Goal: Task Accomplishment & Management: Use online tool/utility

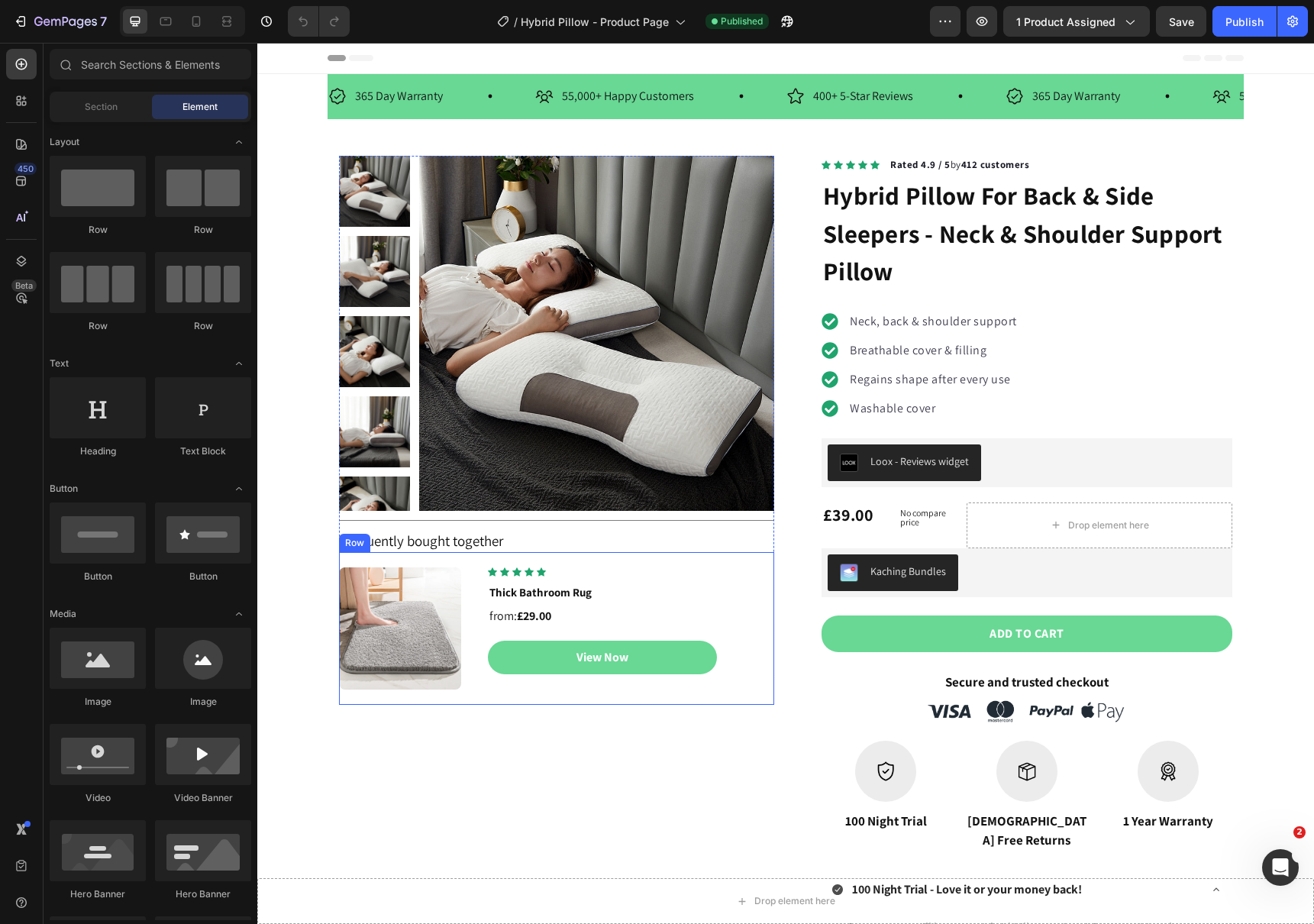
click at [489, 686] on div "Icon Icon Icon Icon Icon Icon List Hoz Row Thick Bathroom Rug from: £29.00 Head…" at bounding box center [630, 628] width 287 height 122
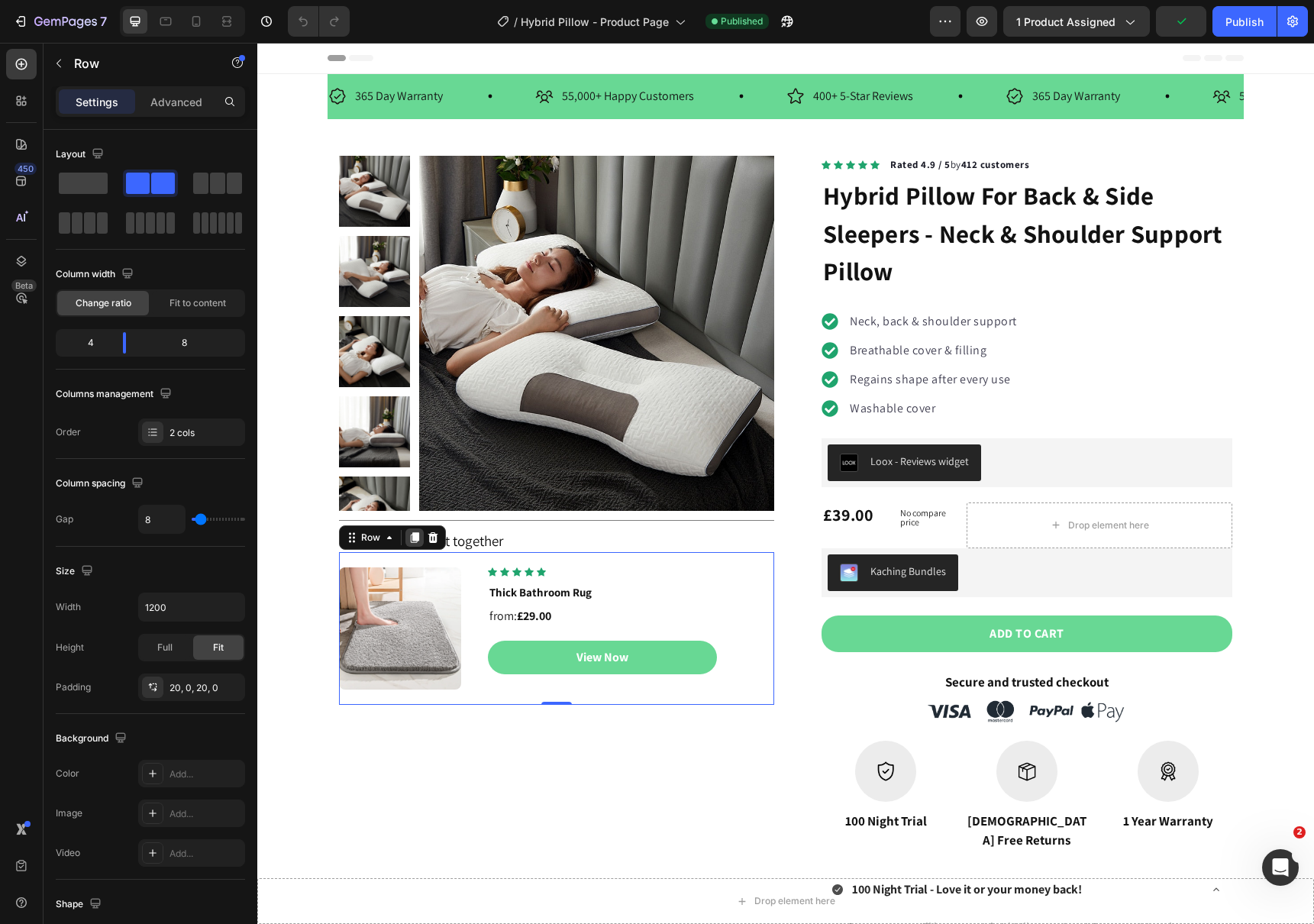
click at [414, 540] on icon at bounding box center [415, 537] width 9 height 10
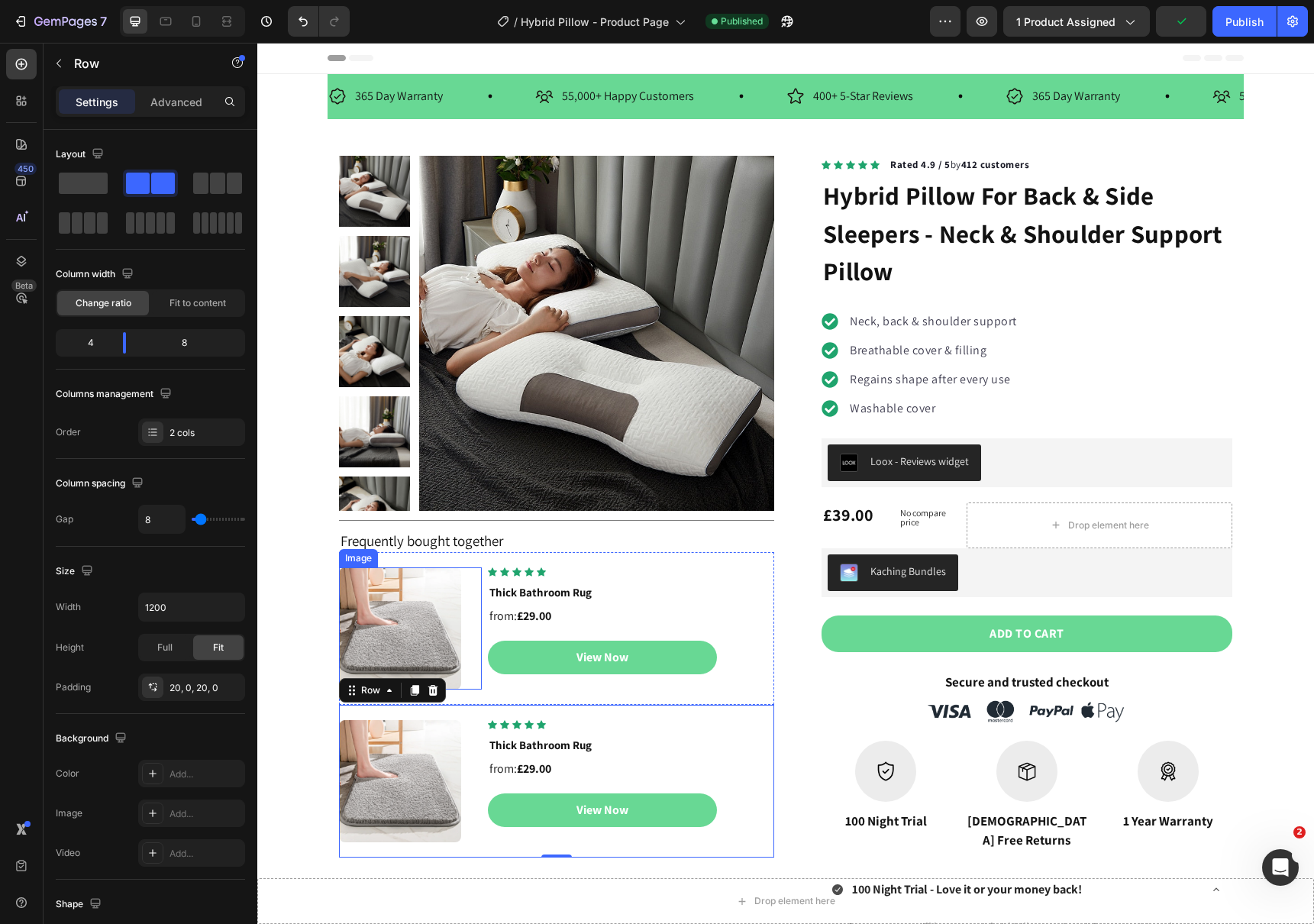
click at [424, 613] on img at bounding box center [400, 628] width 122 height 122
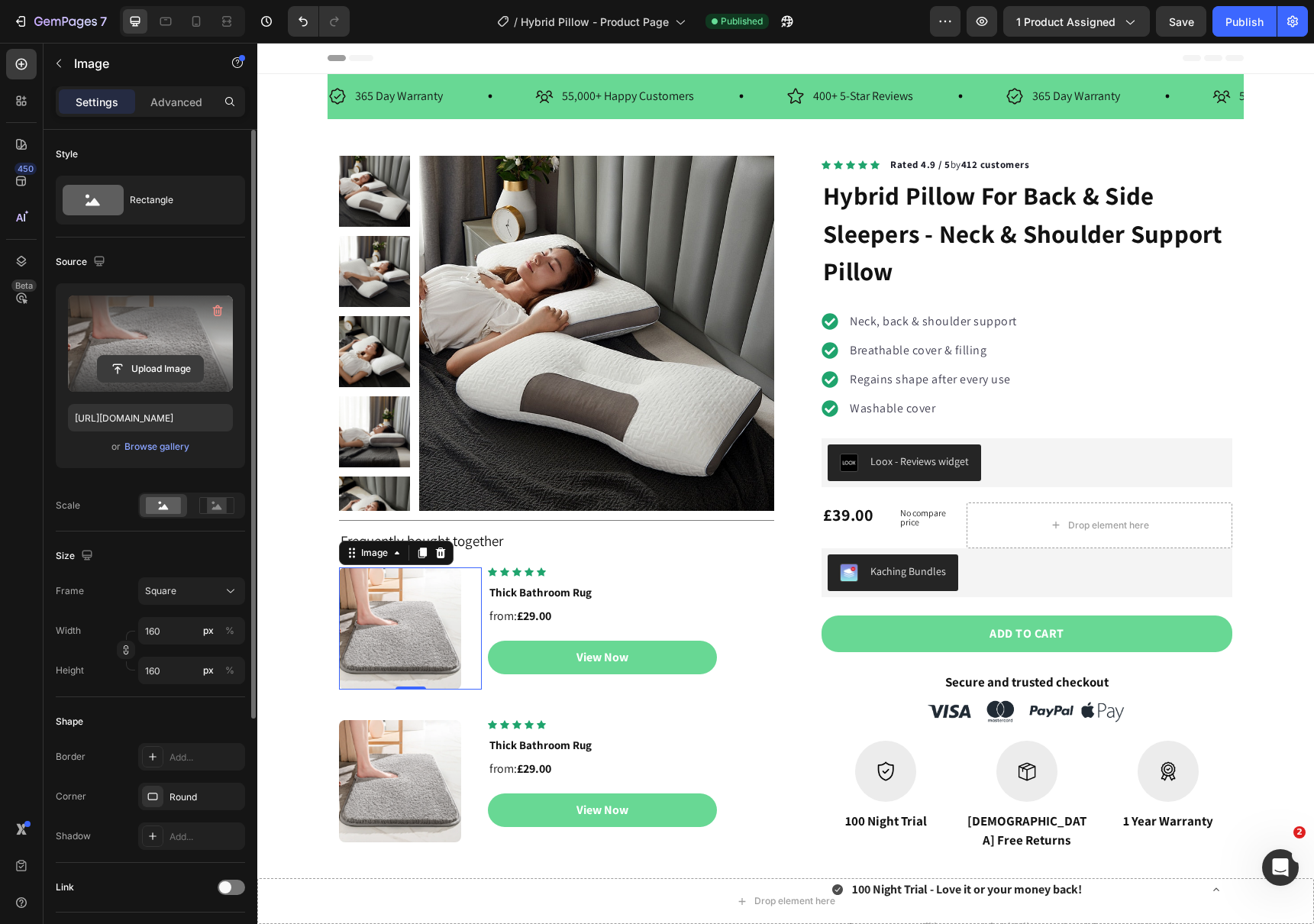
click at [154, 372] on input "file" at bounding box center [150, 369] width 105 height 26
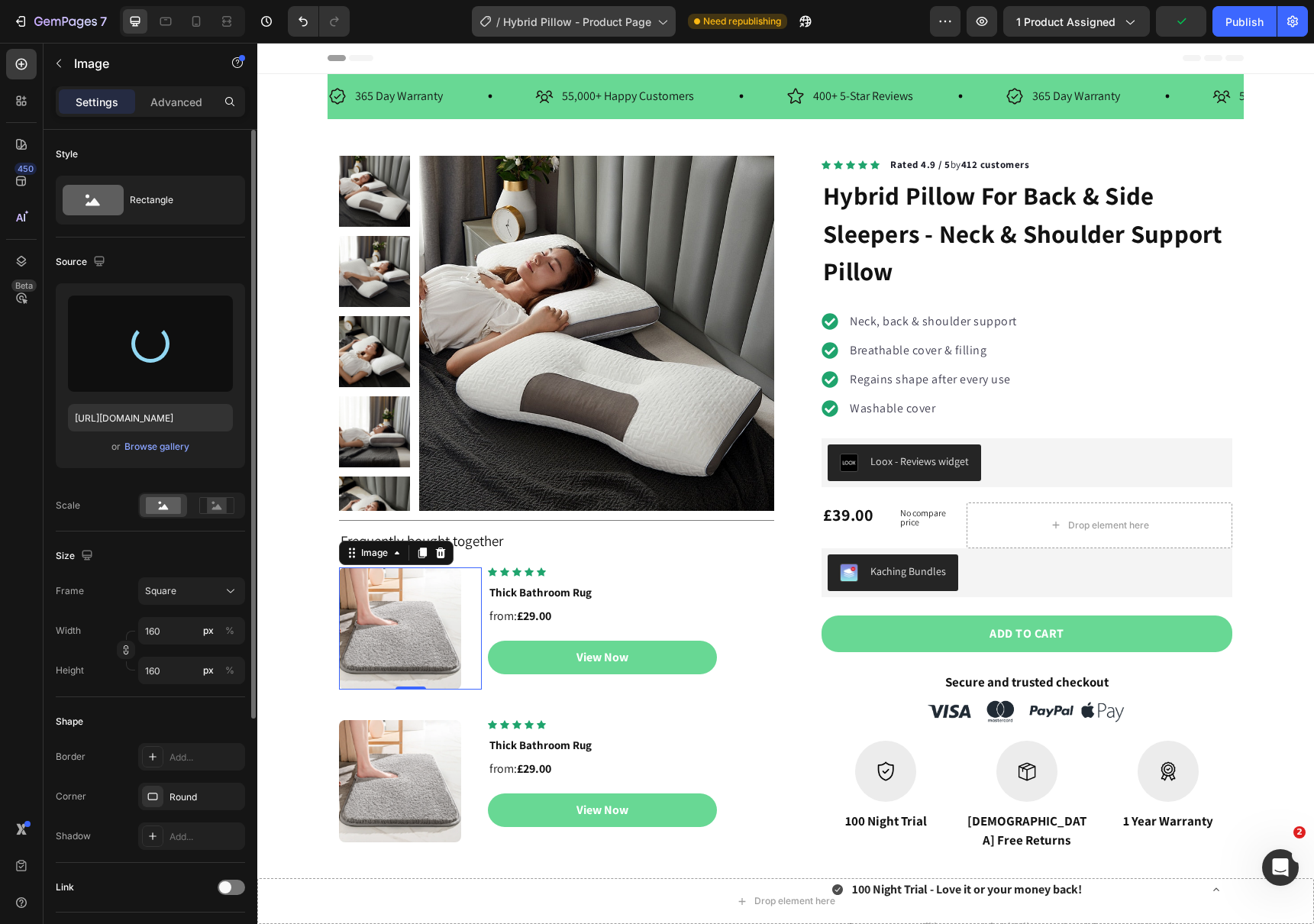
type input "https://cdn.shopify.com/s/files/1/0462/6094/5048/files/gempages_496592556713313…"
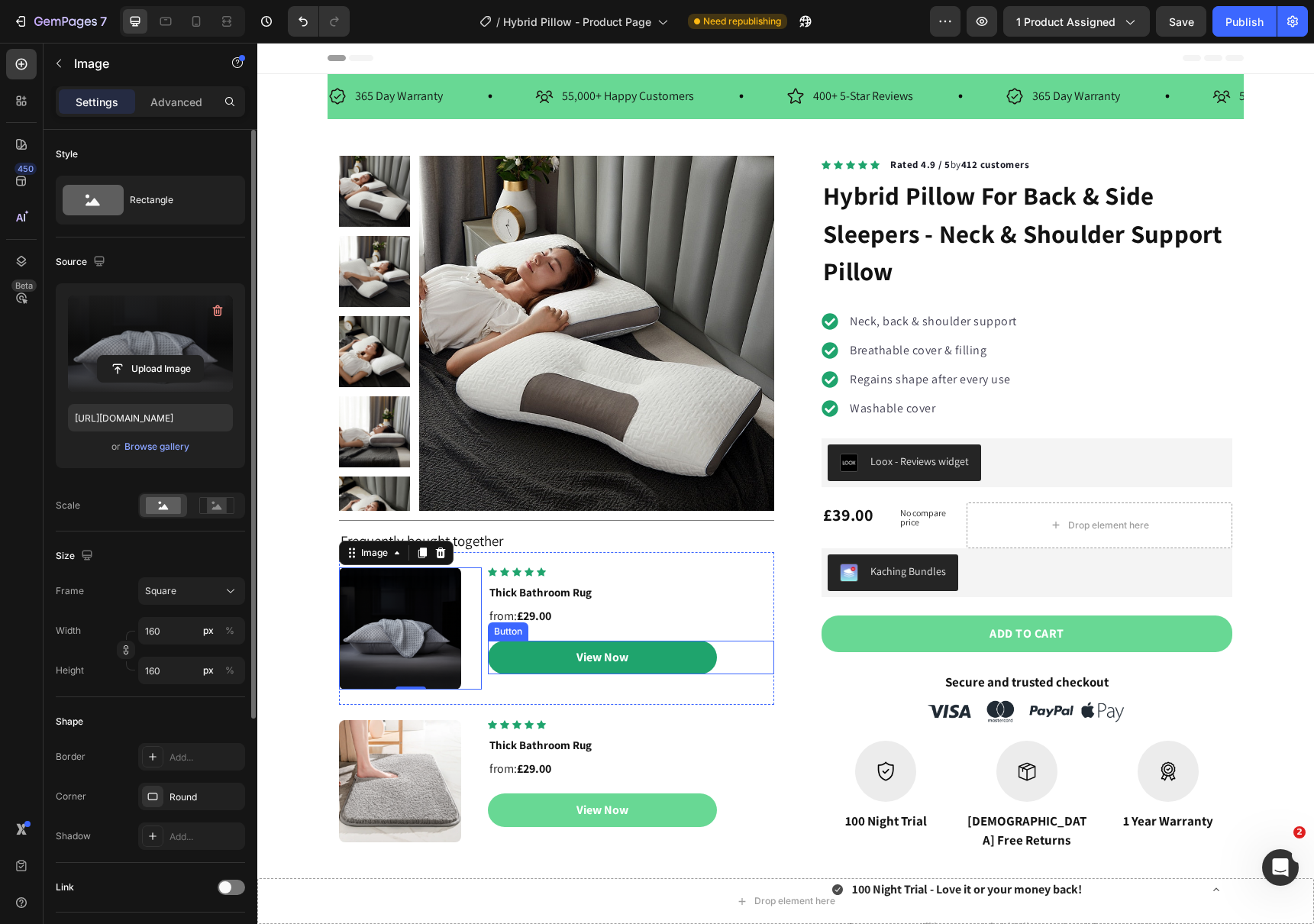
click at [513, 649] on link "View Now" at bounding box center [602, 658] width 229 height 34
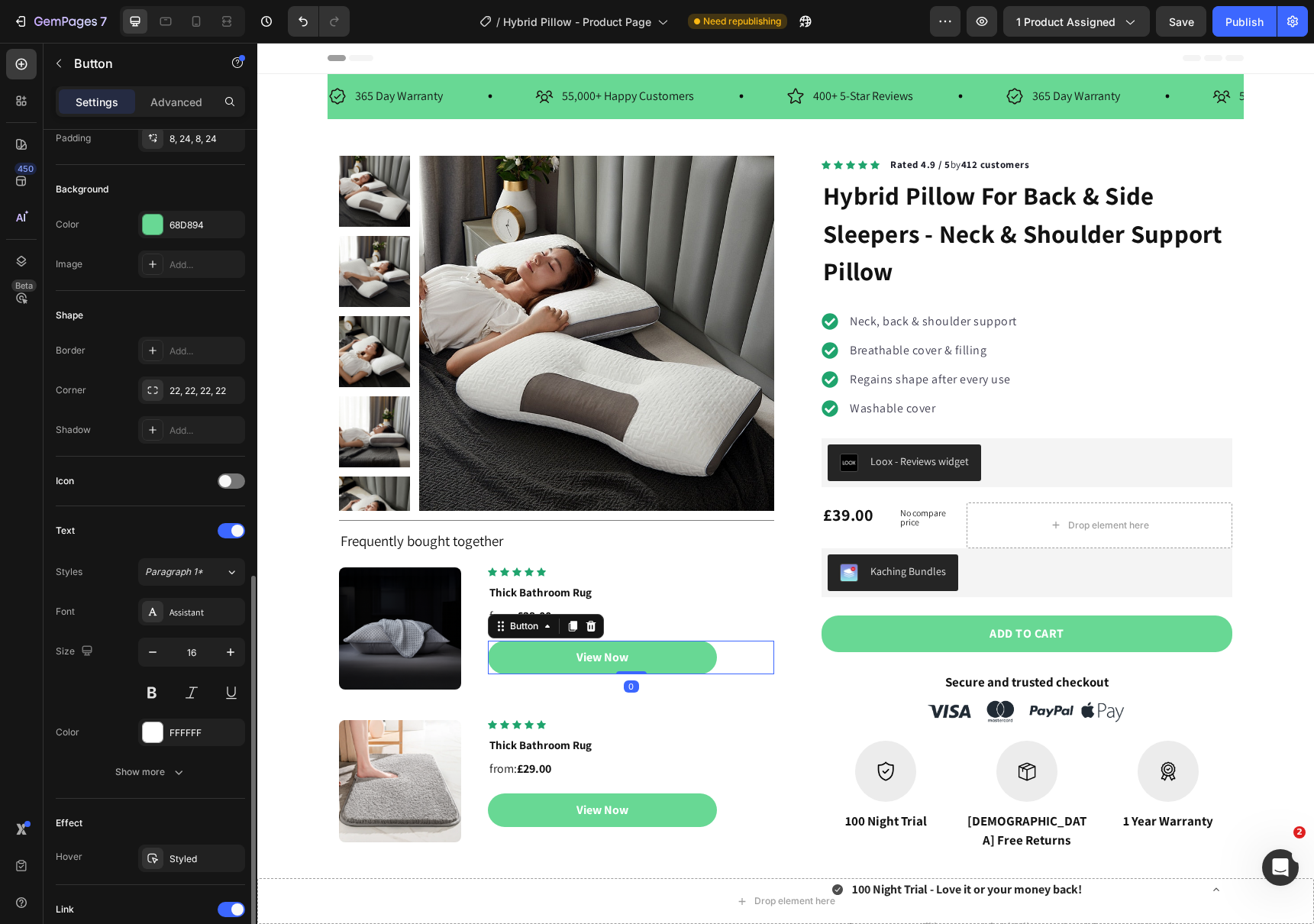
scroll to position [376, 0]
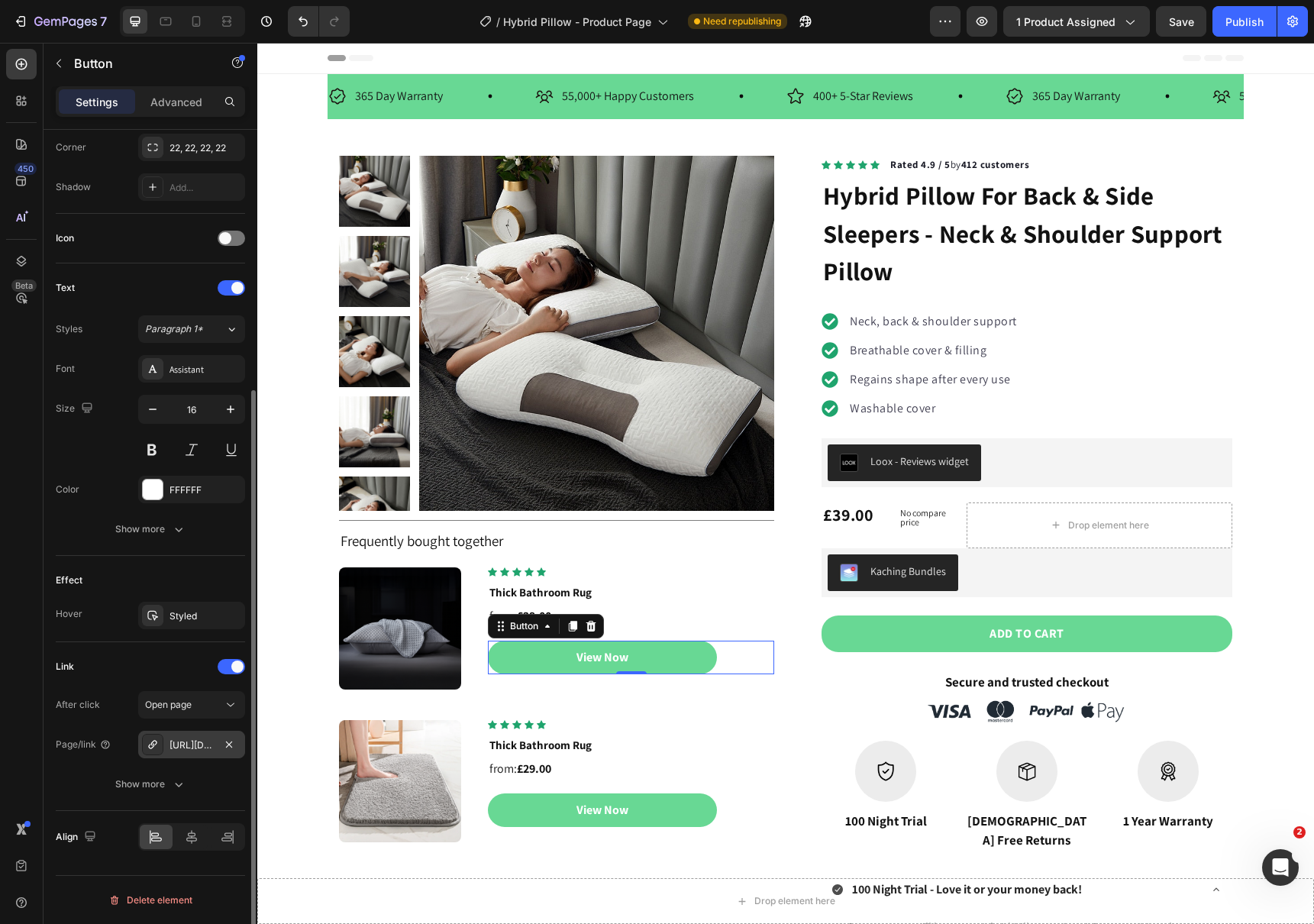
click at [181, 740] on div "https://littlejax.co.uk/super-thick-luxury-bathroom-rug" at bounding box center [192, 745] width 44 height 14
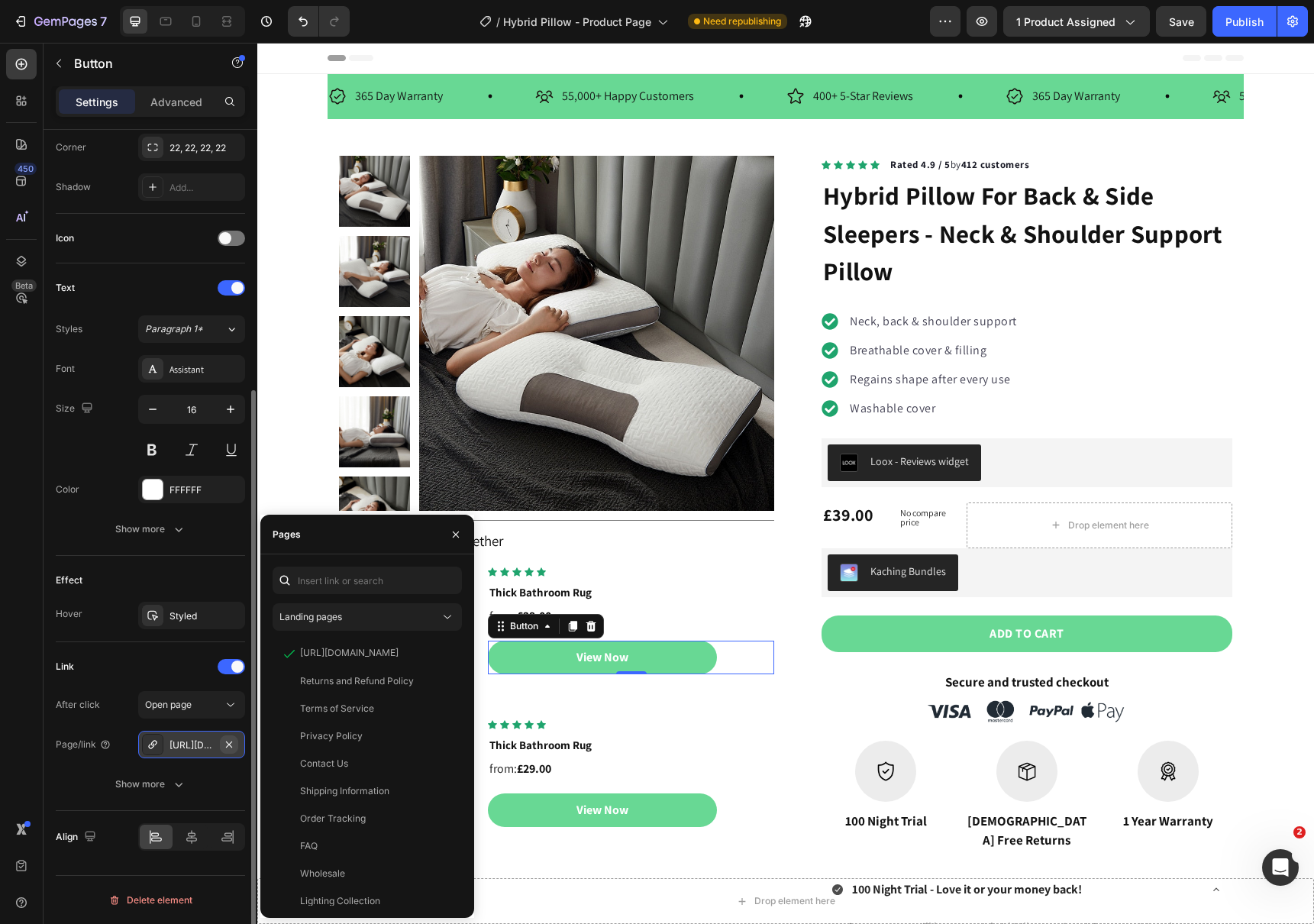
click at [230, 745] on icon "button" at bounding box center [228, 743] width 6 height 6
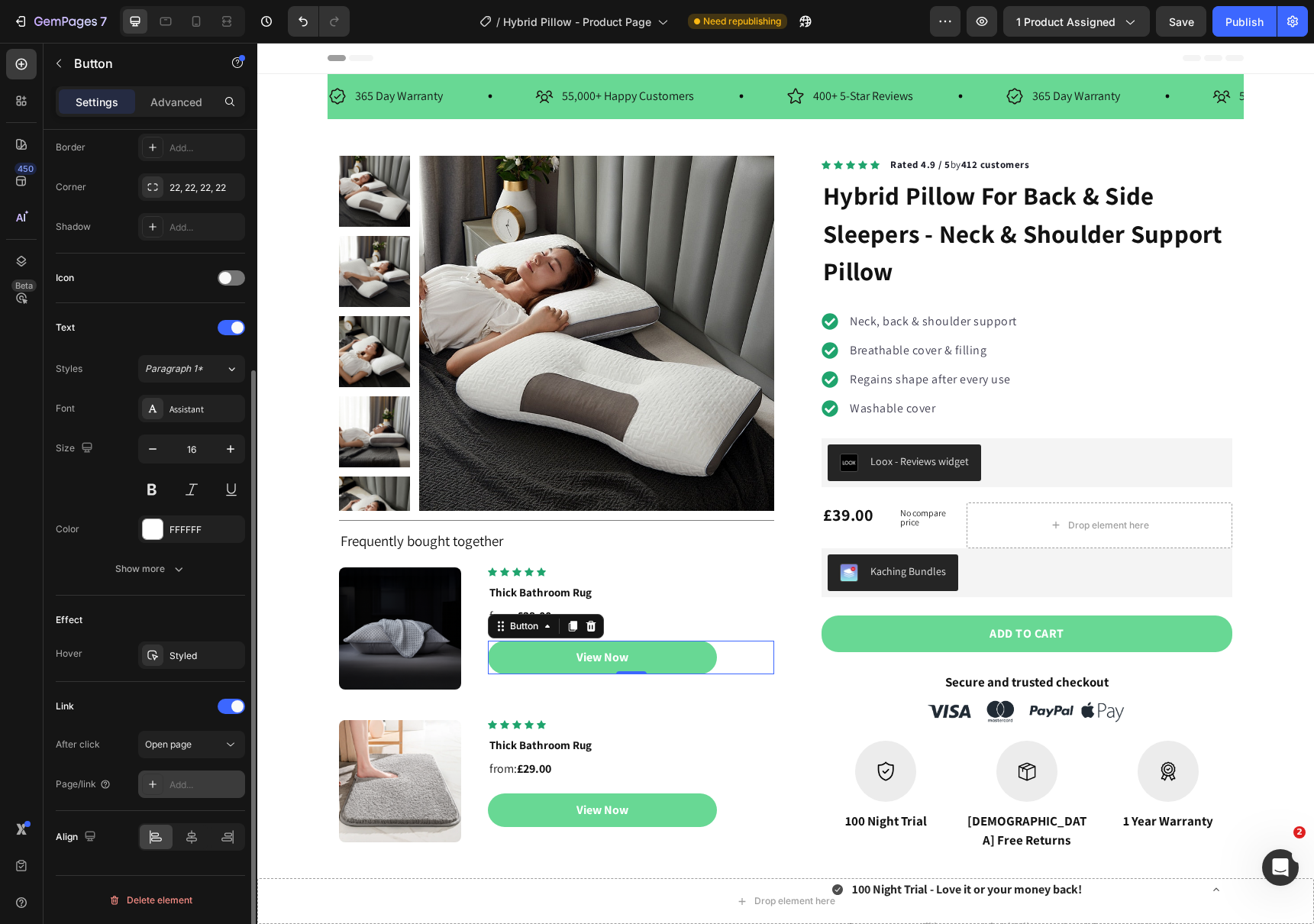
scroll to position [336, 0]
click at [175, 785] on div "Add..." at bounding box center [205, 785] width 72 height 14
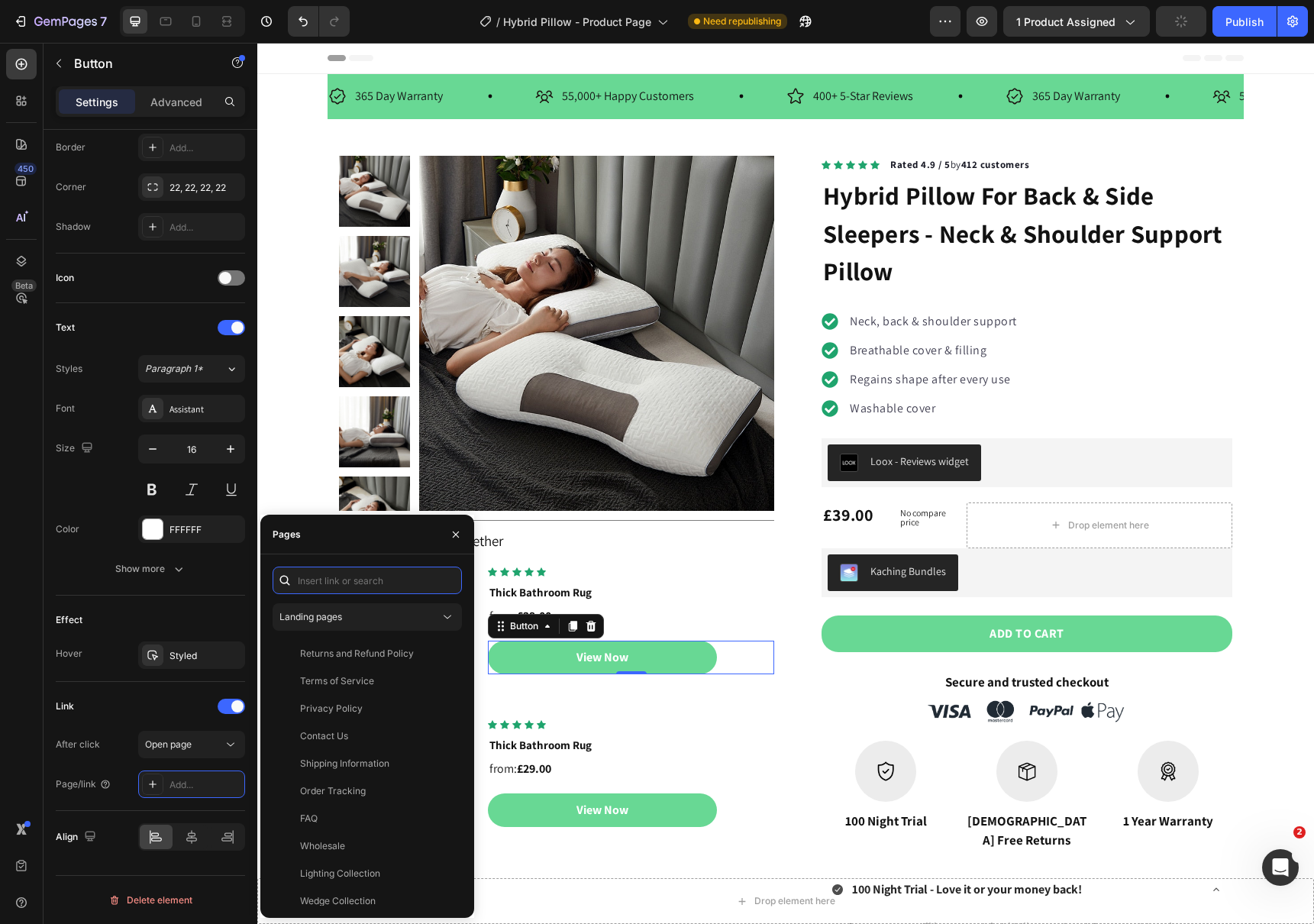
paste input "https://littlejax.co.uk/collections/homeware/products/pack-of-2-cooling-pillowc…"
type input "https://littlejax.co.uk/collections/homeware/products/pack-of-2-cooling-pillowc…"
click at [365, 619] on div "https://littlejax.co.uk/collections/homeware/products/pack-of-2-cooling-pillowc…" at bounding box center [349, 617] width 98 height 14
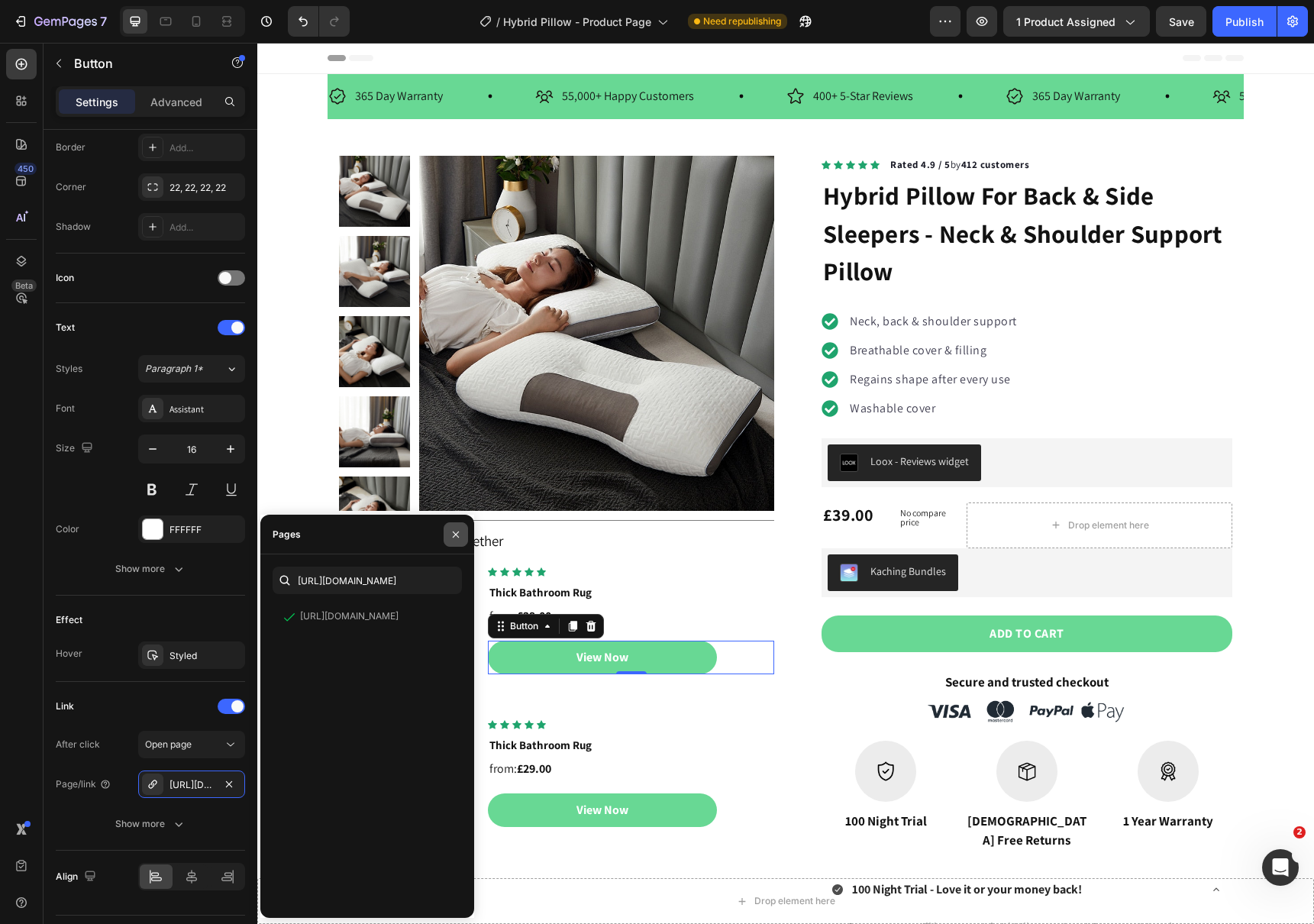
click at [455, 528] on icon "button" at bounding box center [456, 534] width 12 height 12
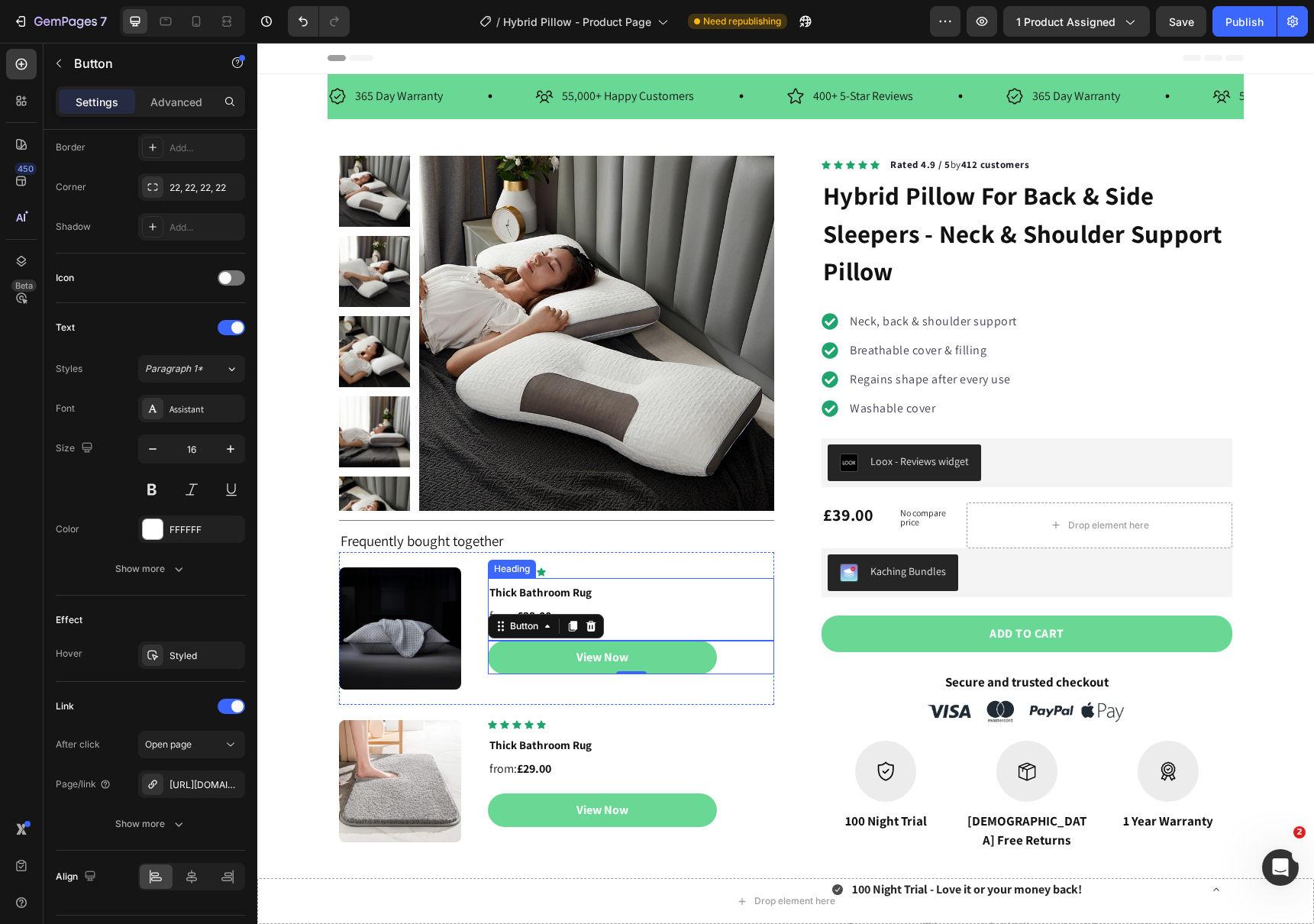
click at [519, 593] on strong "Thick Bathroom Rug" at bounding box center [541, 591] width 103 height 15
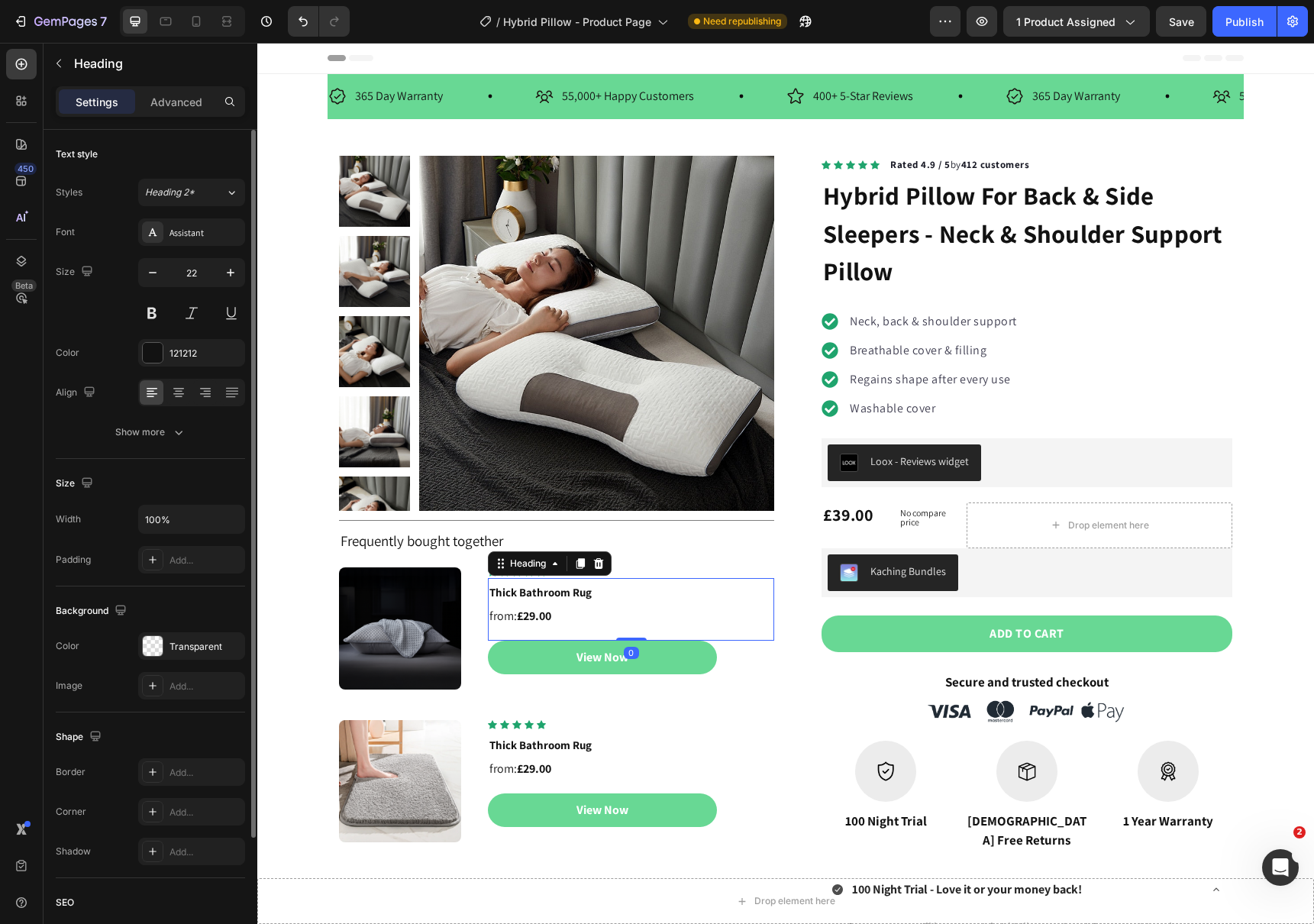
click at [519, 593] on strong "Thick Bathroom Rug" at bounding box center [541, 591] width 103 height 15
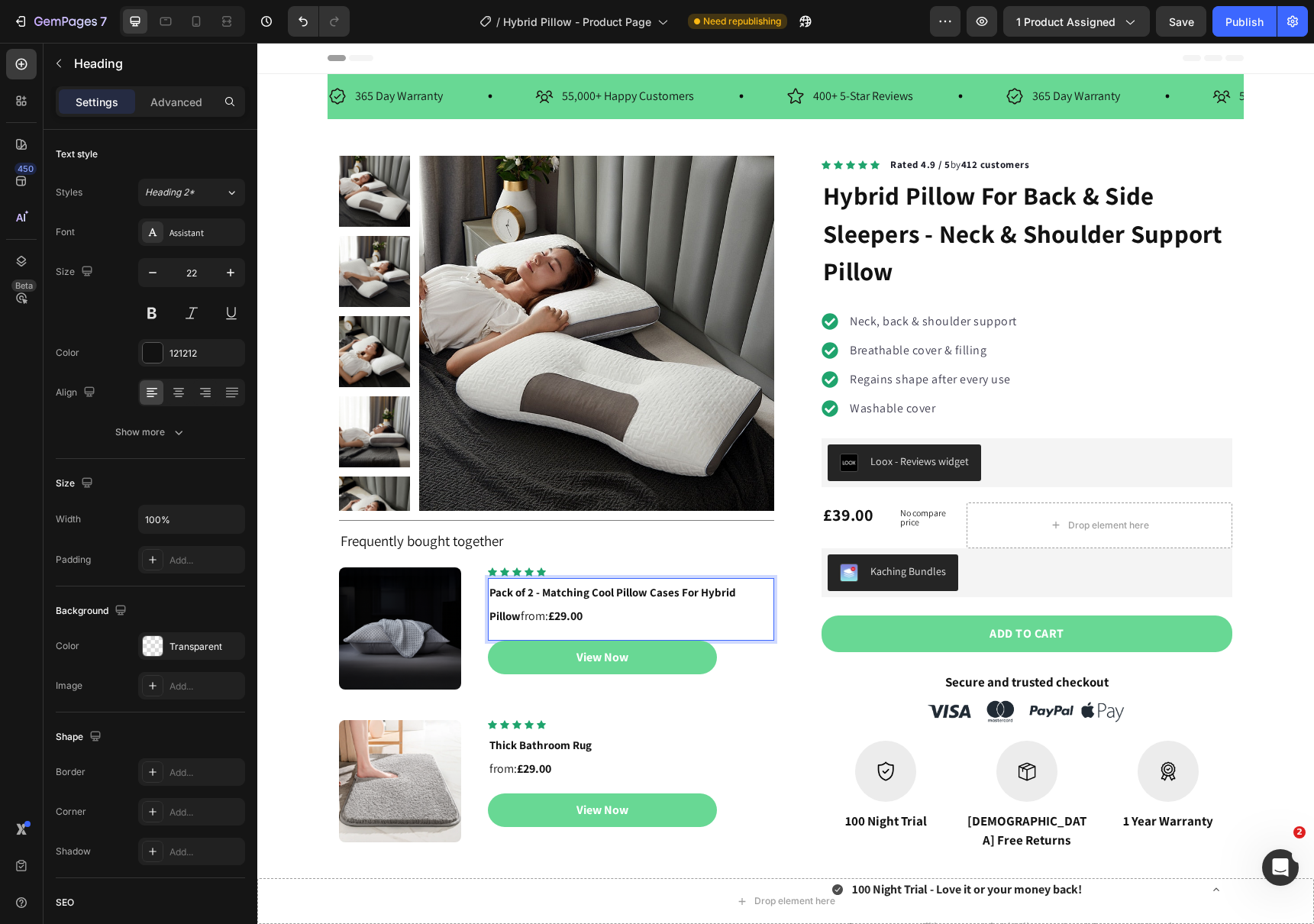
click at [580, 591] on strong "Pack of 2 - Matching Cool Pillow Cases For Hybrid Pillow" at bounding box center [613, 604] width 246 height 39
click at [564, 597] on strong "Pack of 2 - Cool Pillow Cases For Hybrid Pillow" at bounding box center [606, 591] width 233 height 15
click at [736, 591] on strong "Pack of 2 - Cooling Pillow Cases For Hybrid Pillow" at bounding box center [613, 591] width 249 height 15
click at [740, 588] on span "from: £29.00" at bounding box center [627, 604] width 276 height 40
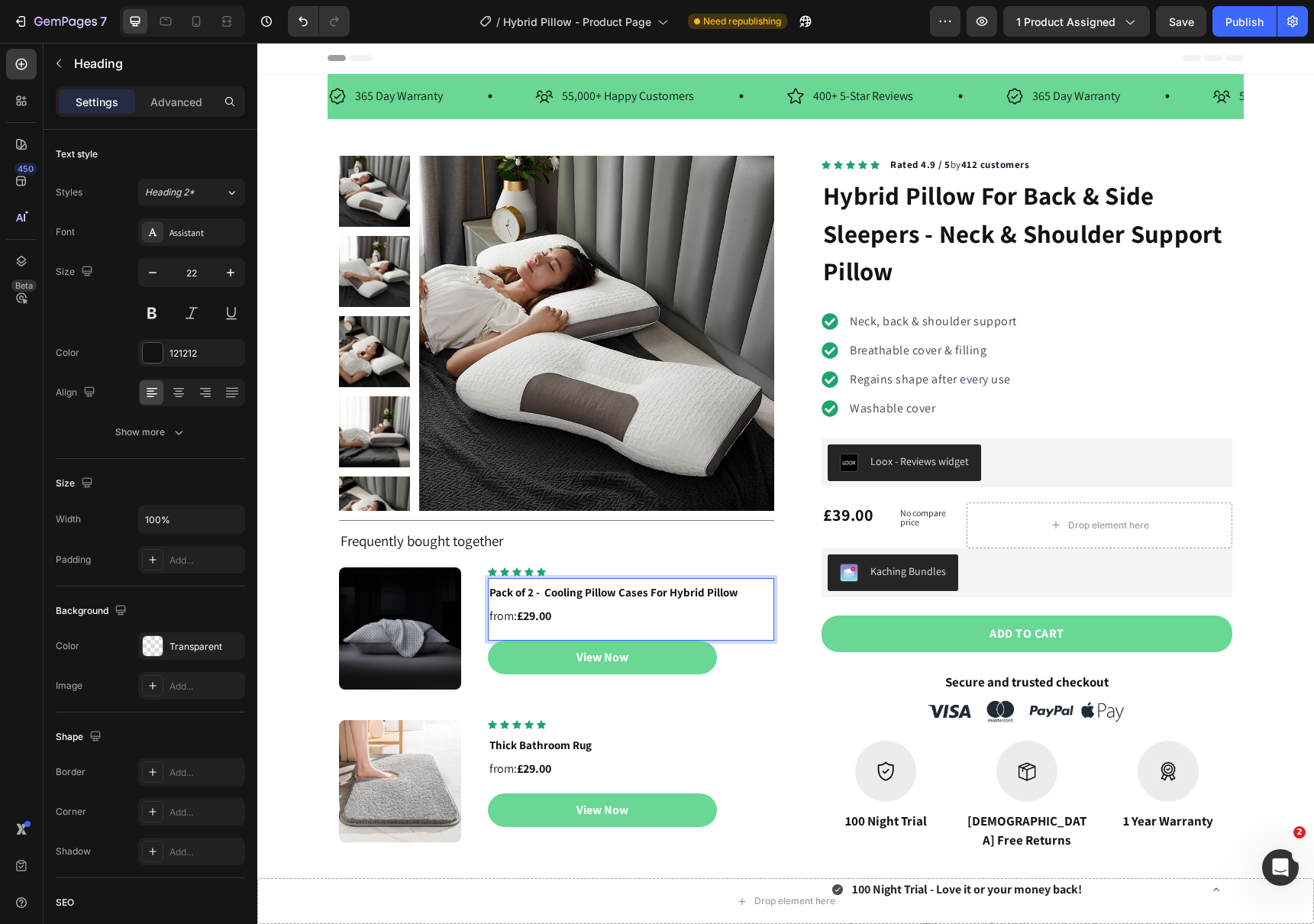
click at [532, 618] on strong "£29.00" at bounding box center [534, 615] width 34 height 16
click at [167, 21] on icon at bounding box center [166, 21] width 15 height 15
type input "46"
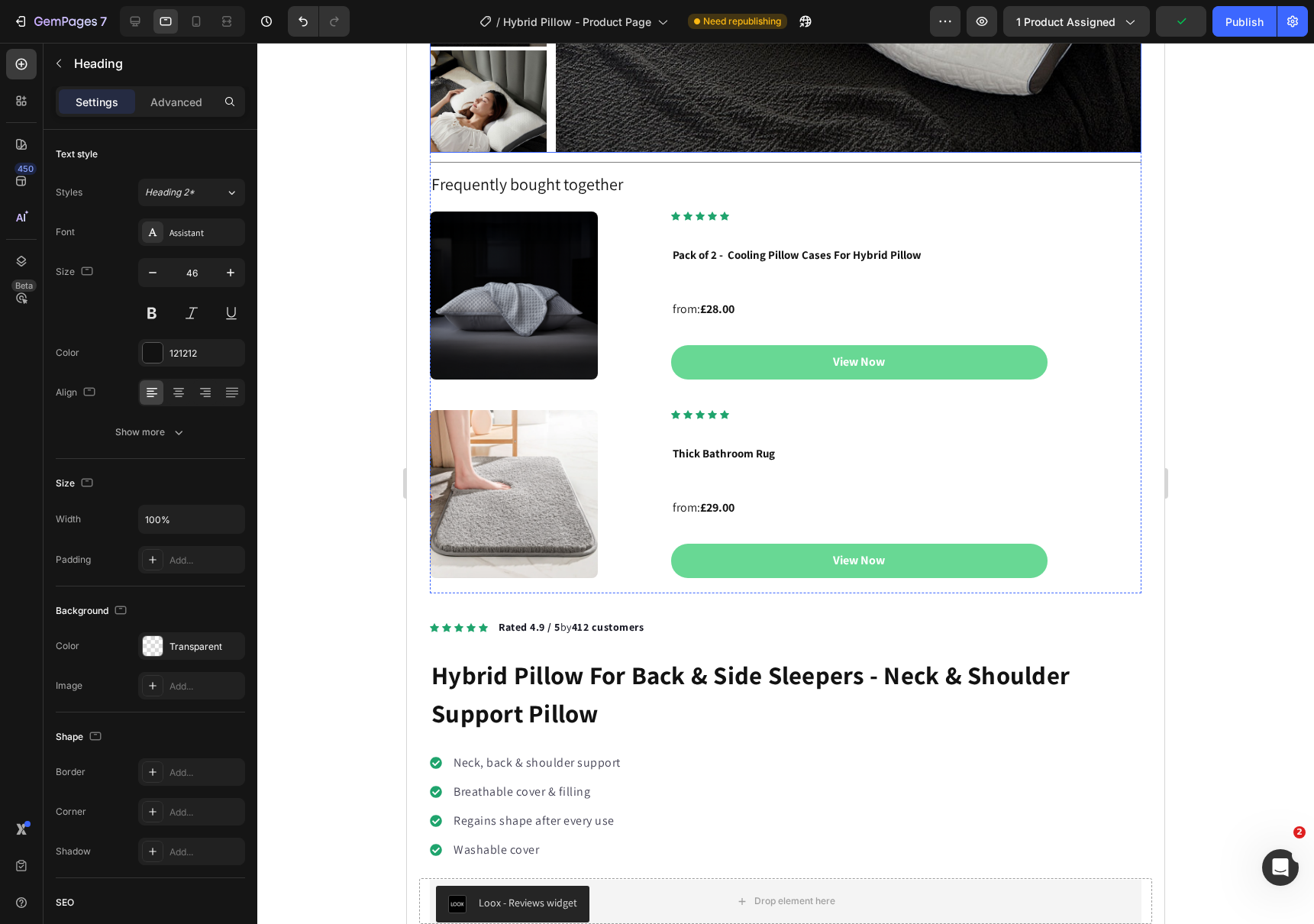
scroll to position [584, 0]
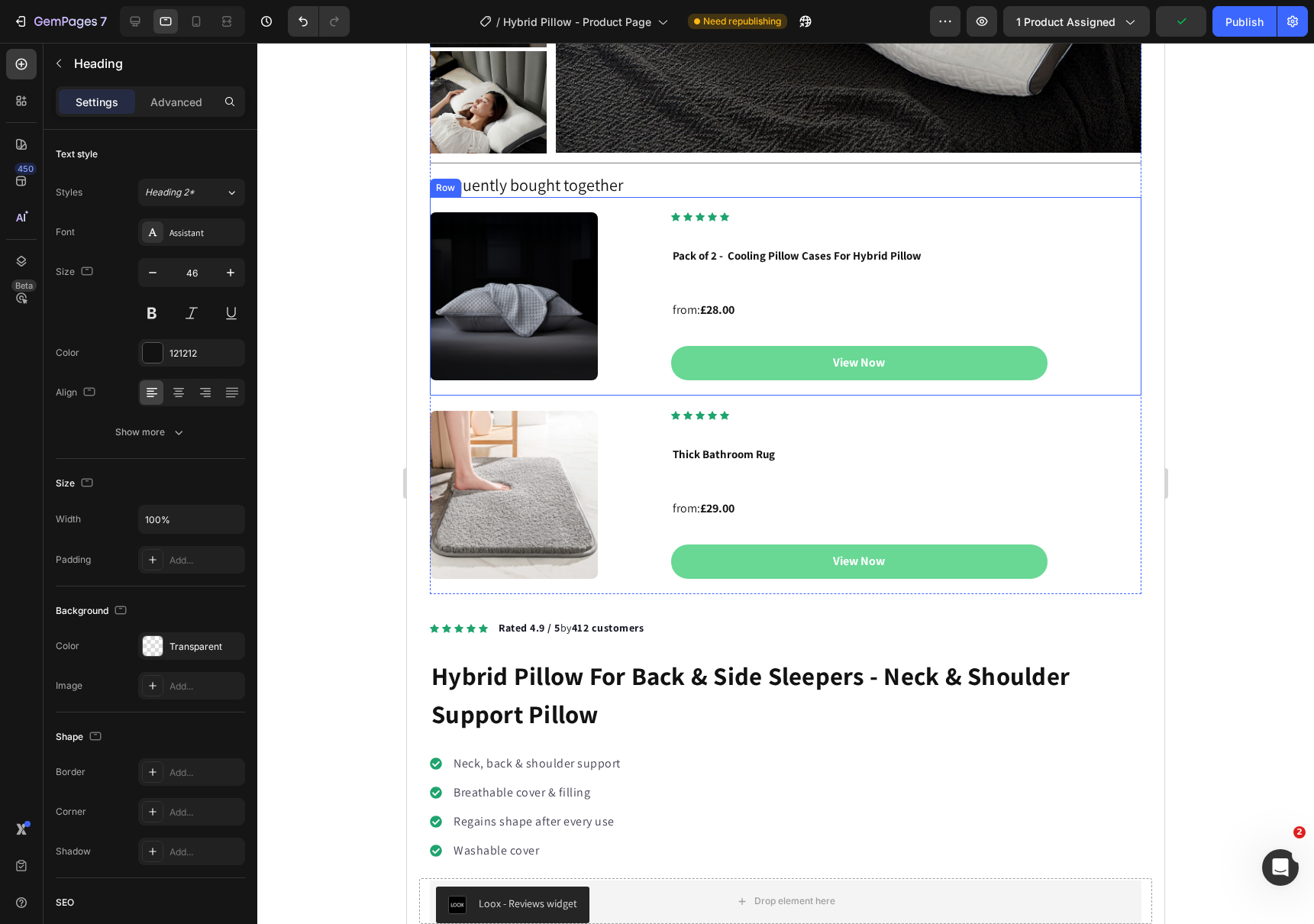
click at [1126, 202] on div "Image Icon Icon Icon Icon Icon Icon List Hoz Row Pack of 2 - Cooling Pillow Cas…" at bounding box center [785, 296] width 712 height 198
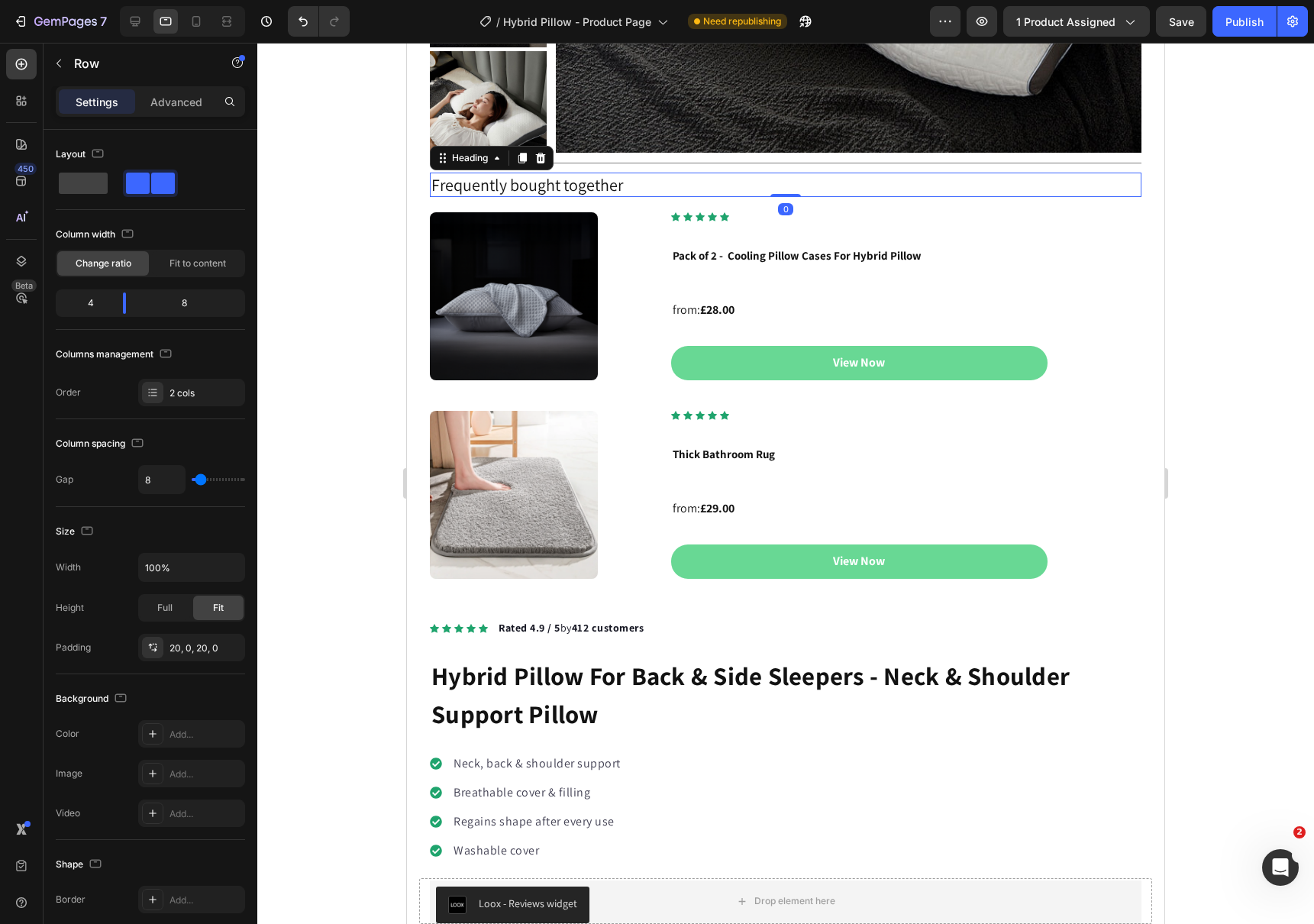
click at [1131, 182] on h2 "Frequently bought together" at bounding box center [785, 185] width 712 height 25
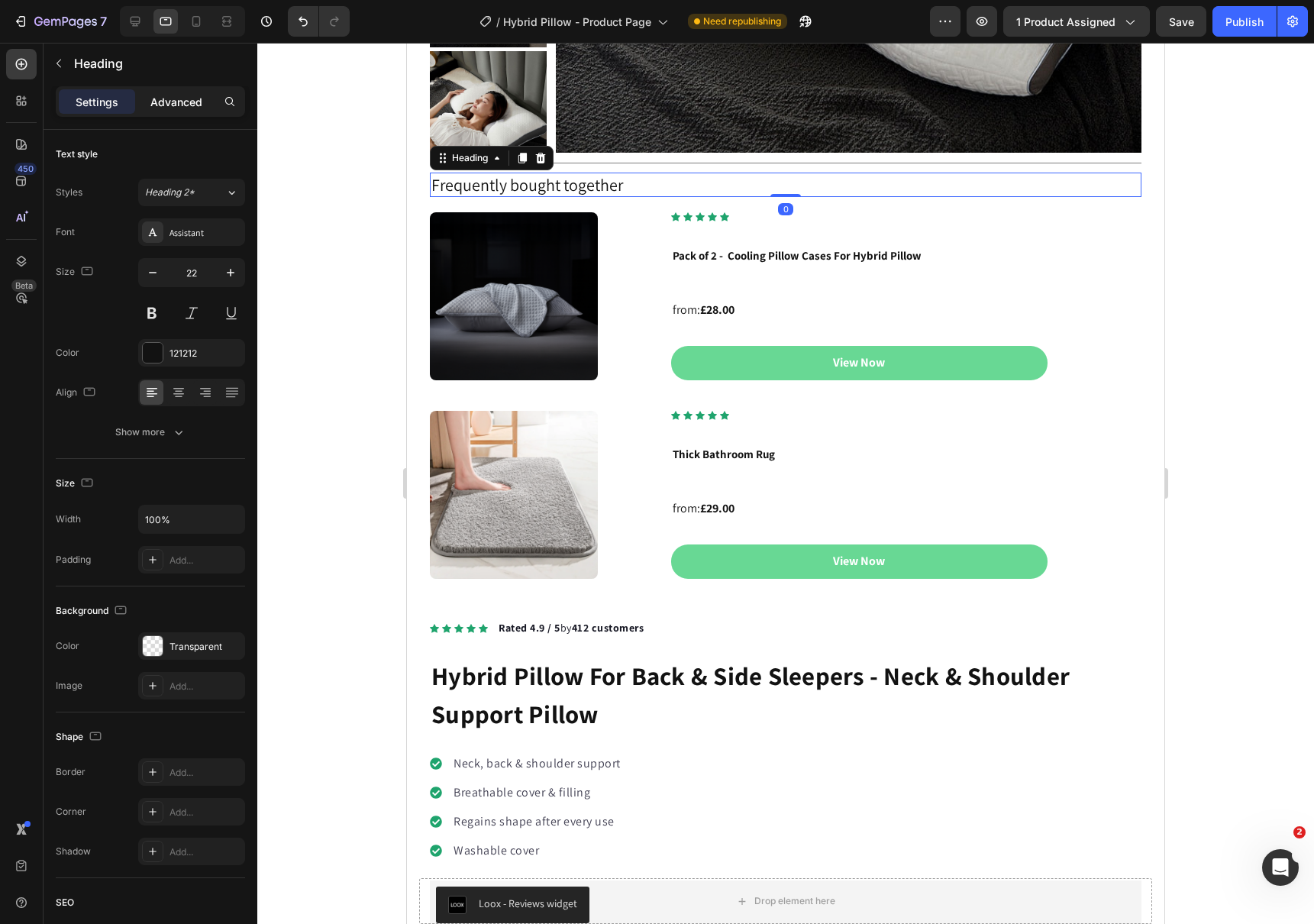
click at [169, 107] on p "Advanced" at bounding box center [176, 102] width 52 height 16
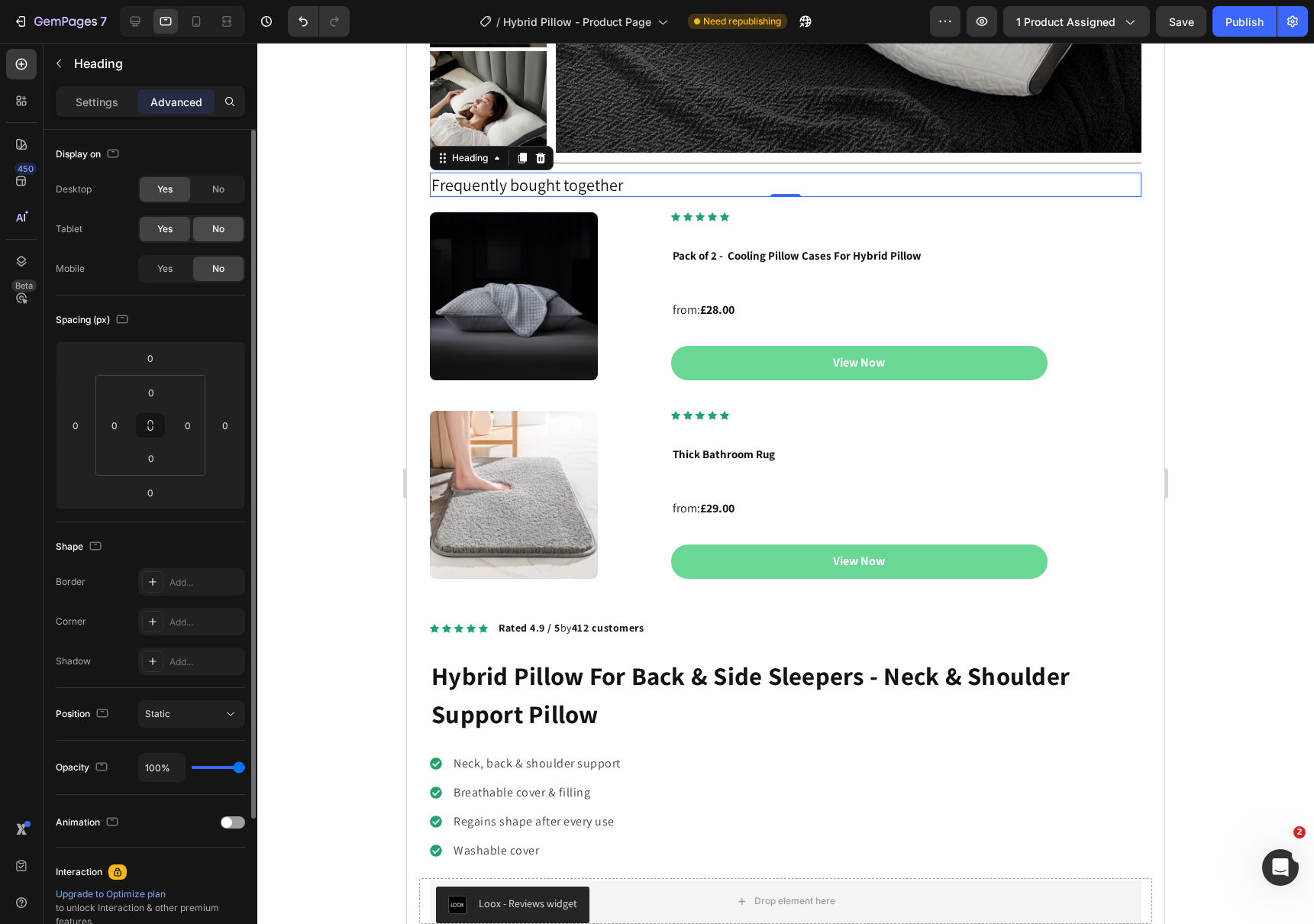
click at [206, 231] on div "No" at bounding box center [218, 228] width 50 height 25
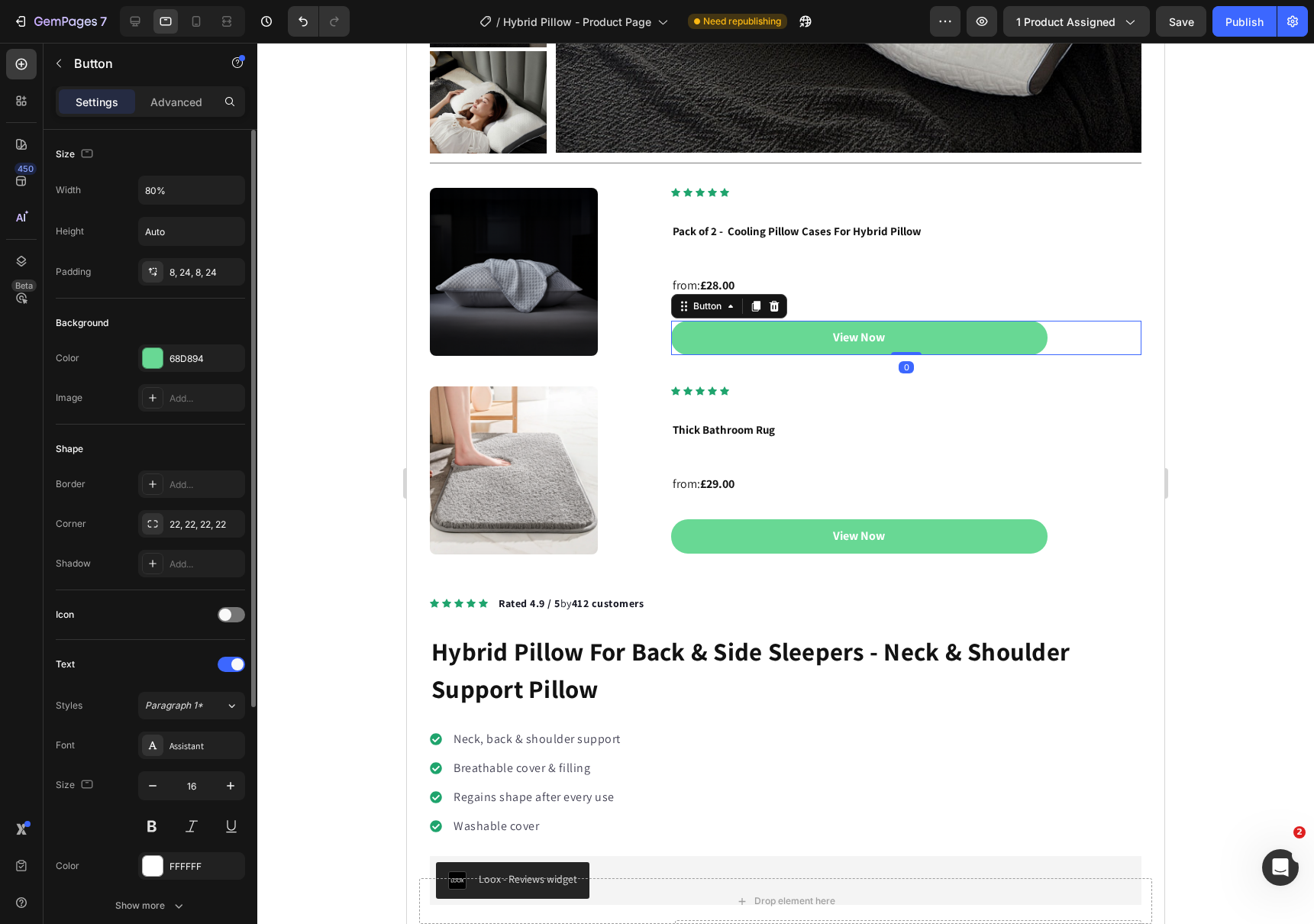
click at [1119, 352] on div "View Now Button 0" at bounding box center [906, 338] width 471 height 34
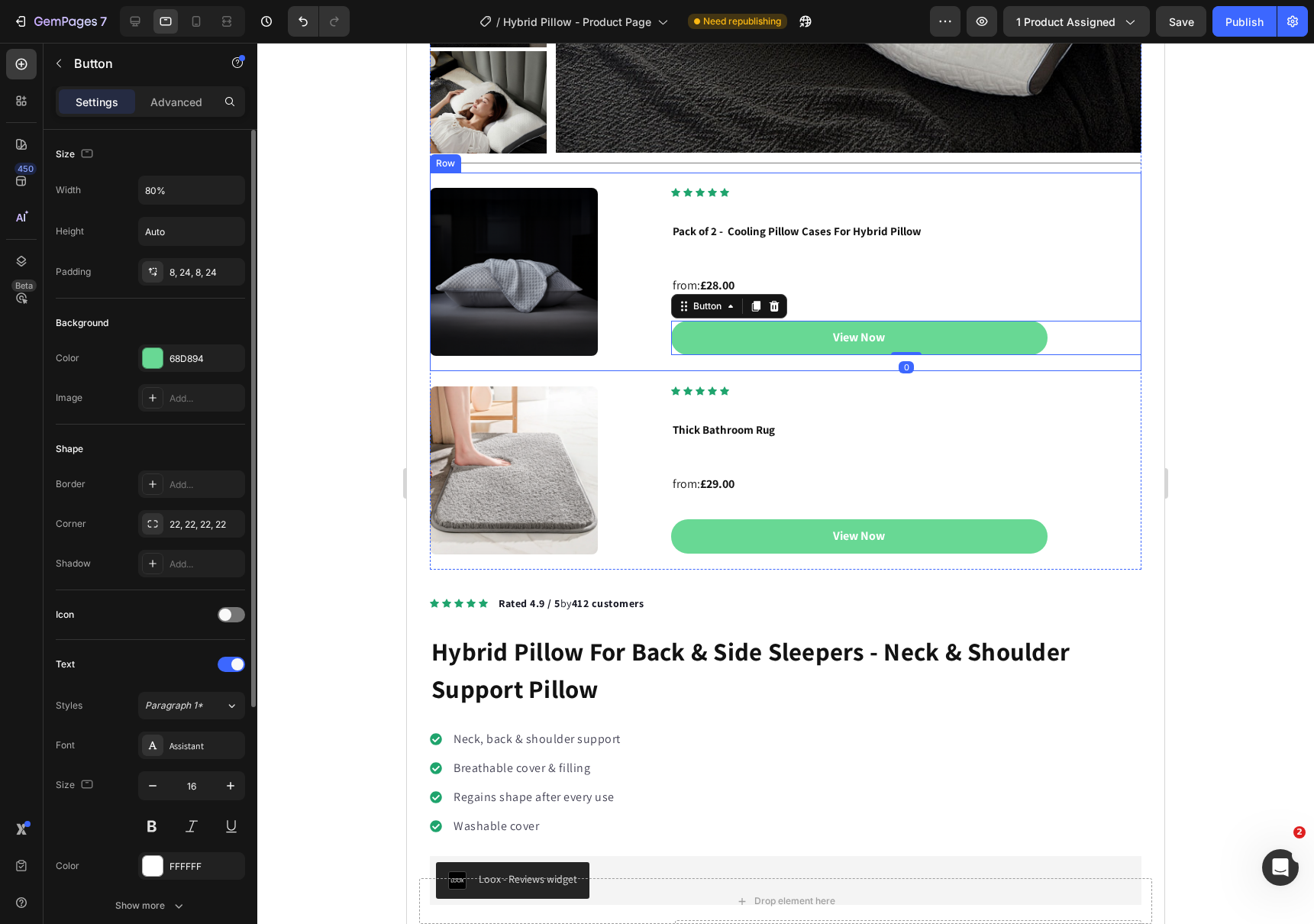
click at [1123, 366] on div "Image Icon Icon Icon Icon Icon Icon List Hoz Row Pack of 2 - Cooling Pillow Cas…" at bounding box center [785, 272] width 712 height 198
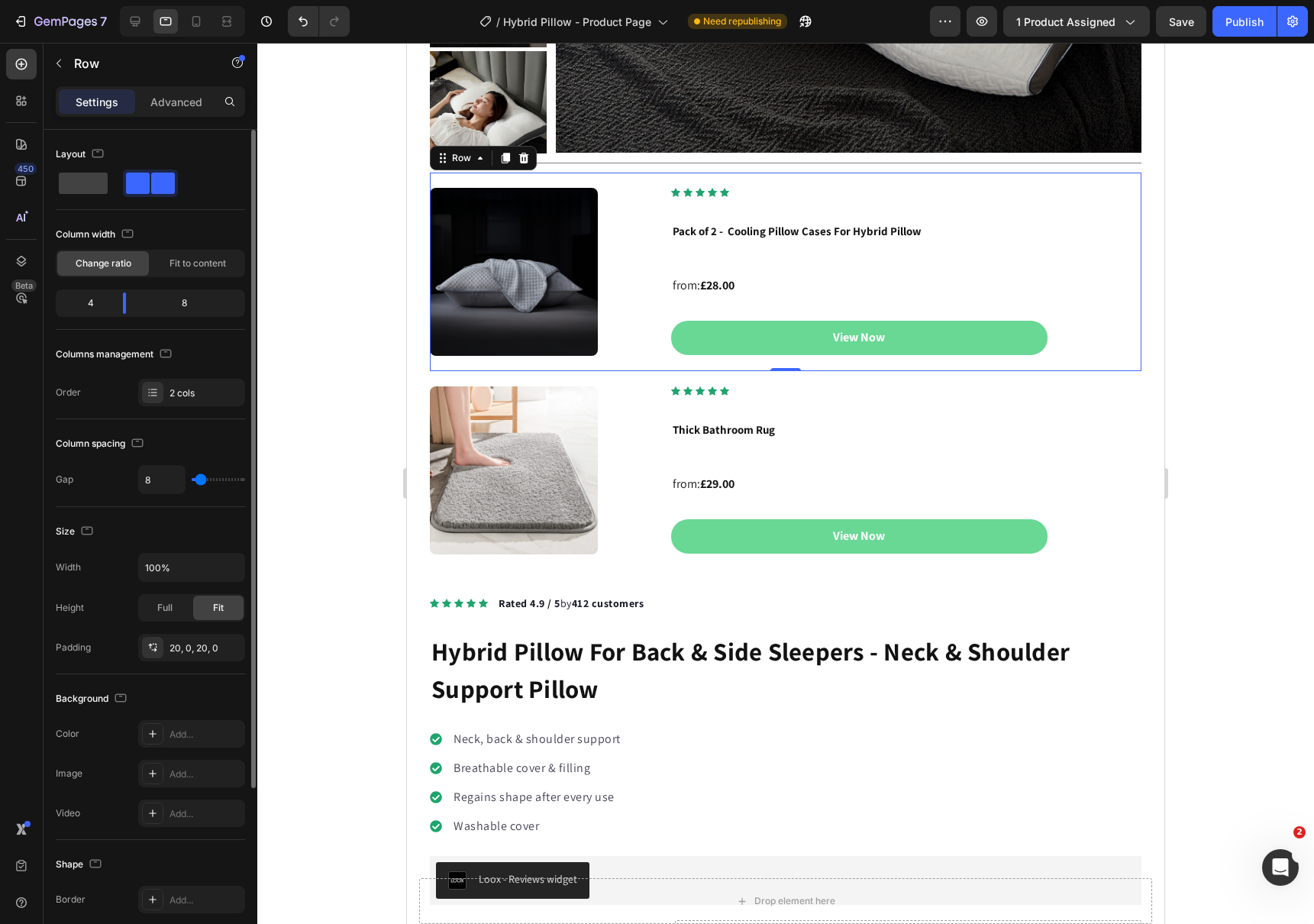
click at [198, 88] on div "Settings Advanced" at bounding box center [150, 102] width 189 height 31
click at [186, 101] on p "Advanced" at bounding box center [176, 102] width 52 height 16
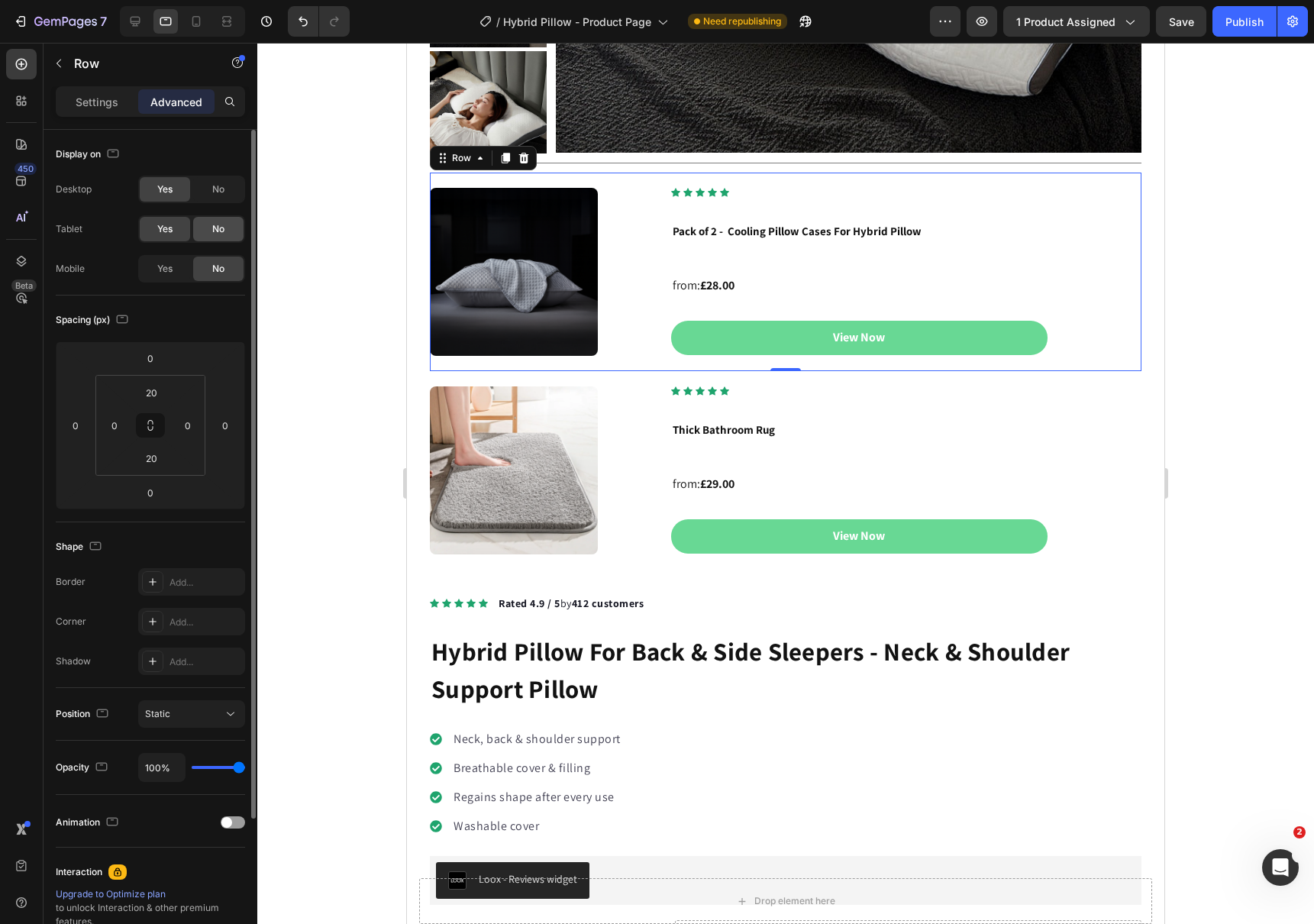
click at [213, 232] on span "No" at bounding box center [218, 229] width 12 height 14
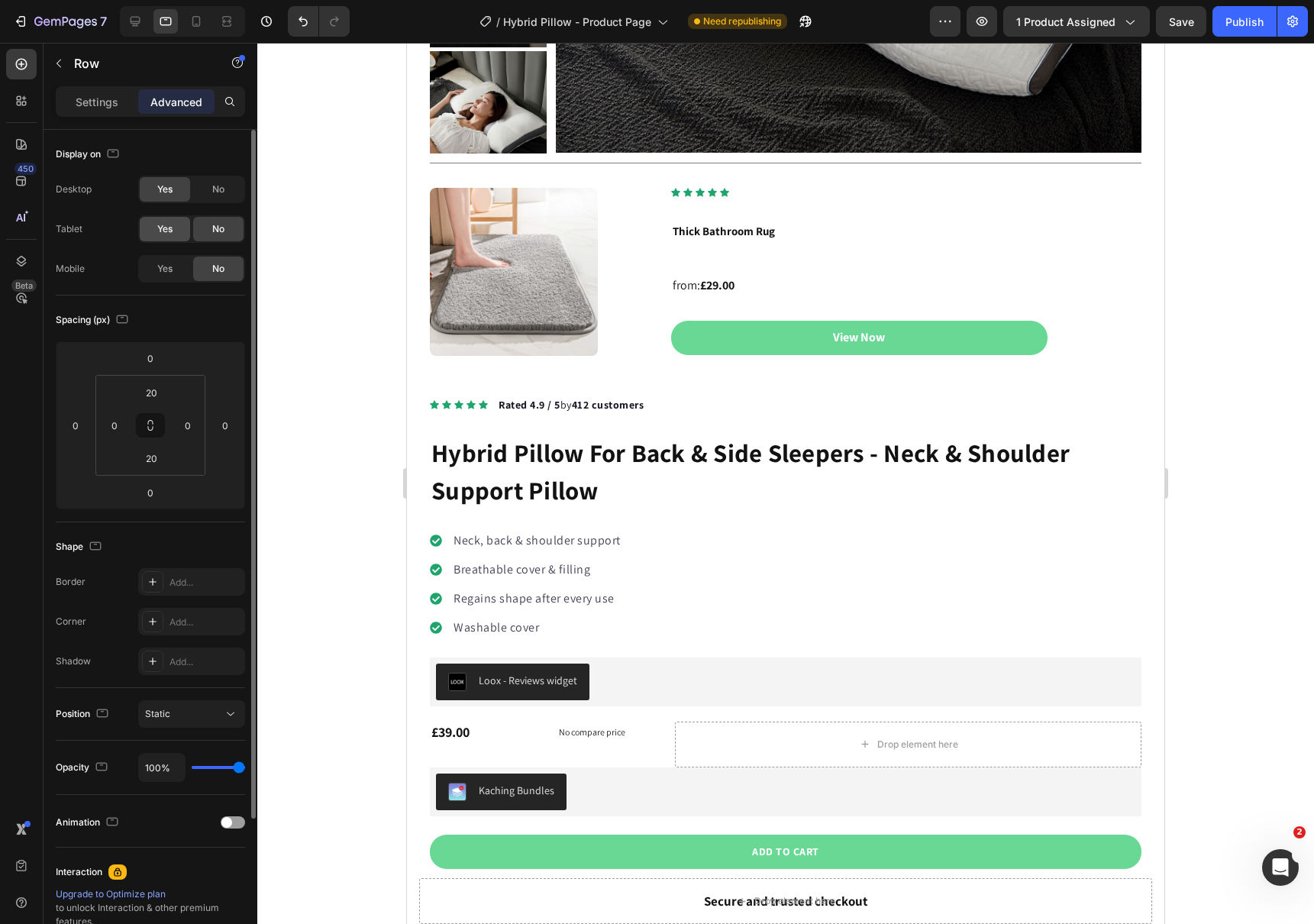
click at [168, 228] on span "Yes" at bounding box center [165, 229] width 15 height 14
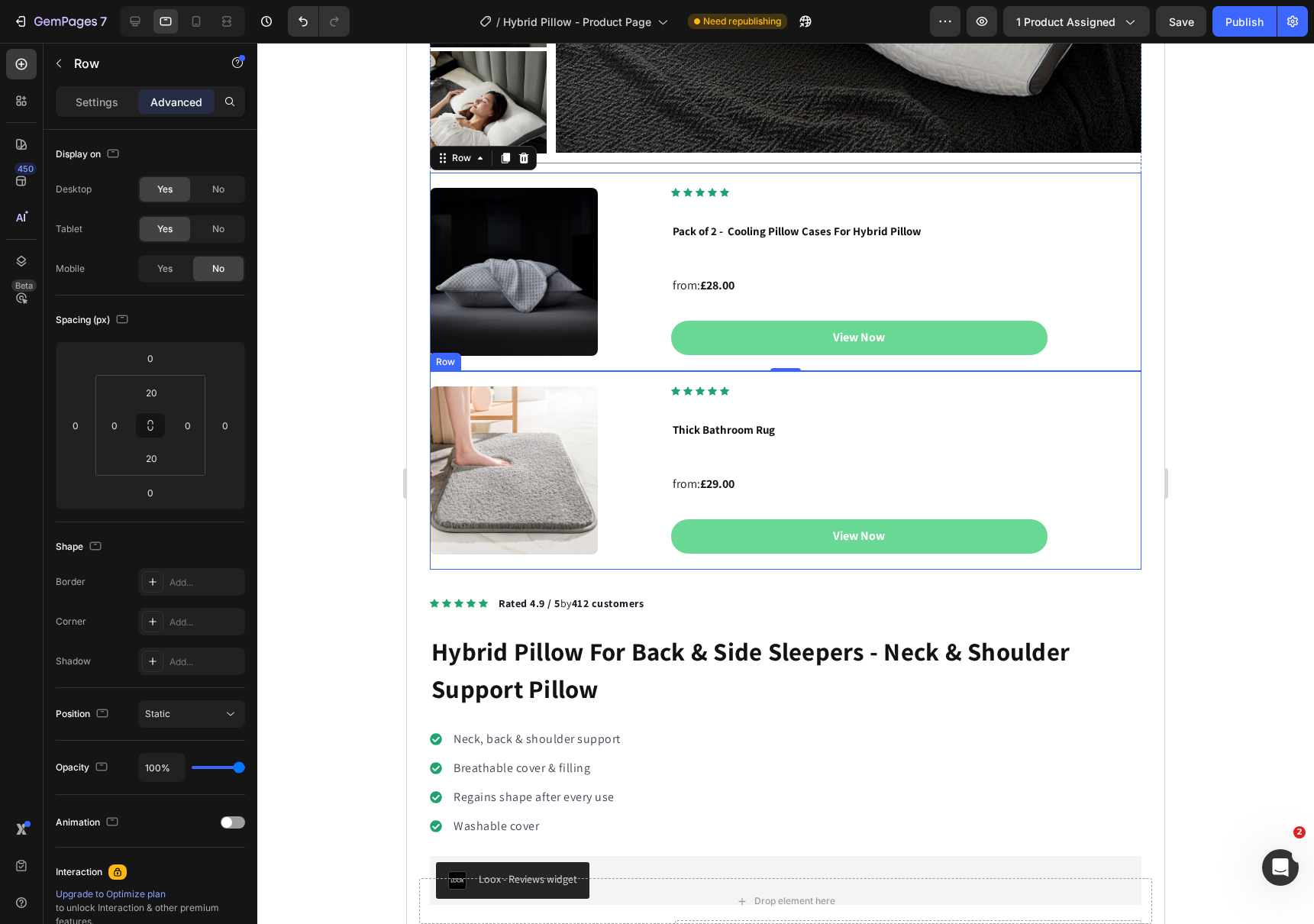
click at [1126, 561] on div "Image Icon Icon Icon Icon Icon Icon List Hoz Row Thick Bathroom Rug from: £29.0…" at bounding box center [785, 471] width 712 height 198
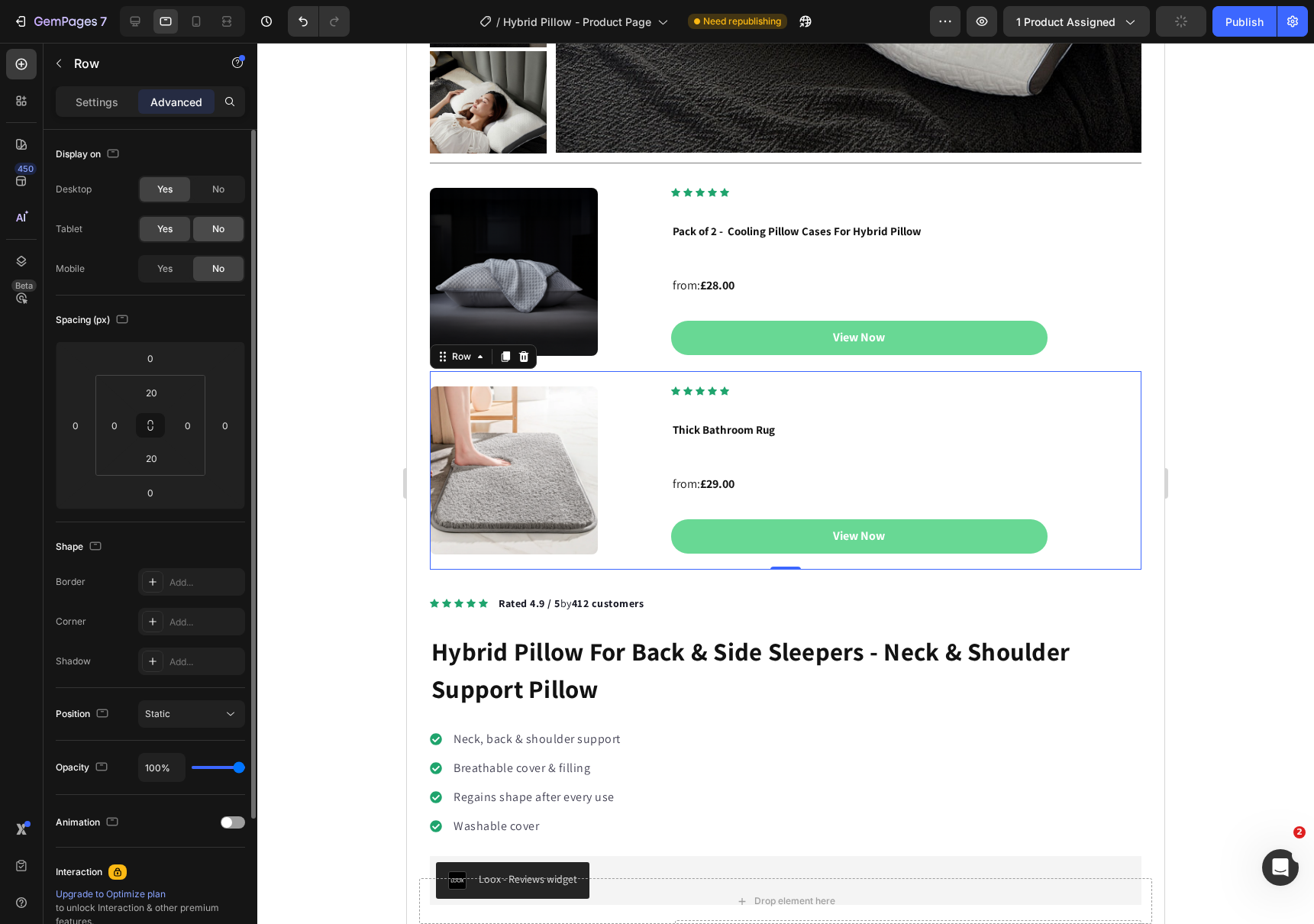
click at [212, 234] on span "No" at bounding box center [218, 229] width 12 height 14
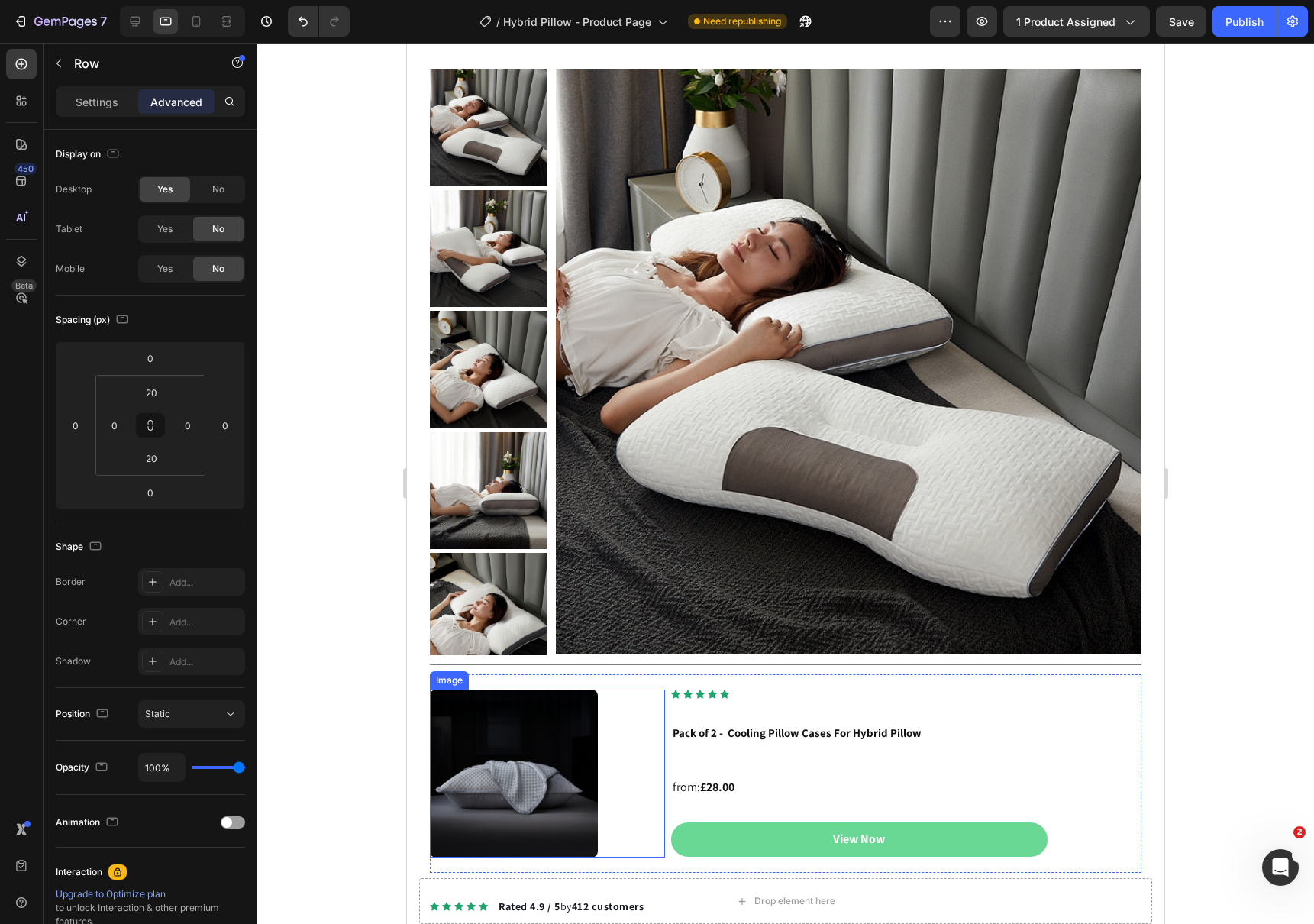
scroll to position [0, 0]
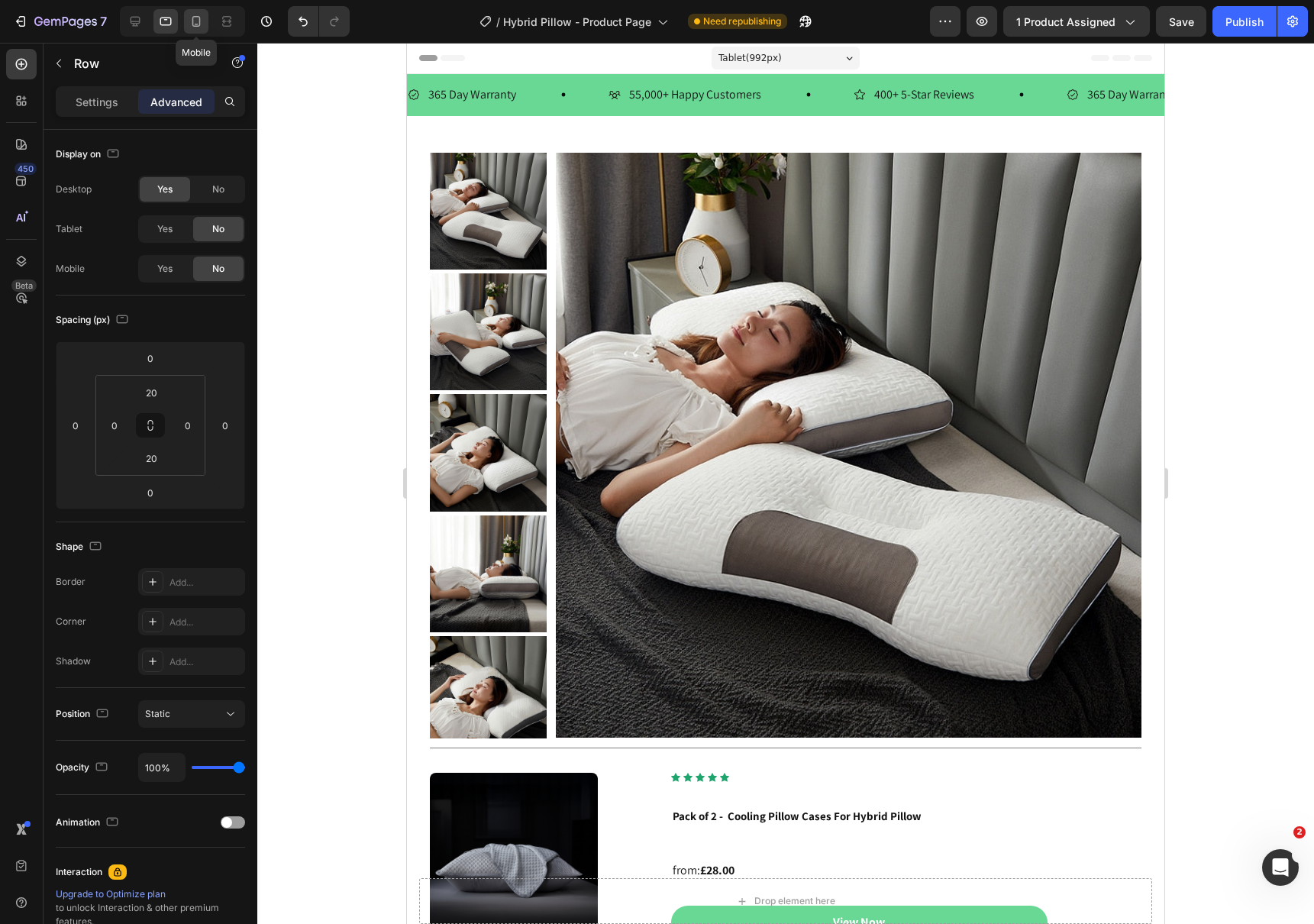
click at [208, 18] on div at bounding box center [196, 21] width 25 height 25
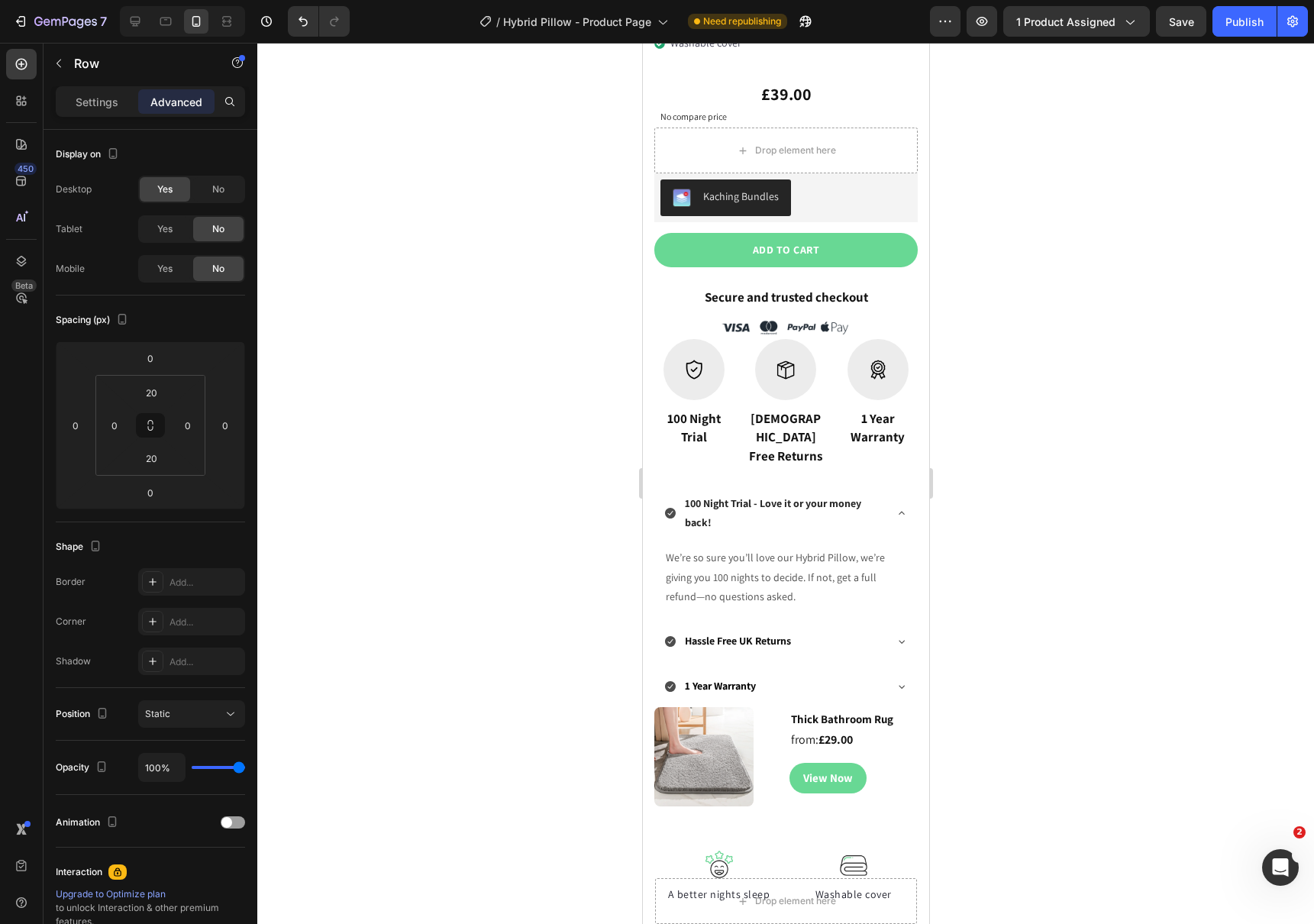
scroll to position [1043, 0]
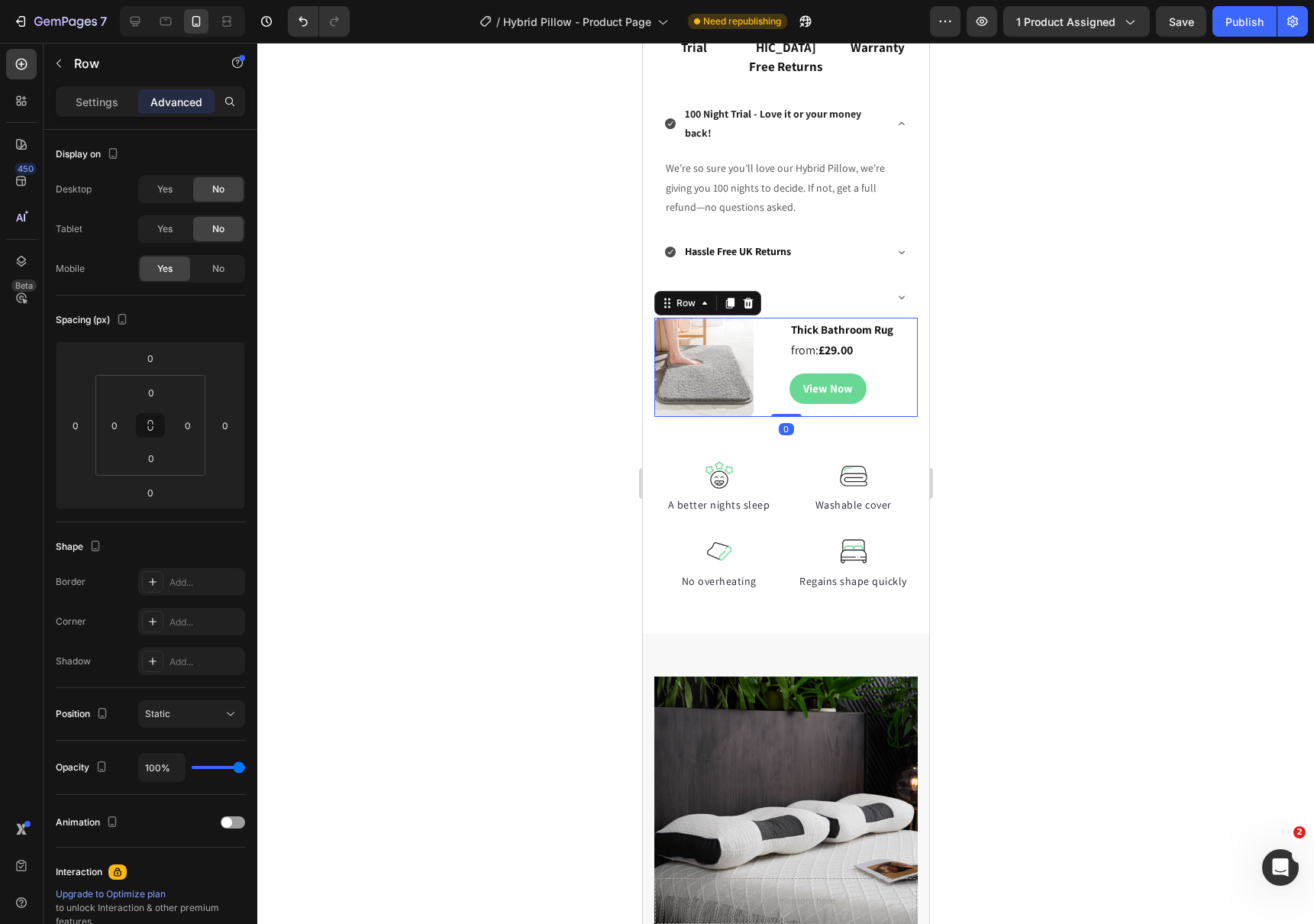
click at [898, 394] on div "Thick Bathroom Rug from: £29.00 Heading View Now Button" at bounding box center [853, 367] width 129 height 99
click at [727, 299] on icon at bounding box center [730, 304] width 9 height 10
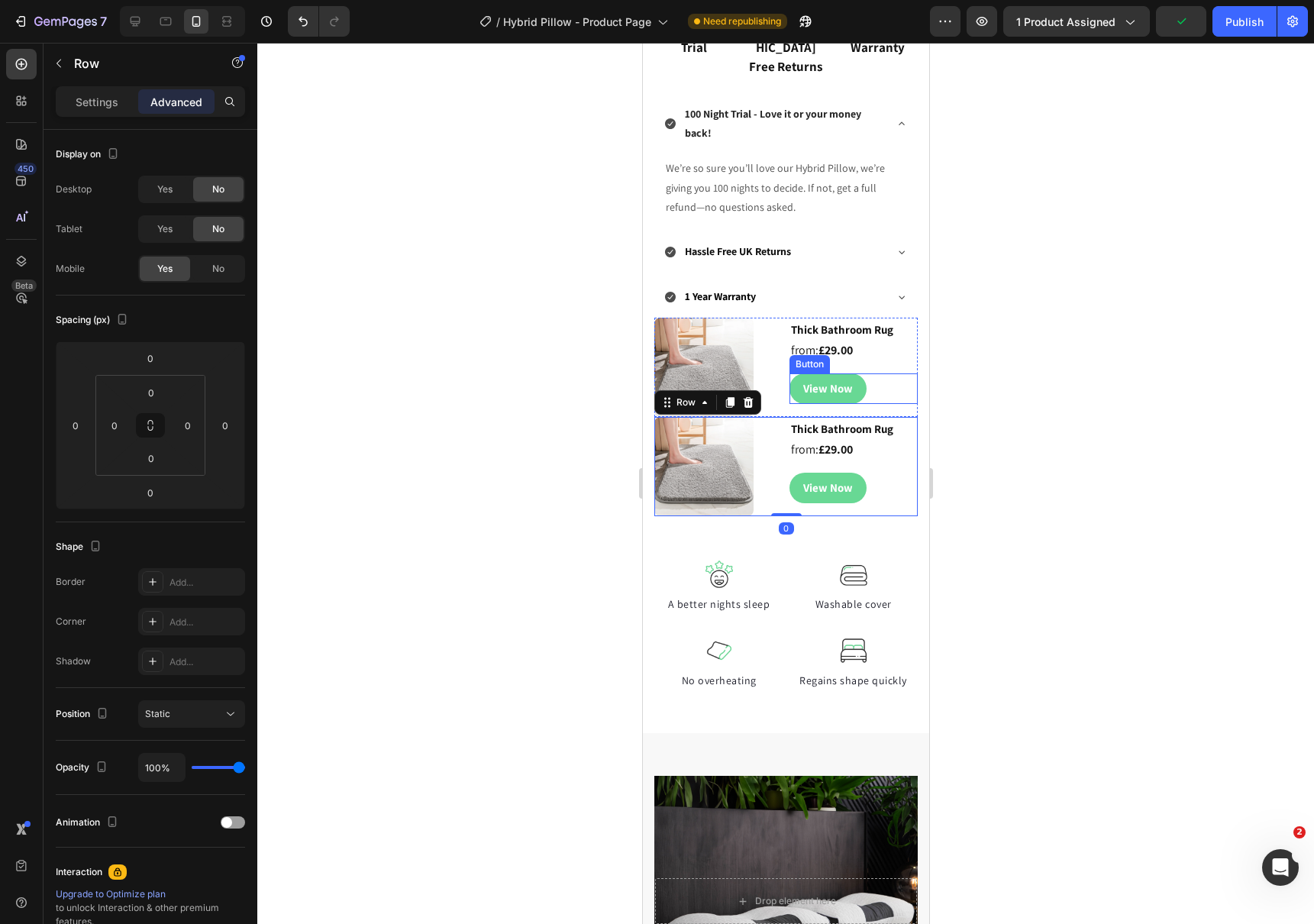
click at [881, 379] on div "View Now Button" at bounding box center [853, 388] width 129 height 31
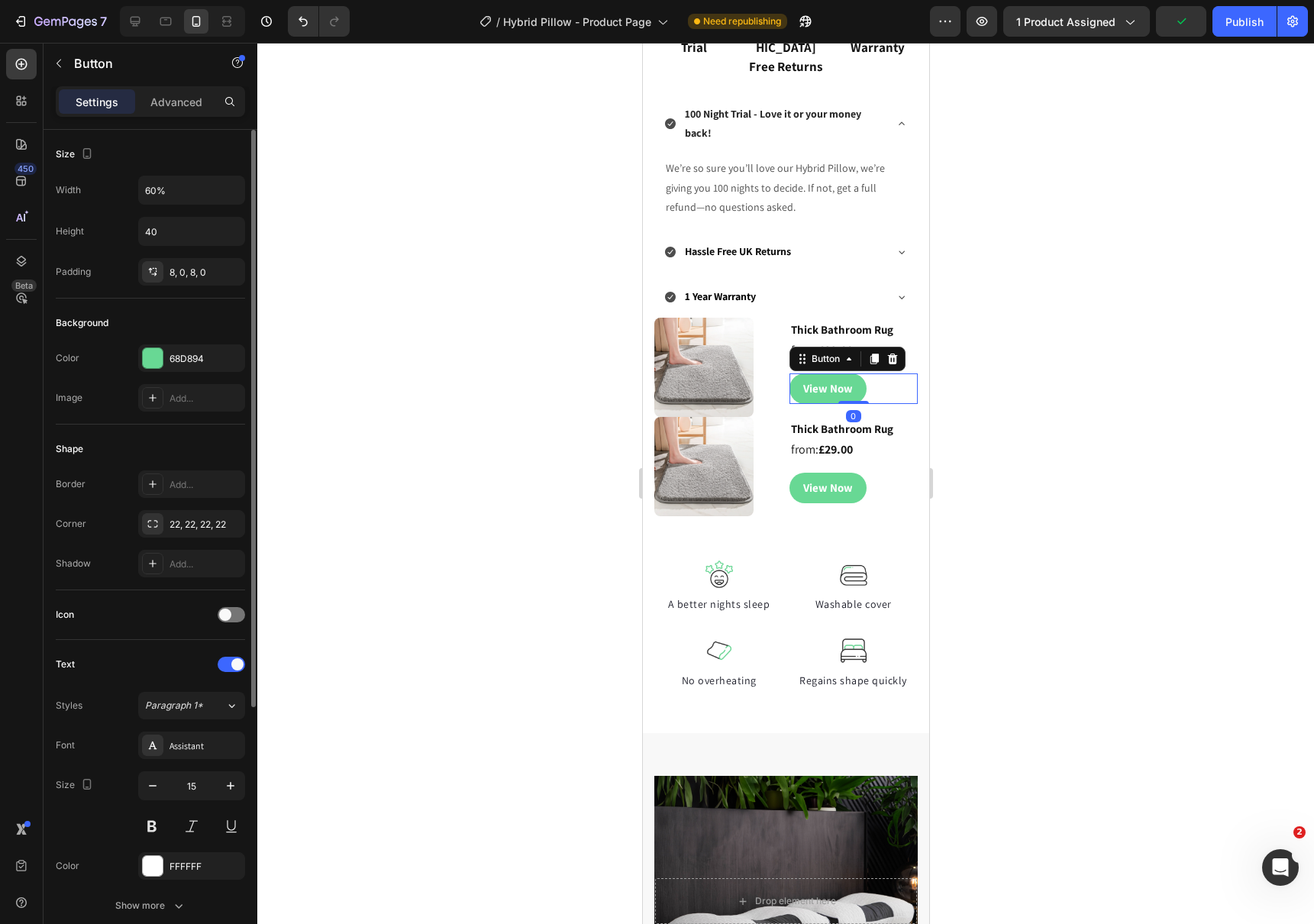
scroll to position [376, 0]
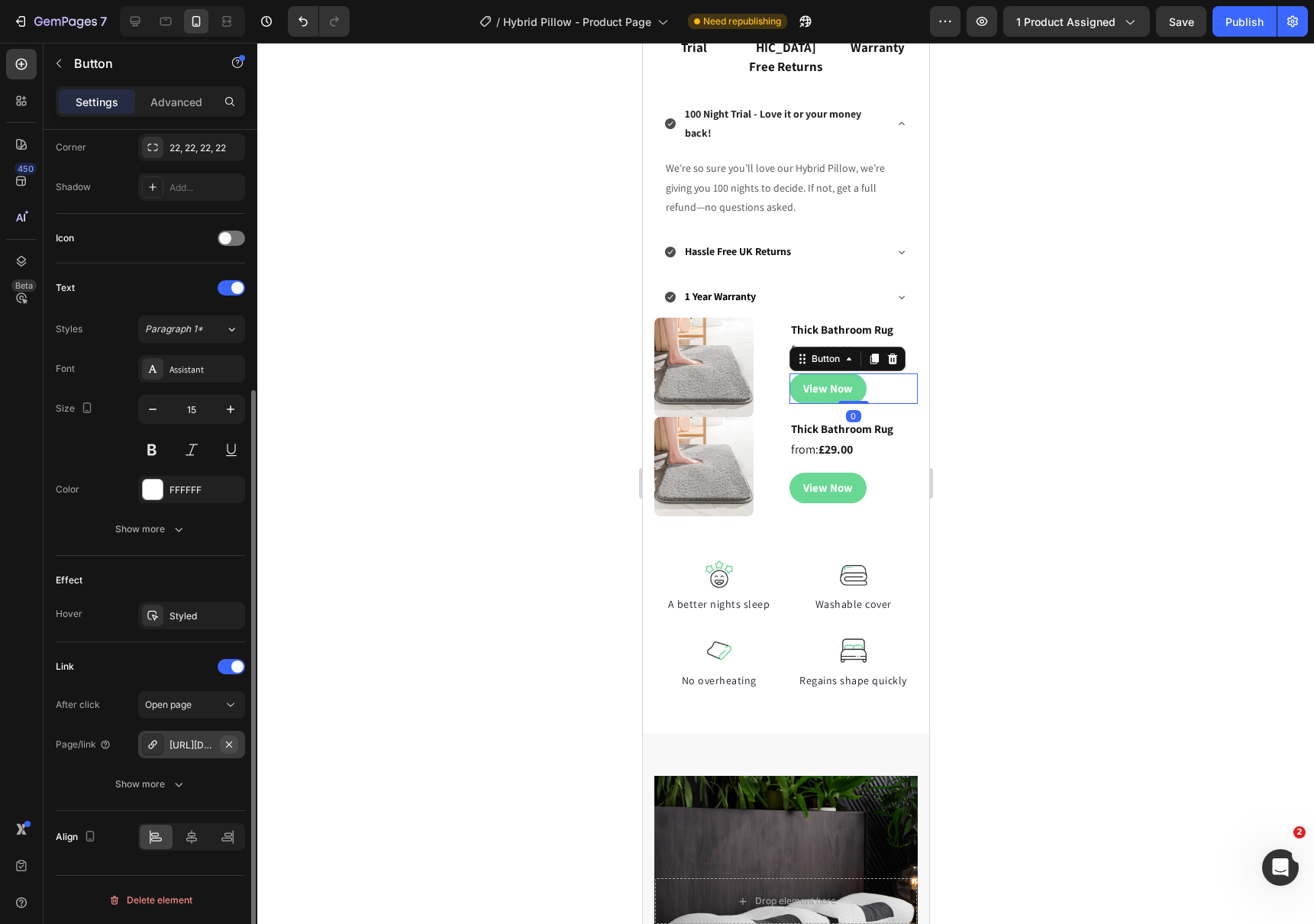
click at [227, 744] on icon "button" at bounding box center [229, 744] width 12 height 12
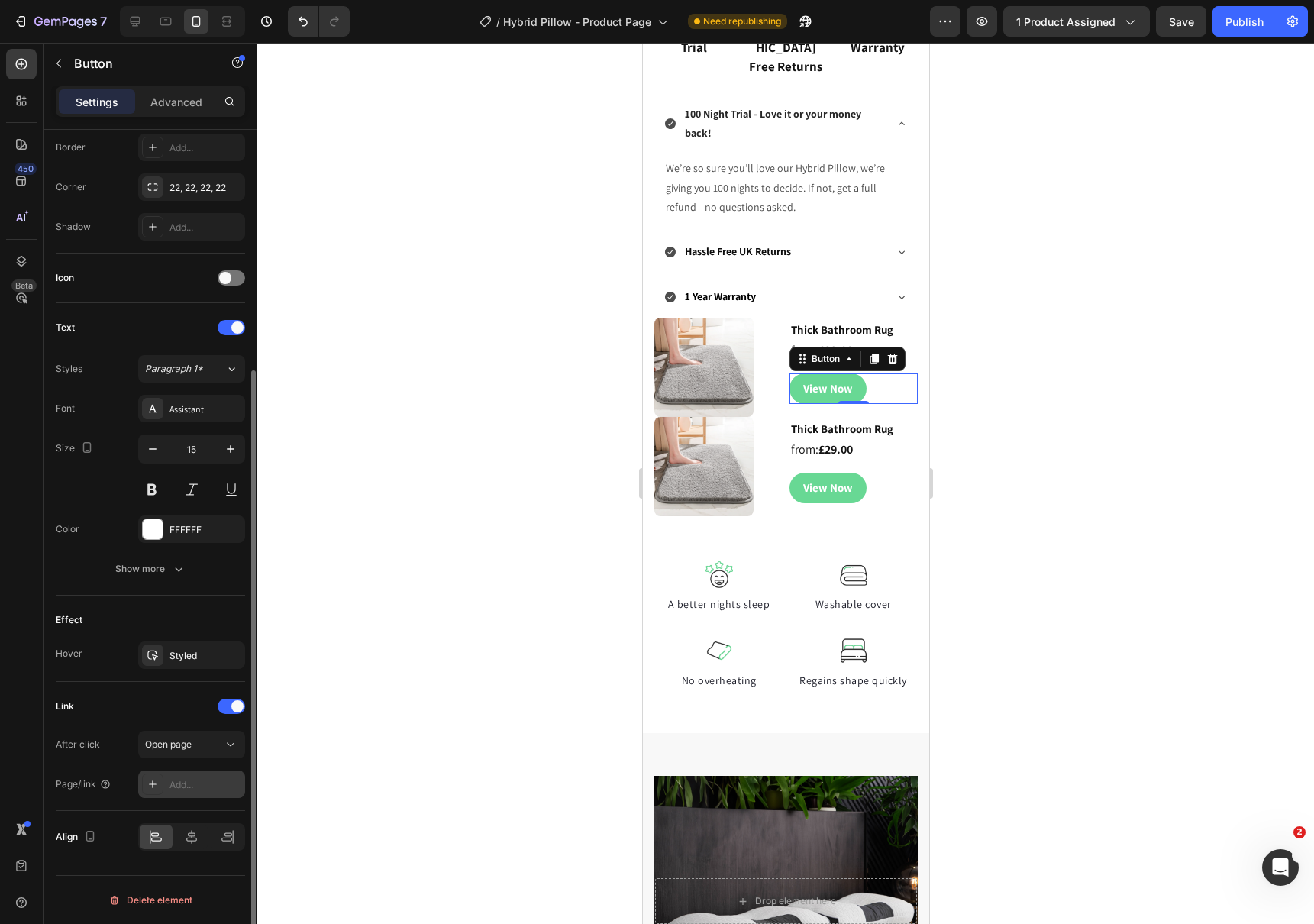
click at [181, 786] on div "Add..." at bounding box center [205, 785] width 72 height 14
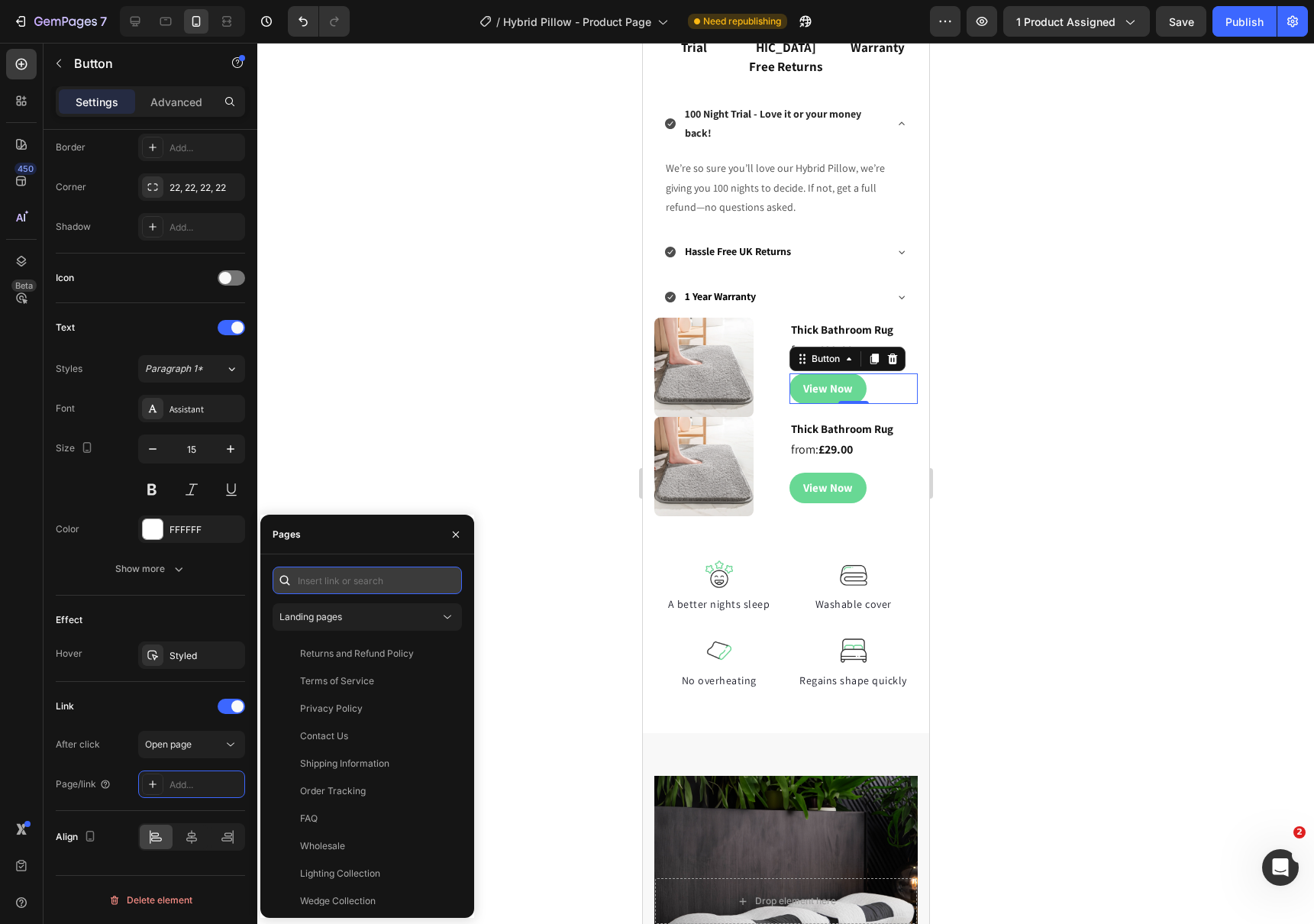
click at [331, 581] on input "text" at bounding box center [367, 580] width 189 height 27
paste input "https://littlejax.co.uk/collections/homeware/products/pack-of-2-cooling-pillowc…"
type input "https://littlejax.co.uk/collections/homeware/products/pack-of-2-cooling-pillowc…"
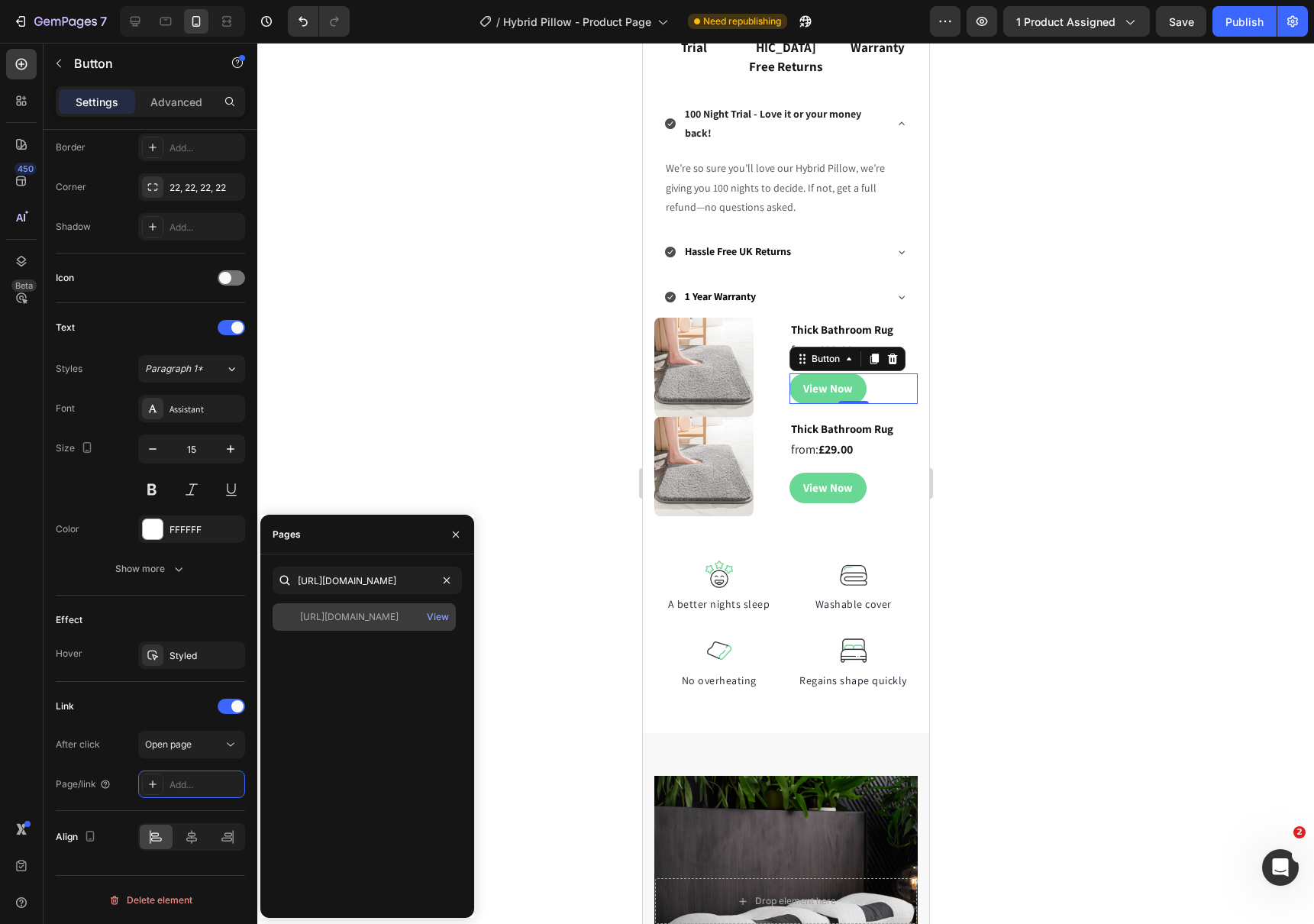
click at [353, 615] on div "https://littlejax.co.uk/collections/homeware/products/pack-of-2-cooling-pillowc…" at bounding box center [349, 617] width 98 height 14
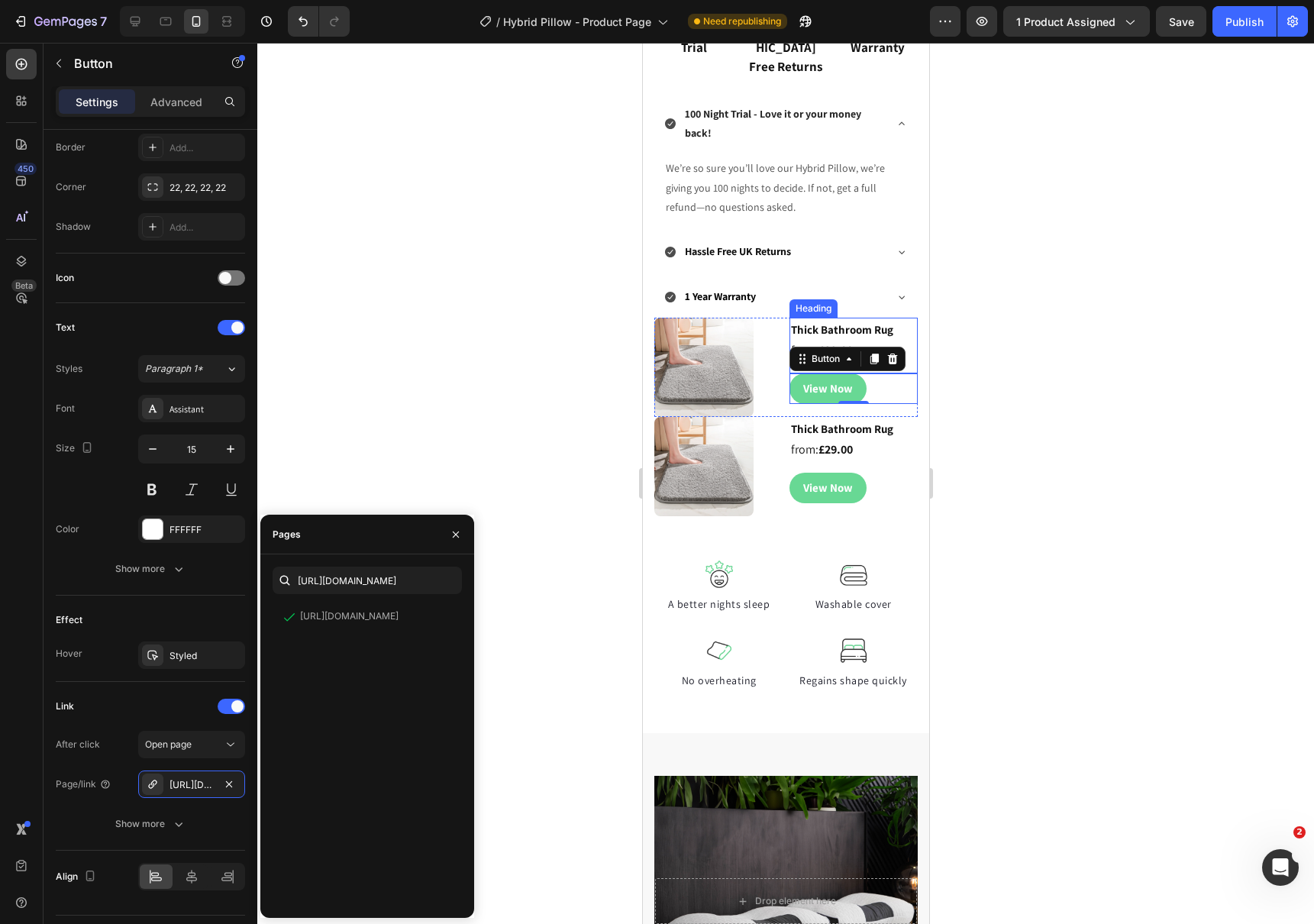
click at [804, 323] on strong "Thick Bathroom Rug" at bounding box center [841, 329] width 103 height 15
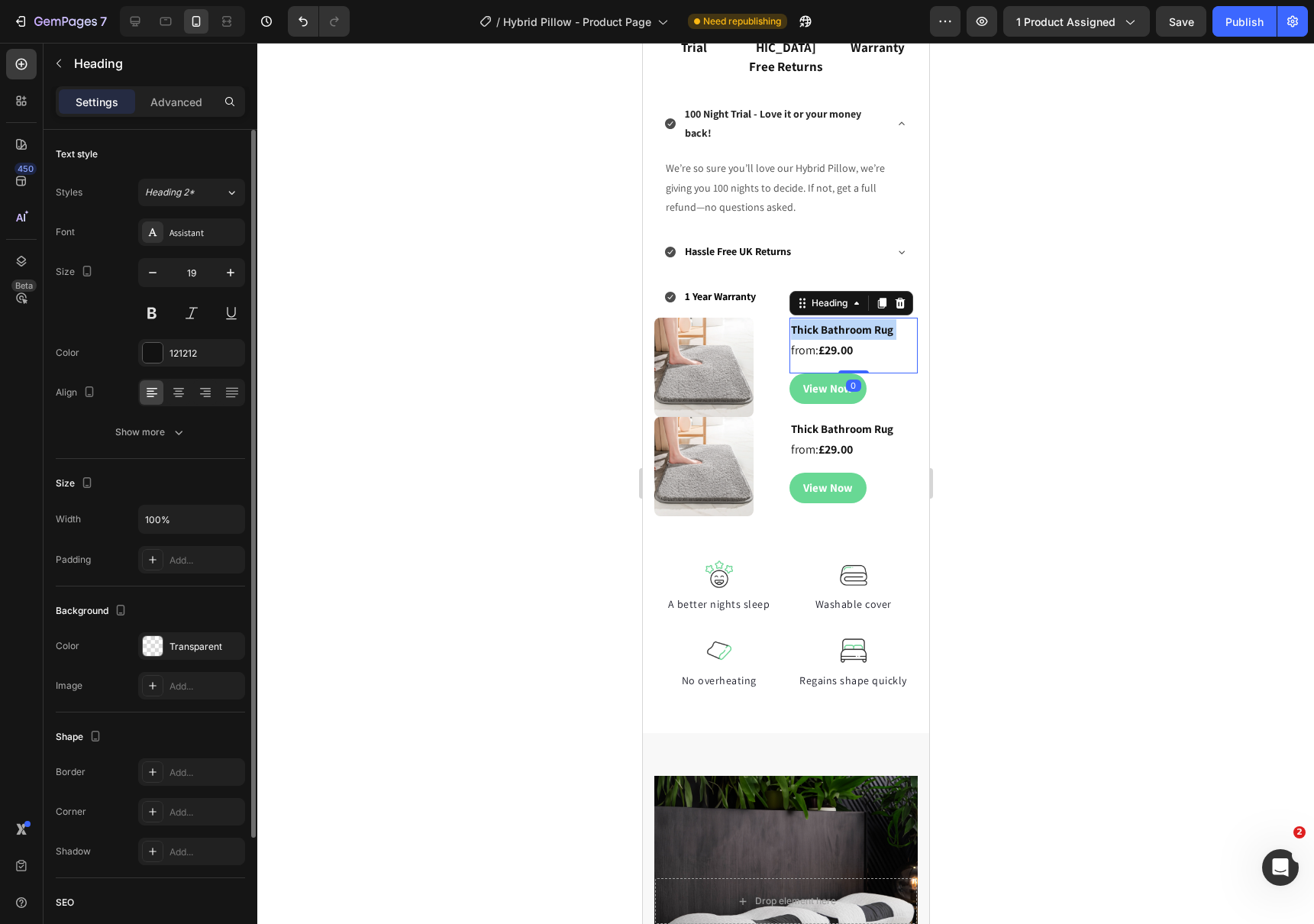
click at [804, 323] on strong "Thick Bathroom Rug" at bounding box center [841, 329] width 103 height 15
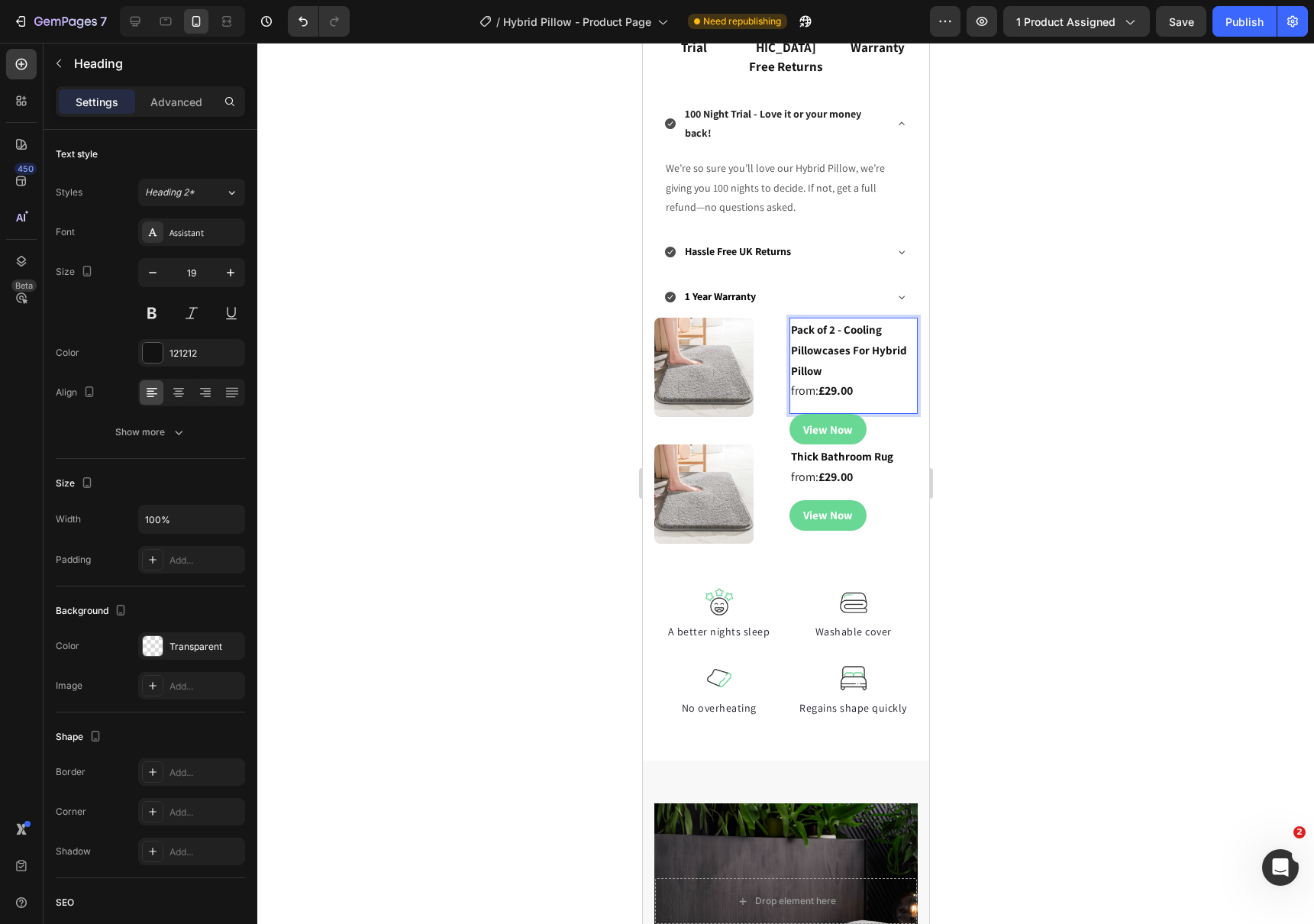
click at [834, 382] on strong "£29.00" at bounding box center [835, 390] width 34 height 16
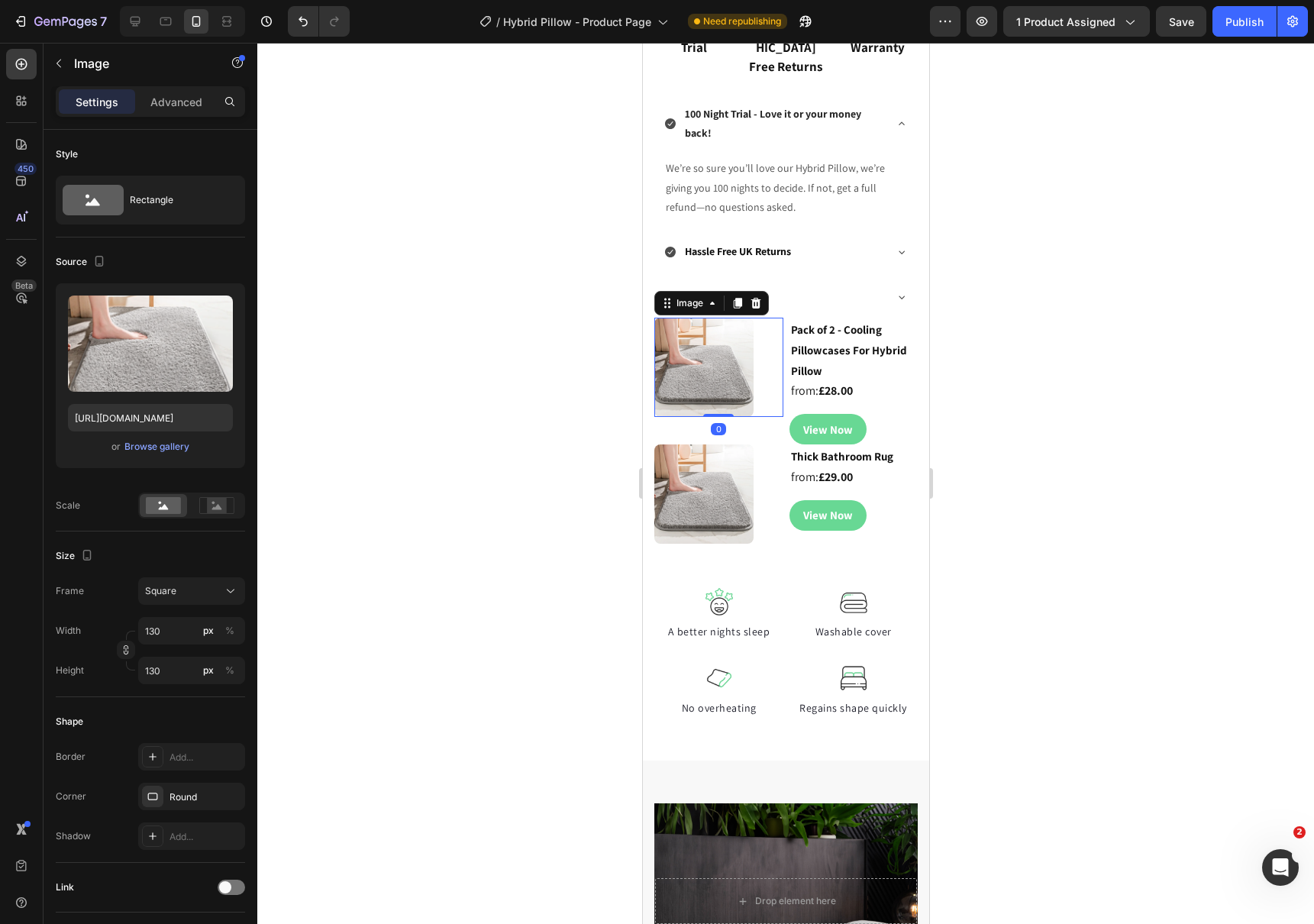
click at [717, 388] on img at bounding box center [703, 367] width 99 height 99
click at [159, 101] on p "Advanced" at bounding box center [176, 102] width 52 height 16
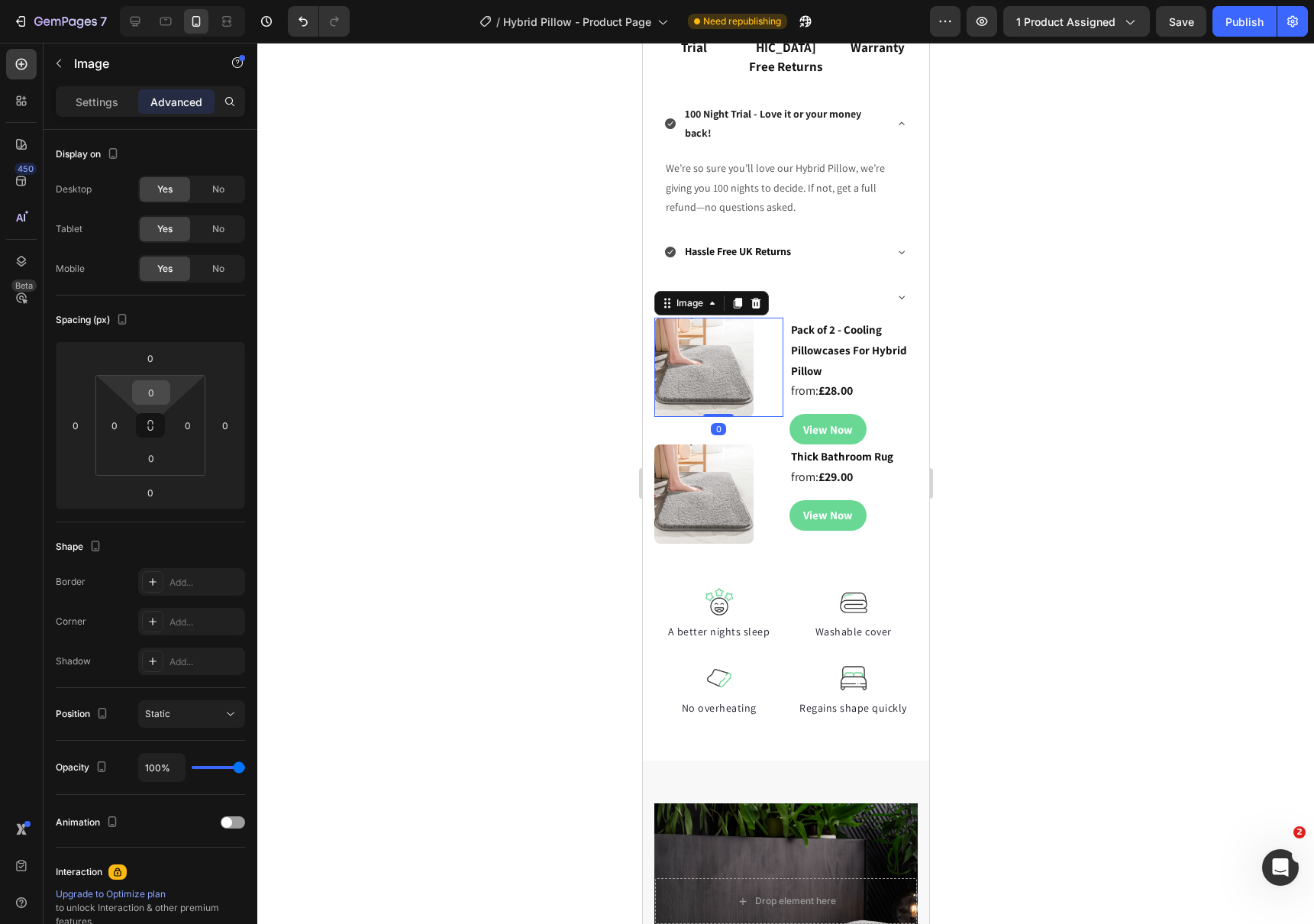
click at [157, 390] on input "0" at bounding box center [151, 392] width 31 height 23
type input "3"
type input "15"
click at [726, 368] on img at bounding box center [703, 379] width 99 height 99
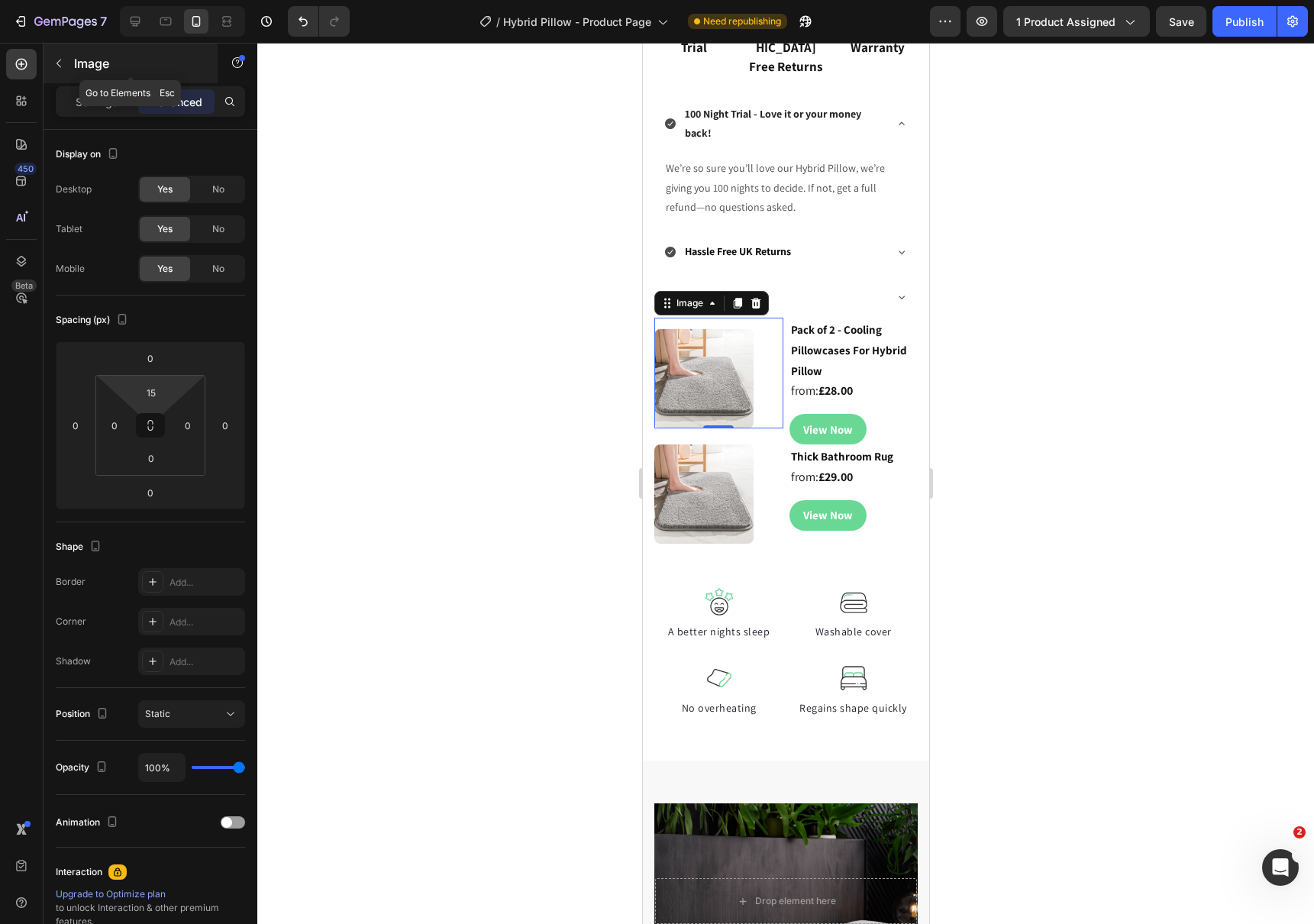
click at [56, 66] on icon "button" at bounding box center [59, 63] width 12 height 12
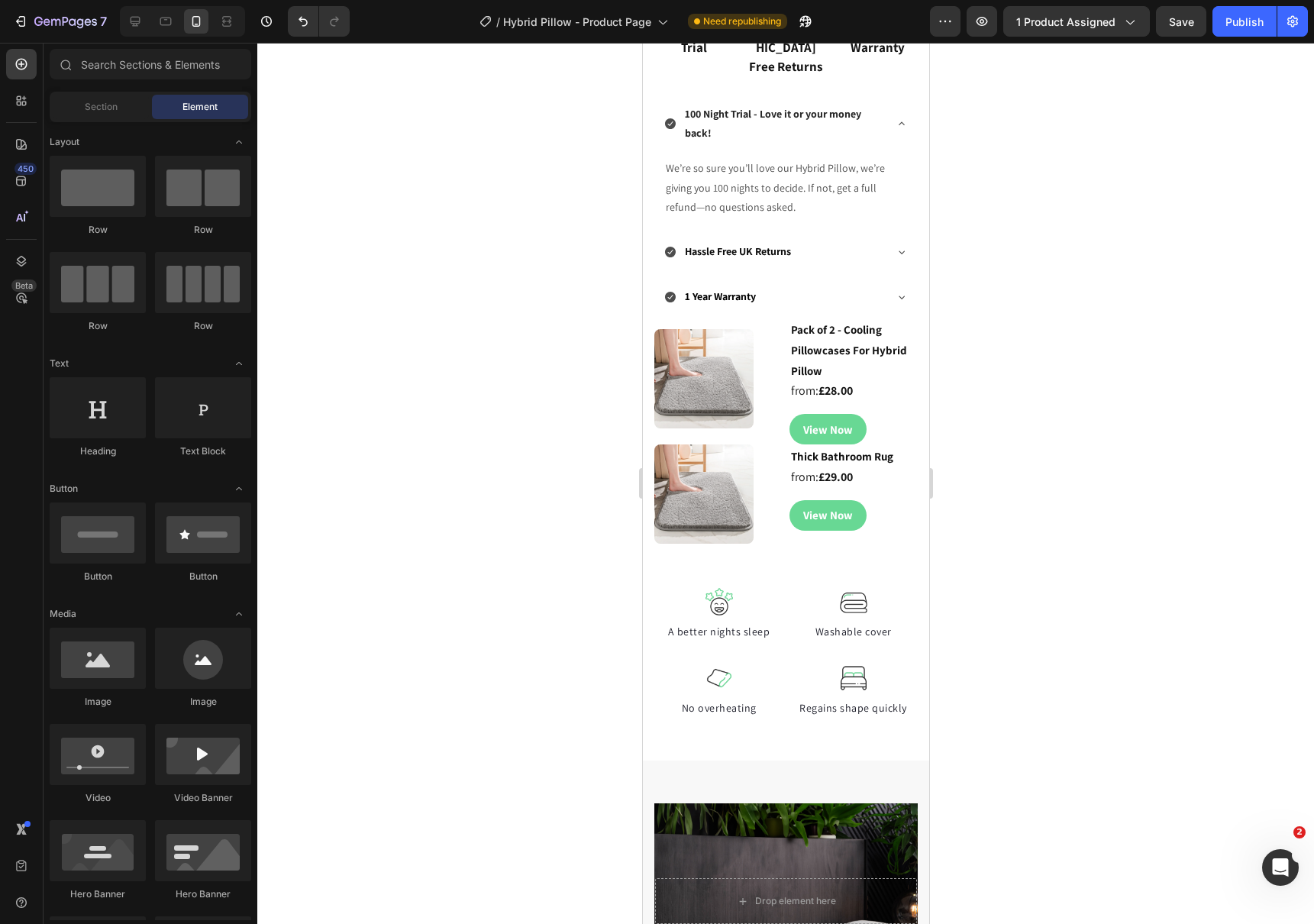
click at [80, 108] on div "Section" at bounding box center [101, 107] width 96 height 25
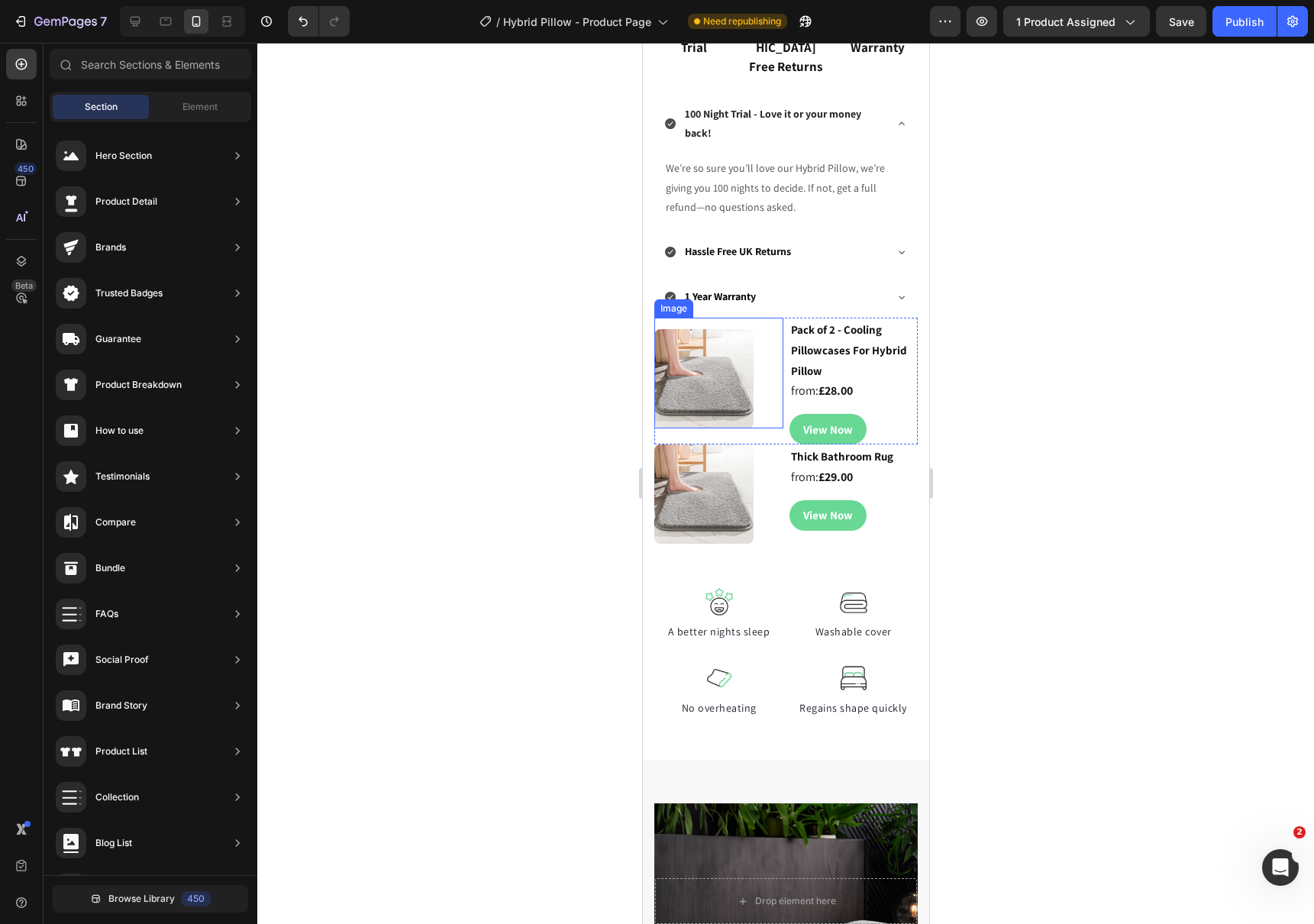
click at [724, 357] on img at bounding box center [703, 379] width 99 height 99
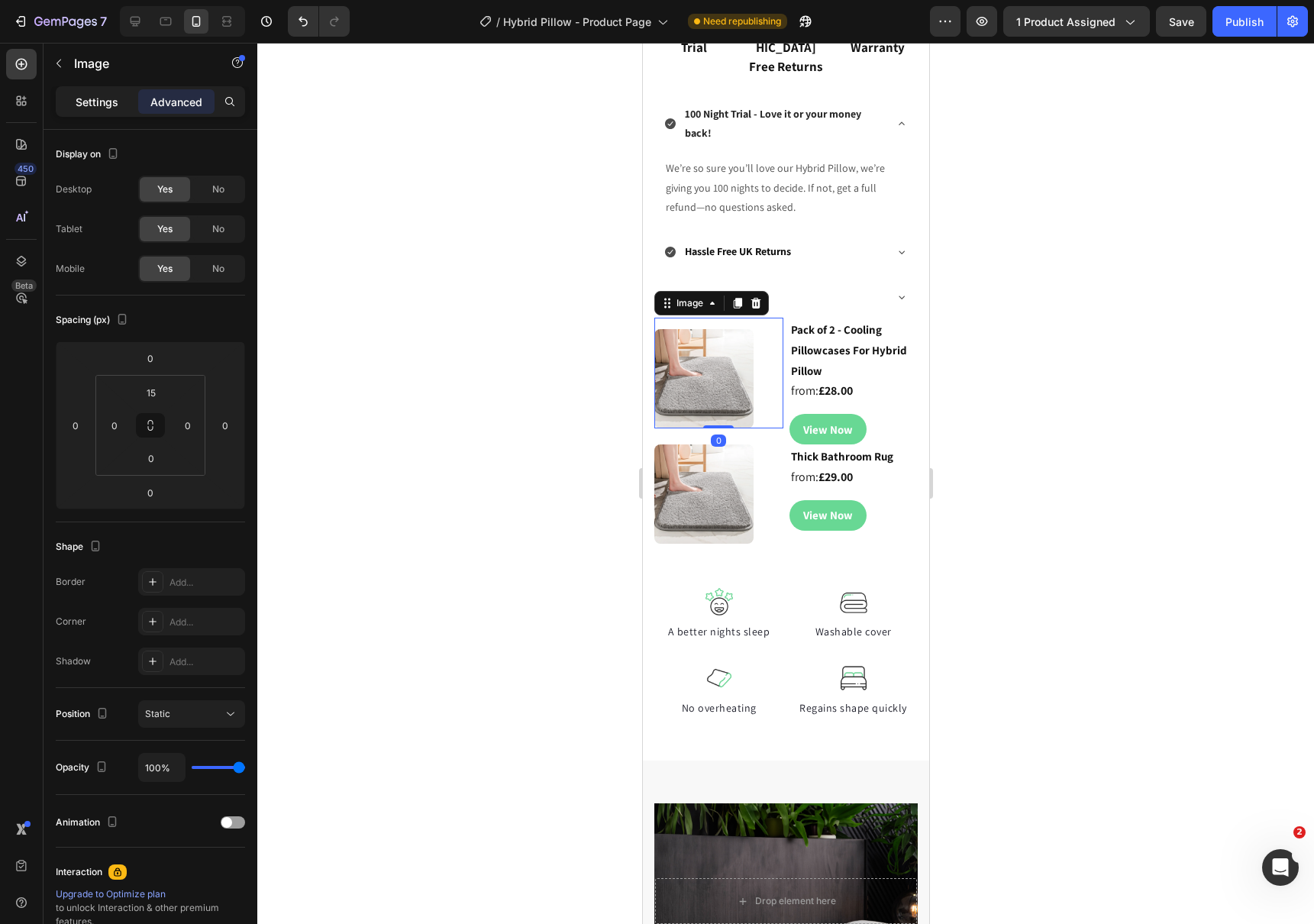
click at [99, 100] on p "Settings" at bounding box center [97, 102] width 43 height 16
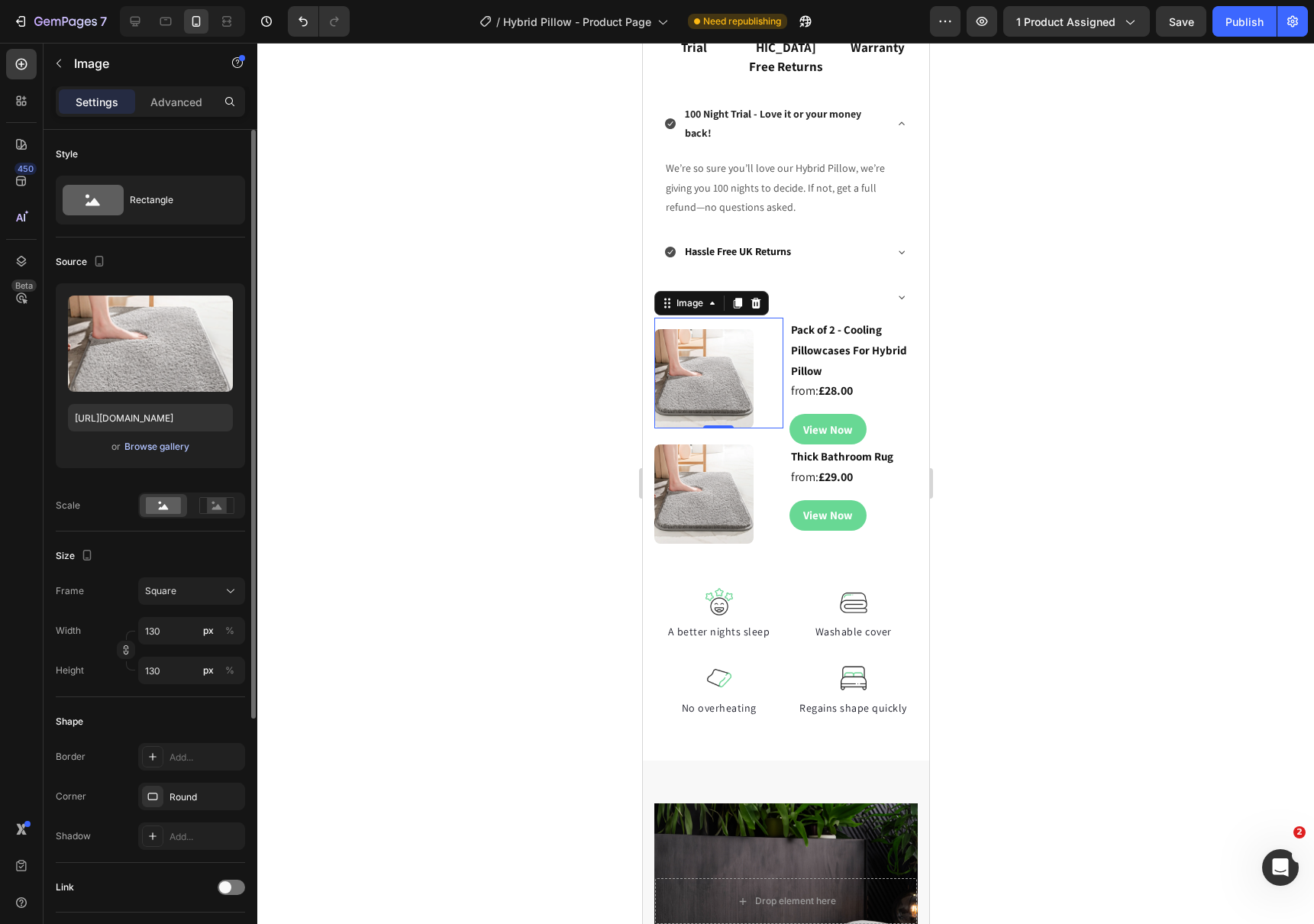
click at [145, 443] on div "Browse gallery" at bounding box center [157, 447] width 65 height 14
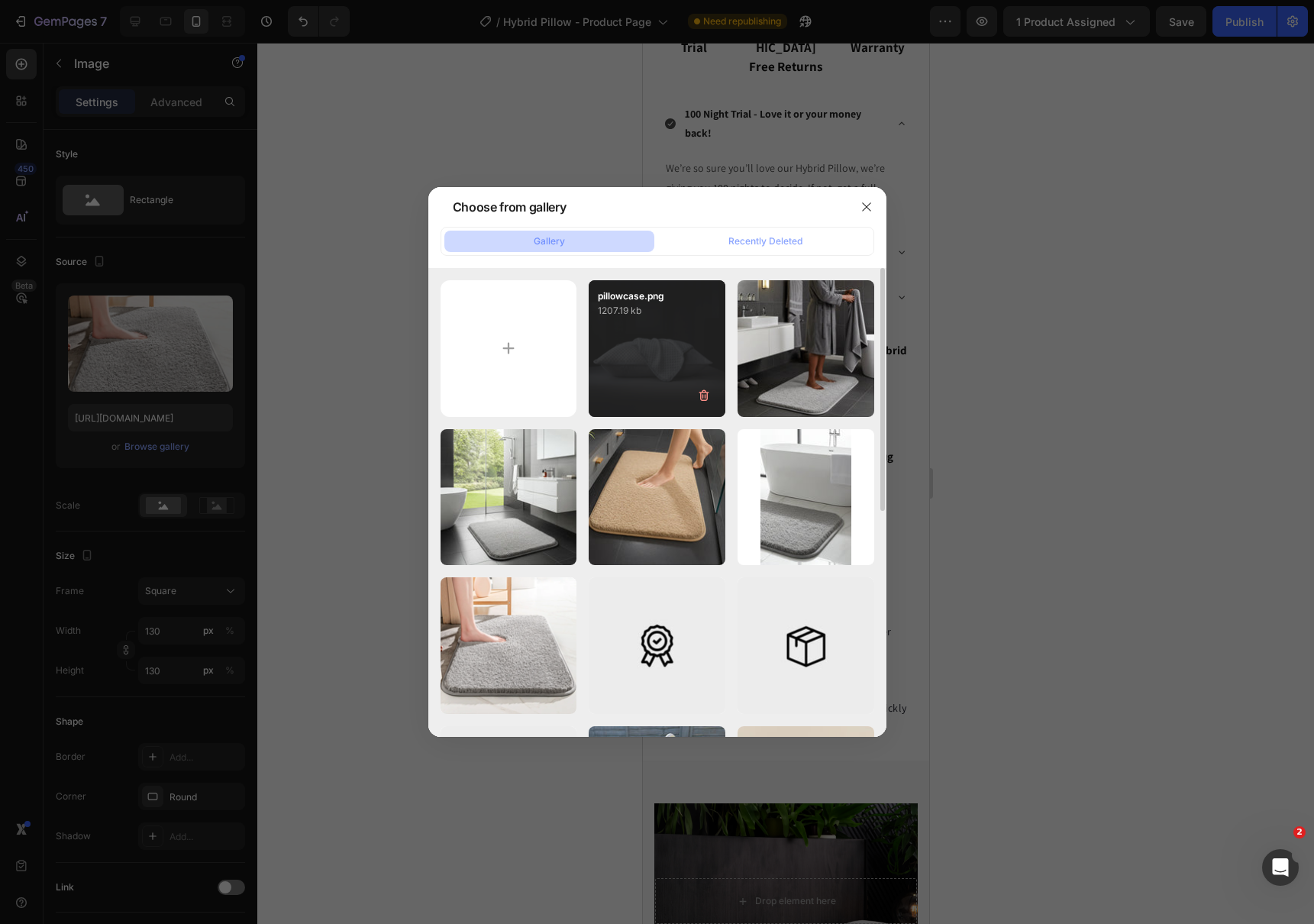
click at [645, 336] on div "pillowcase.png 1207.19 kb" at bounding box center [657, 348] width 137 height 137
type input "https://cdn.shopify.com/s/files/1/0462/6094/5048/files/gempages_496592556713313…"
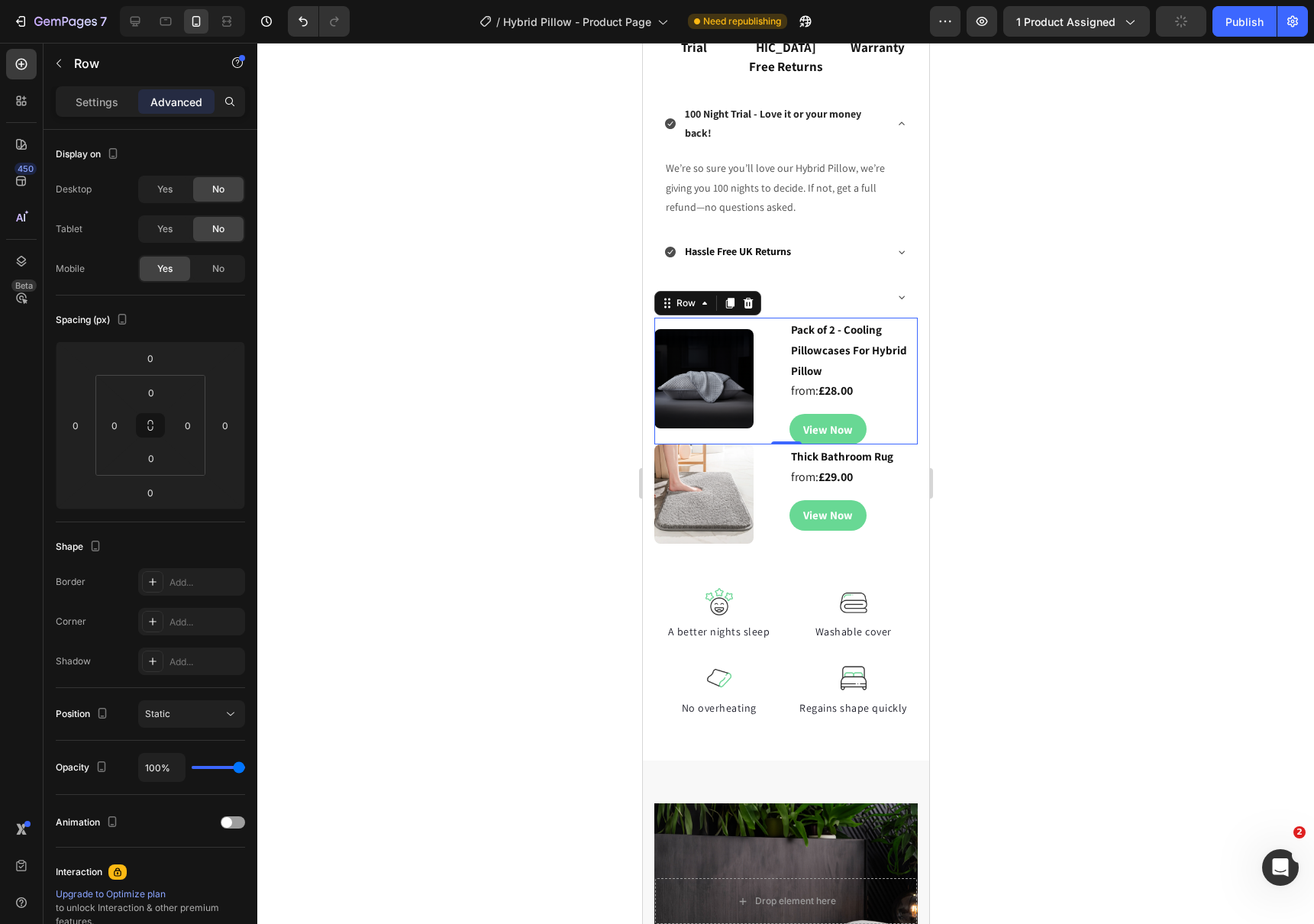
click at [758, 422] on div "Image" at bounding box center [718, 381] width 129 height 127
click at [155, 461] on input "0" at bounding box center [151, 458] width 31 height 23
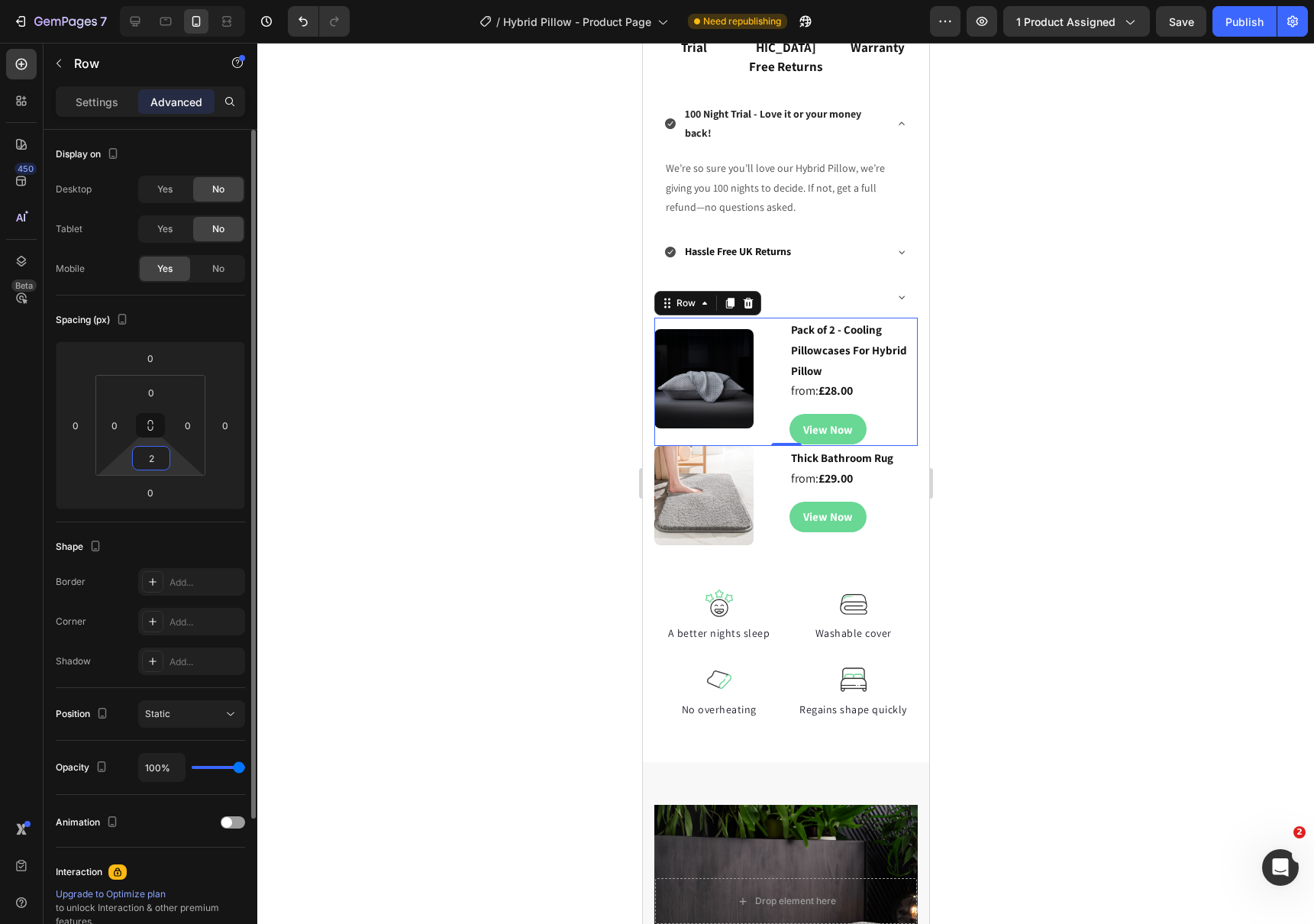
type input "22"
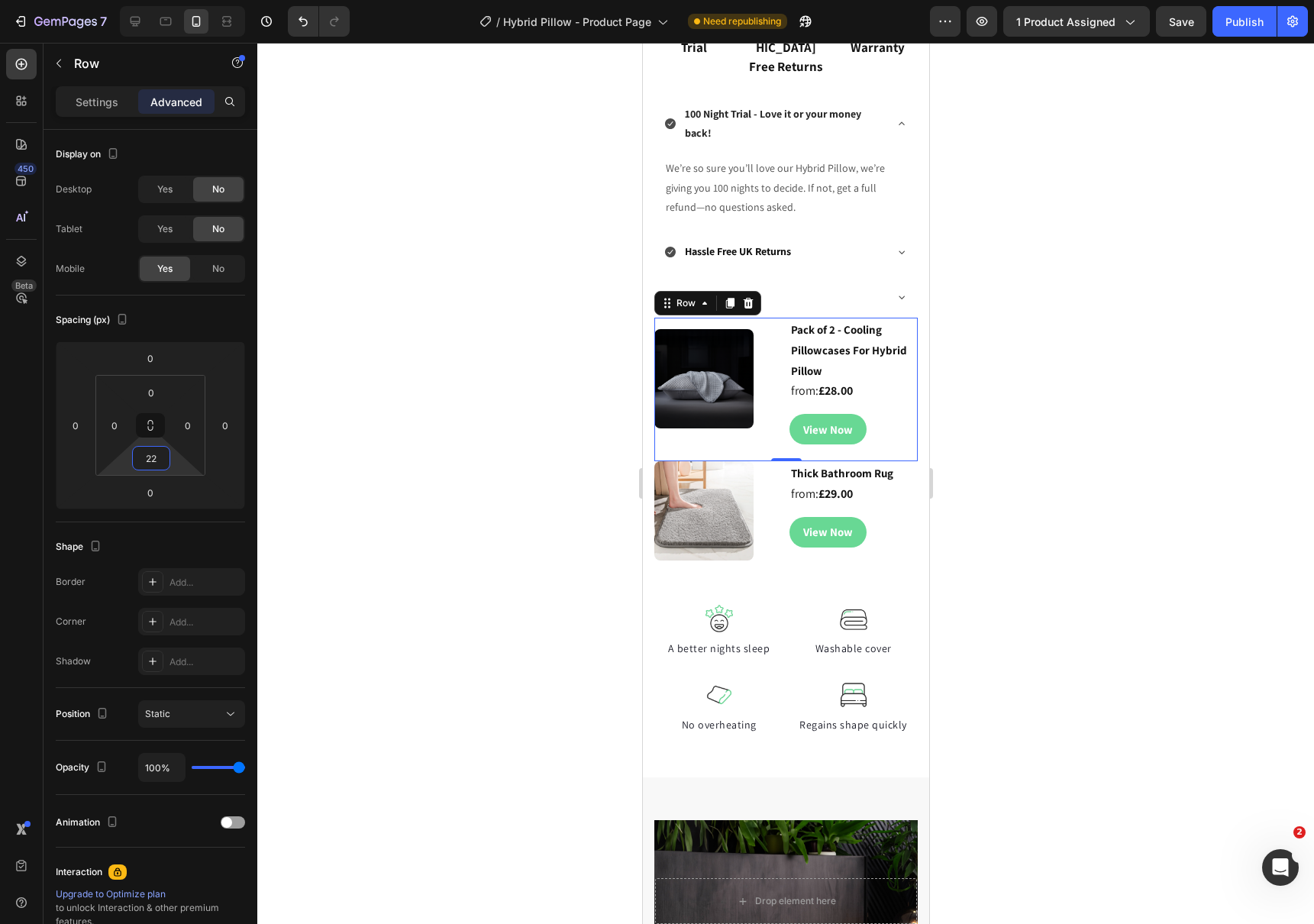
click at [515, 497] on div at bounding box center [785, 483] width 1057 height 881
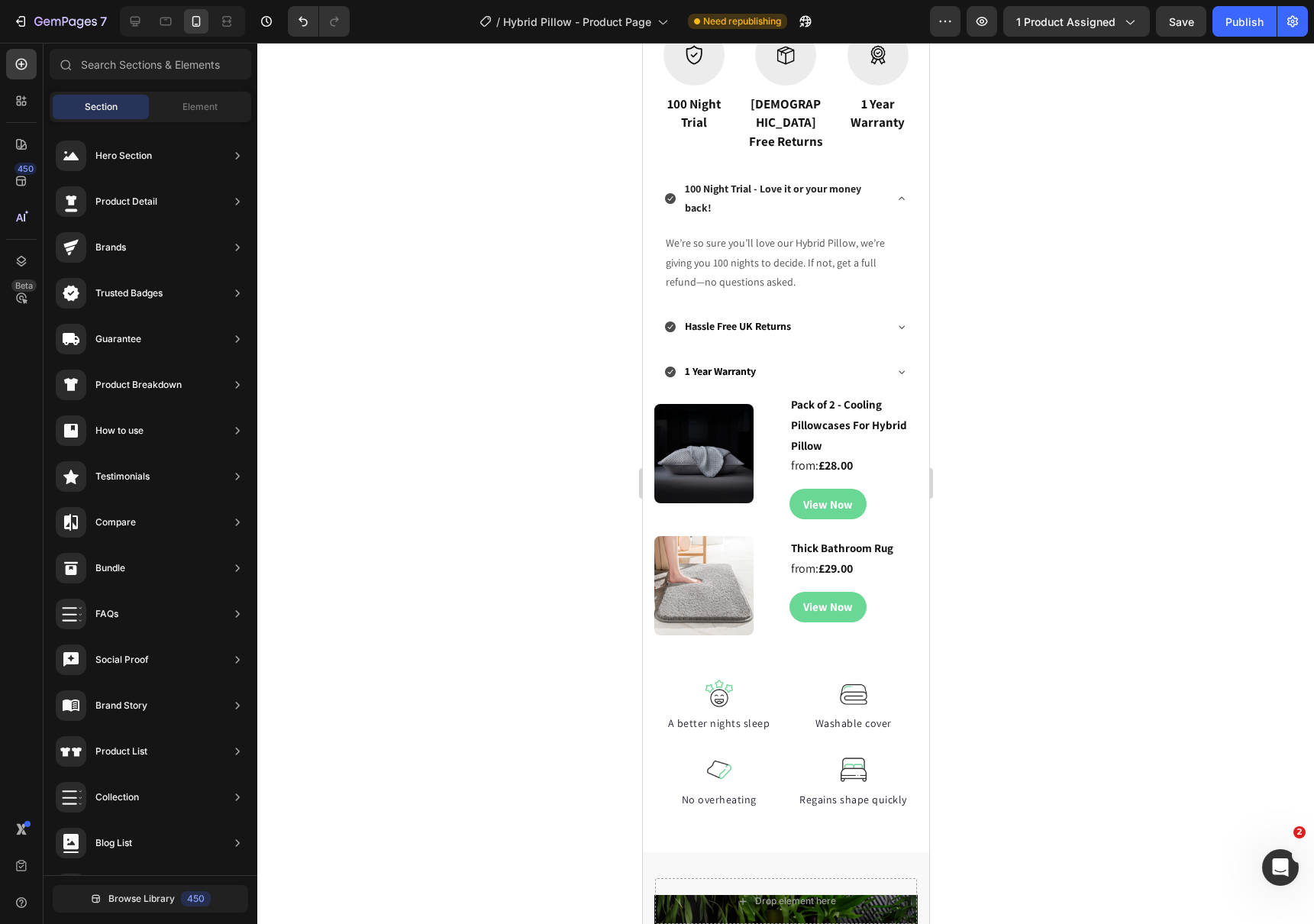
scroll to position [971, 0]
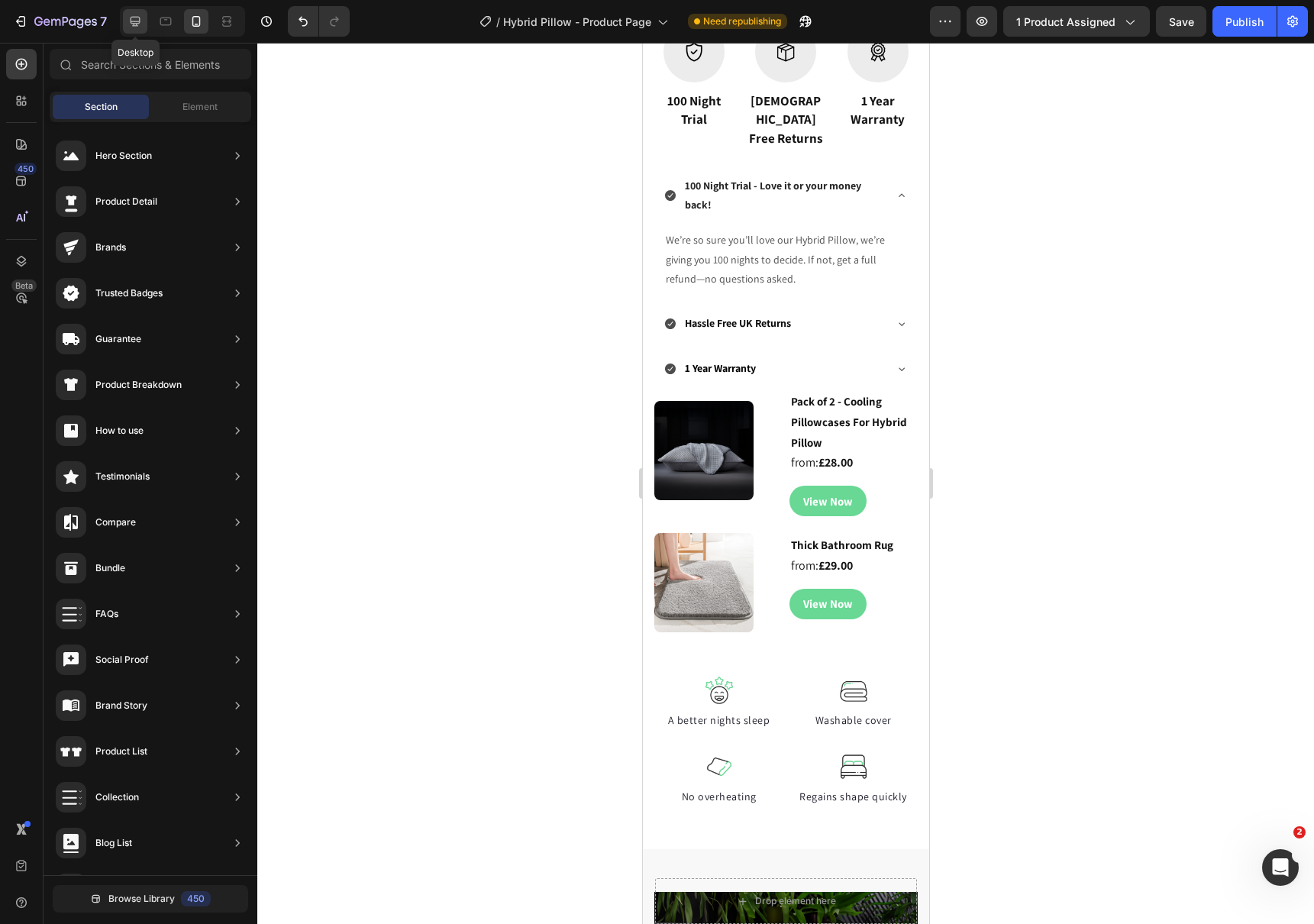
click at [131, 14] on icon at bounding box center [135, 21] width 15 height 15
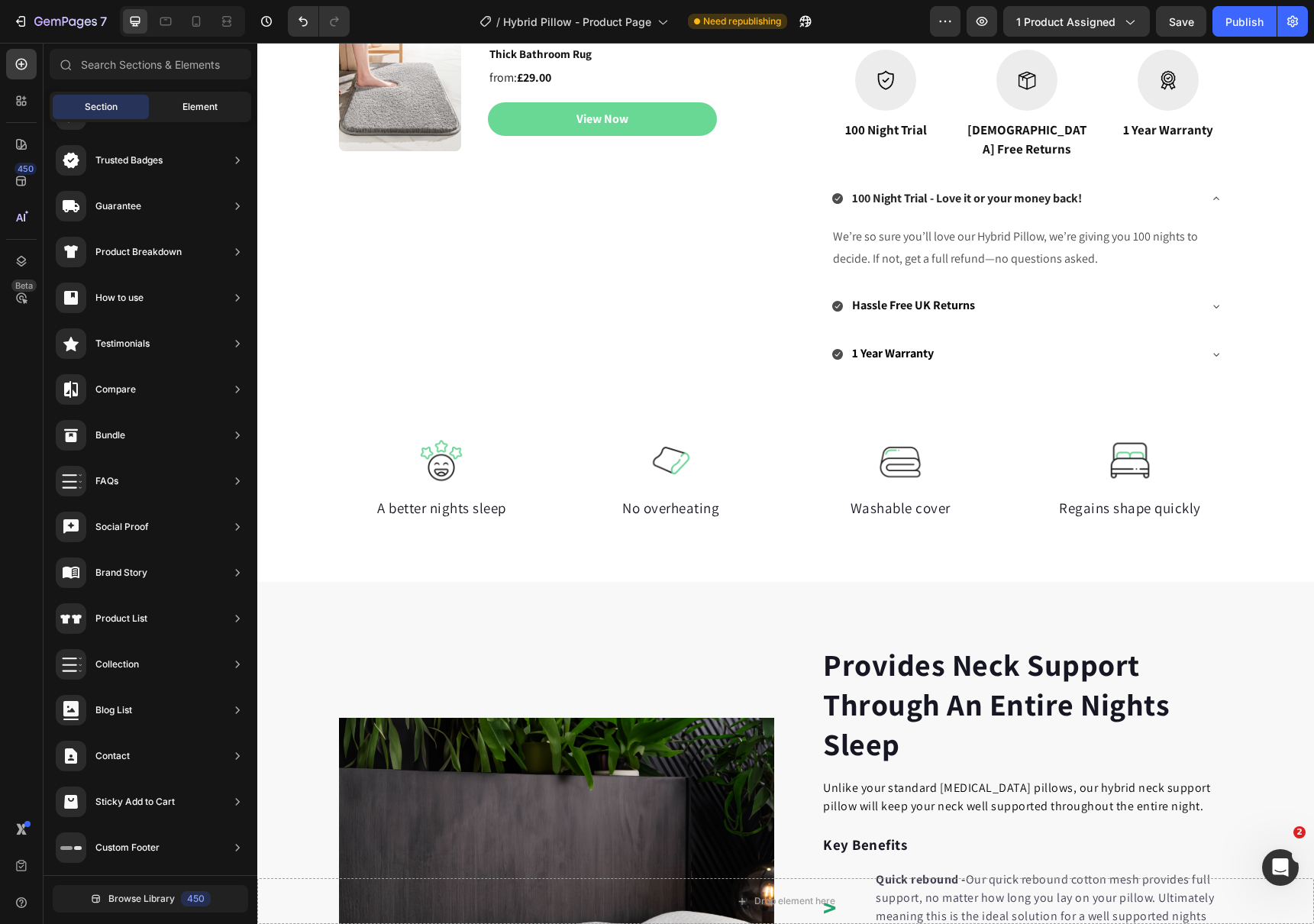
click at [189, 95] on div "Element" at bounding box center [200, 107] width 96 height 25
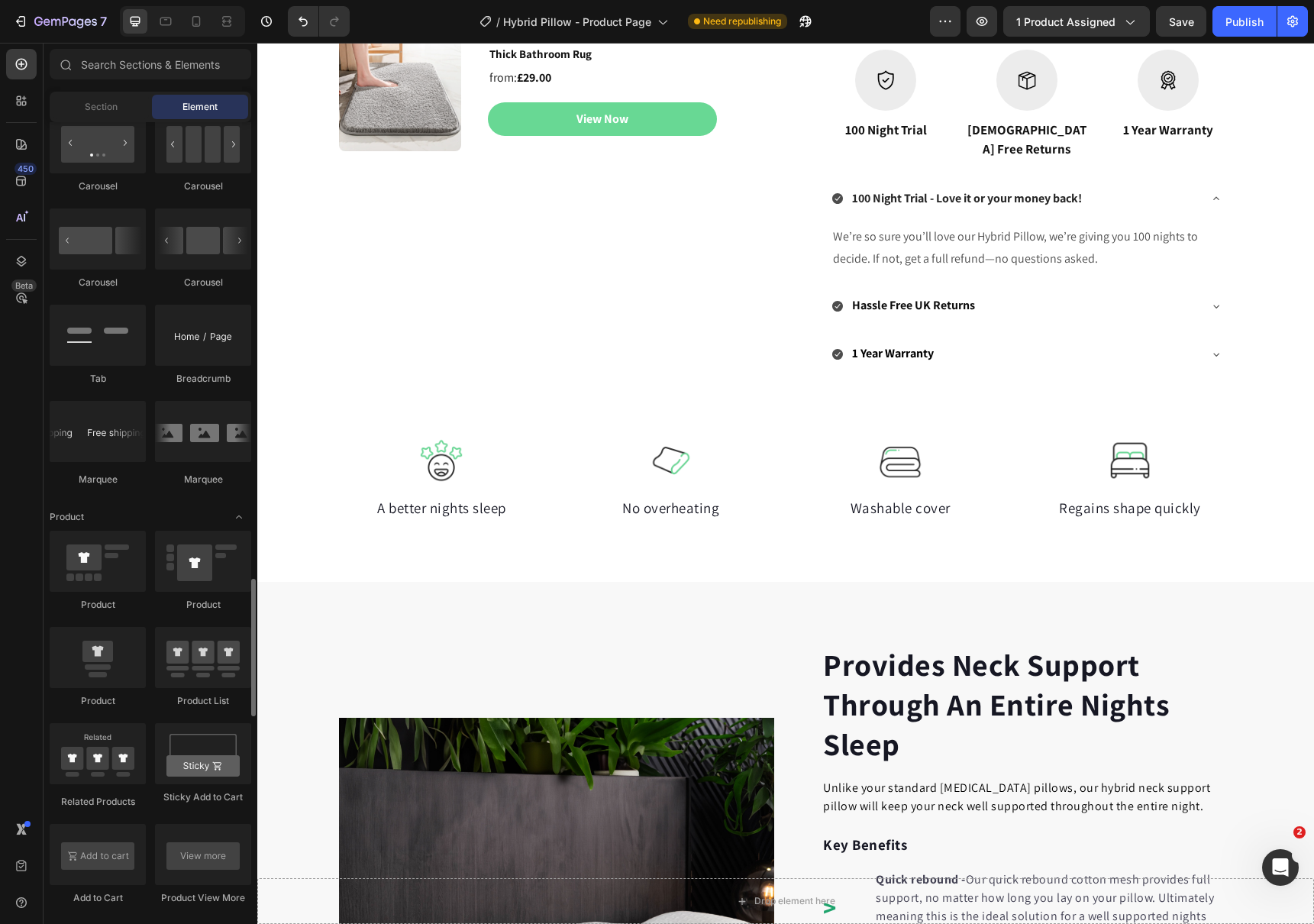
scroll to position [1746, 0]
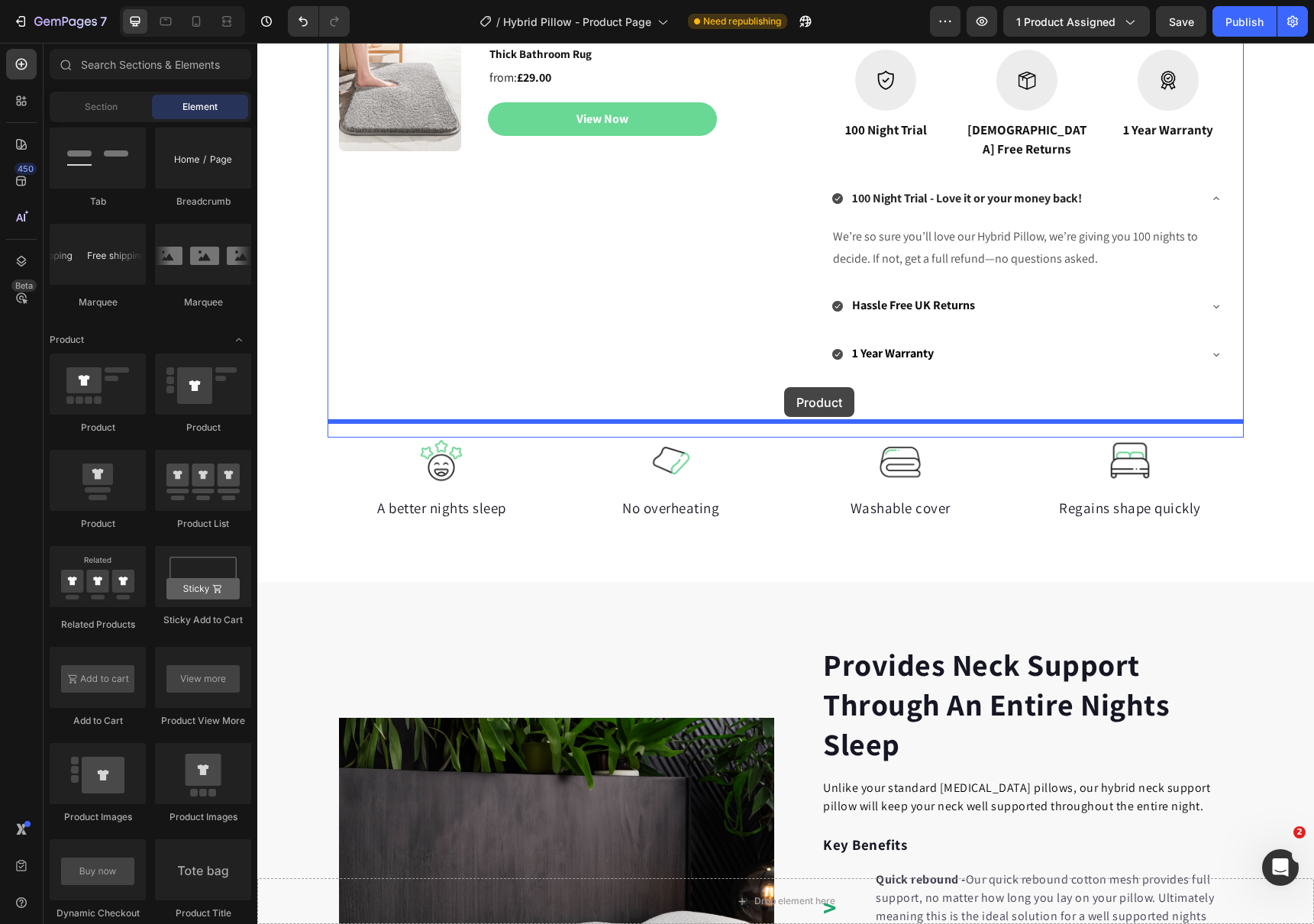
drag, startPoint x: 369, startPoint y: 519, endPoint x: 784, endPoint y: 387, distance: 435.5
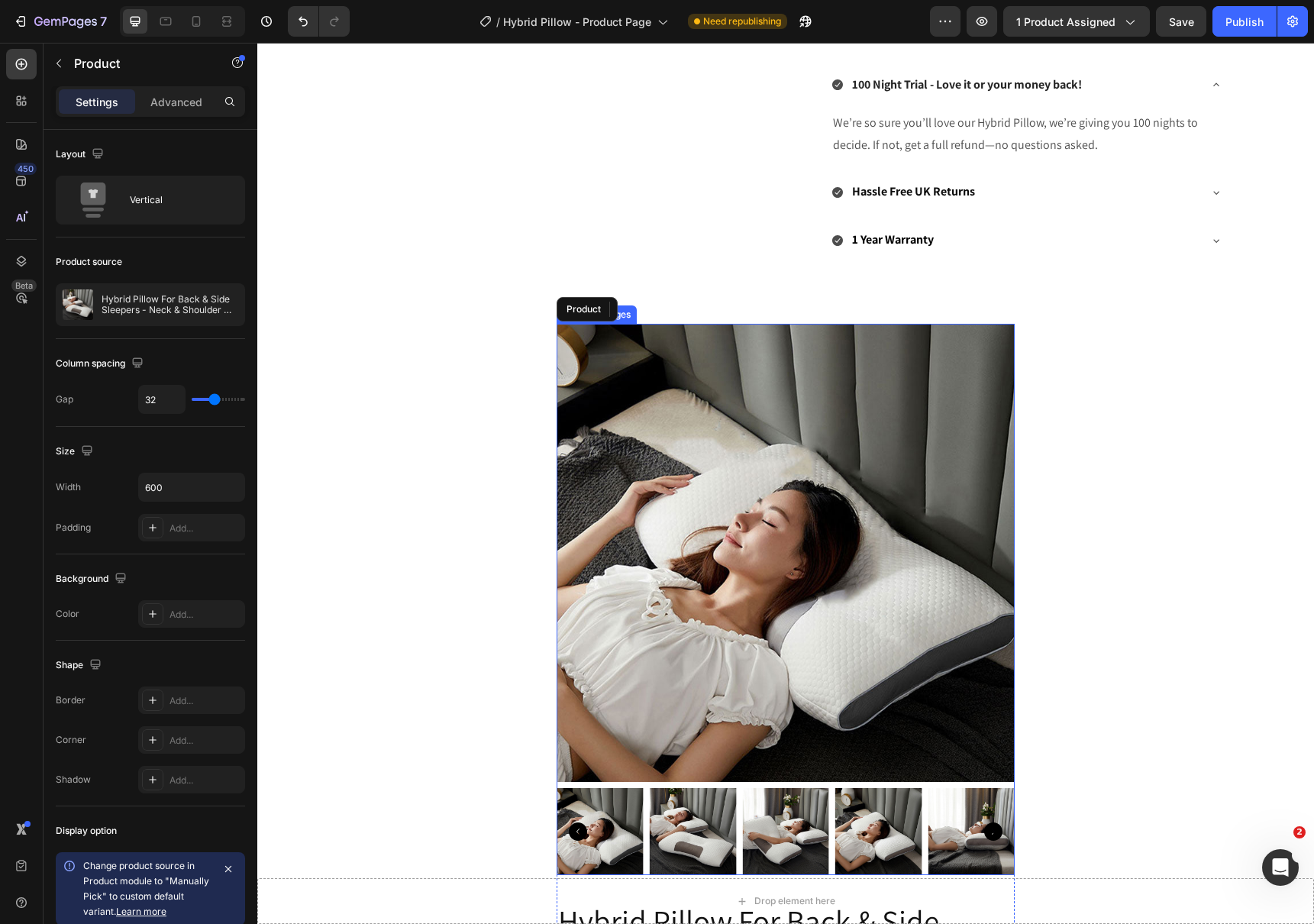
scroll to position [1101, 0]
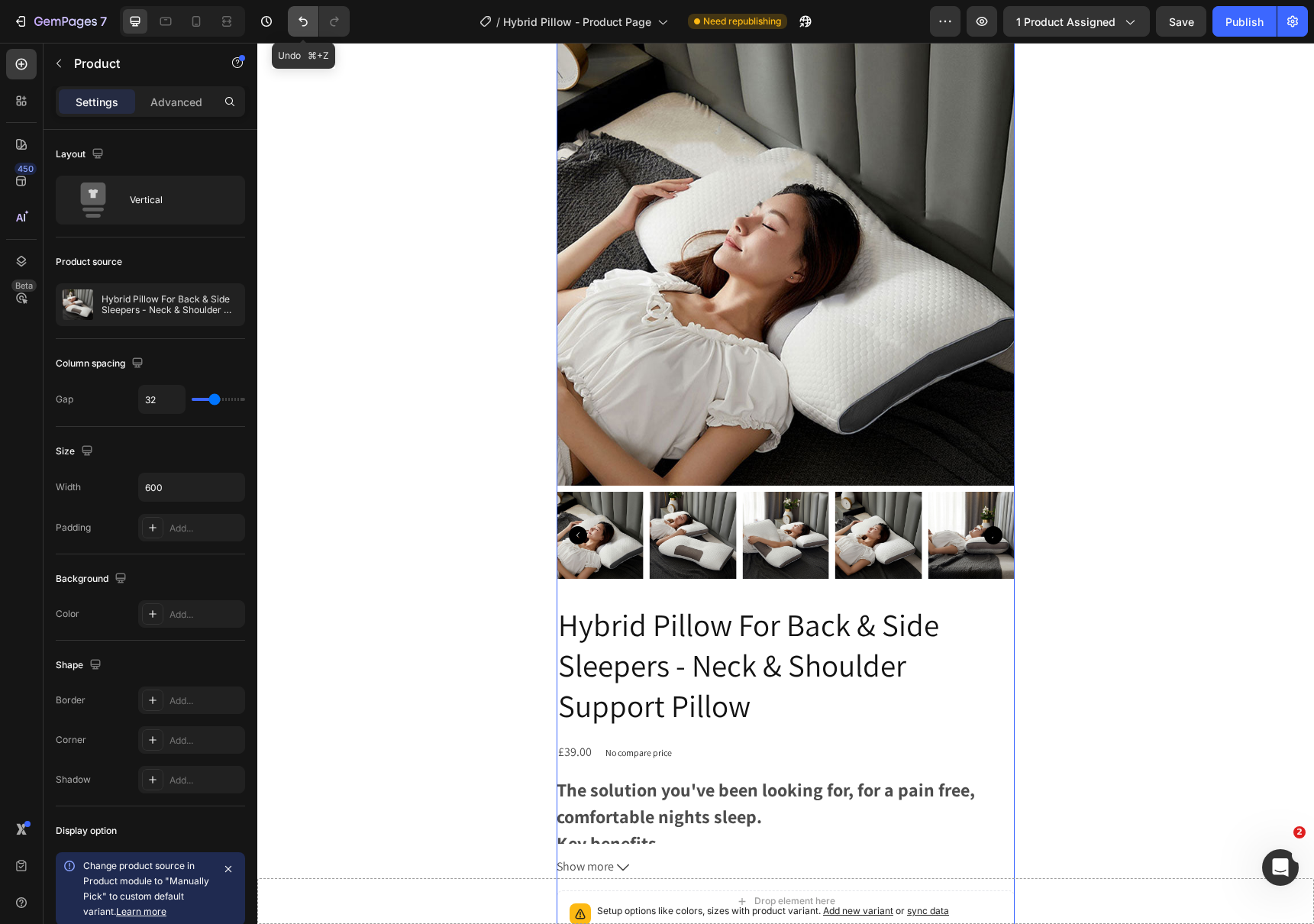
click at [305, 19] on icon "Undo/Redo" at bounding box center [303, 22] width 9 height 10
click at [304, 18] on icon "Undo/Redo" at bounding box center [303, 21] width 15 height 15
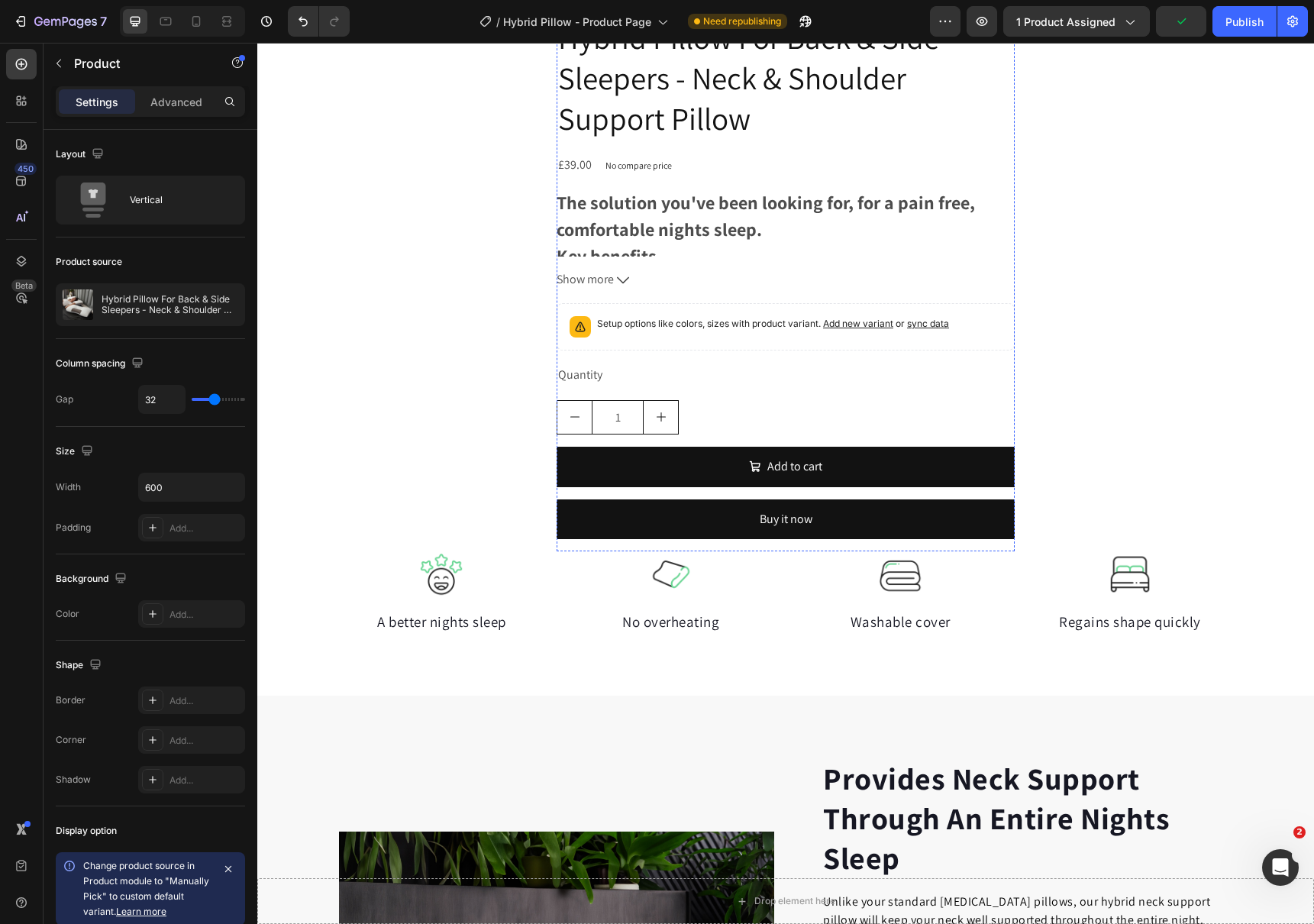
scroll to position [1645, 0]
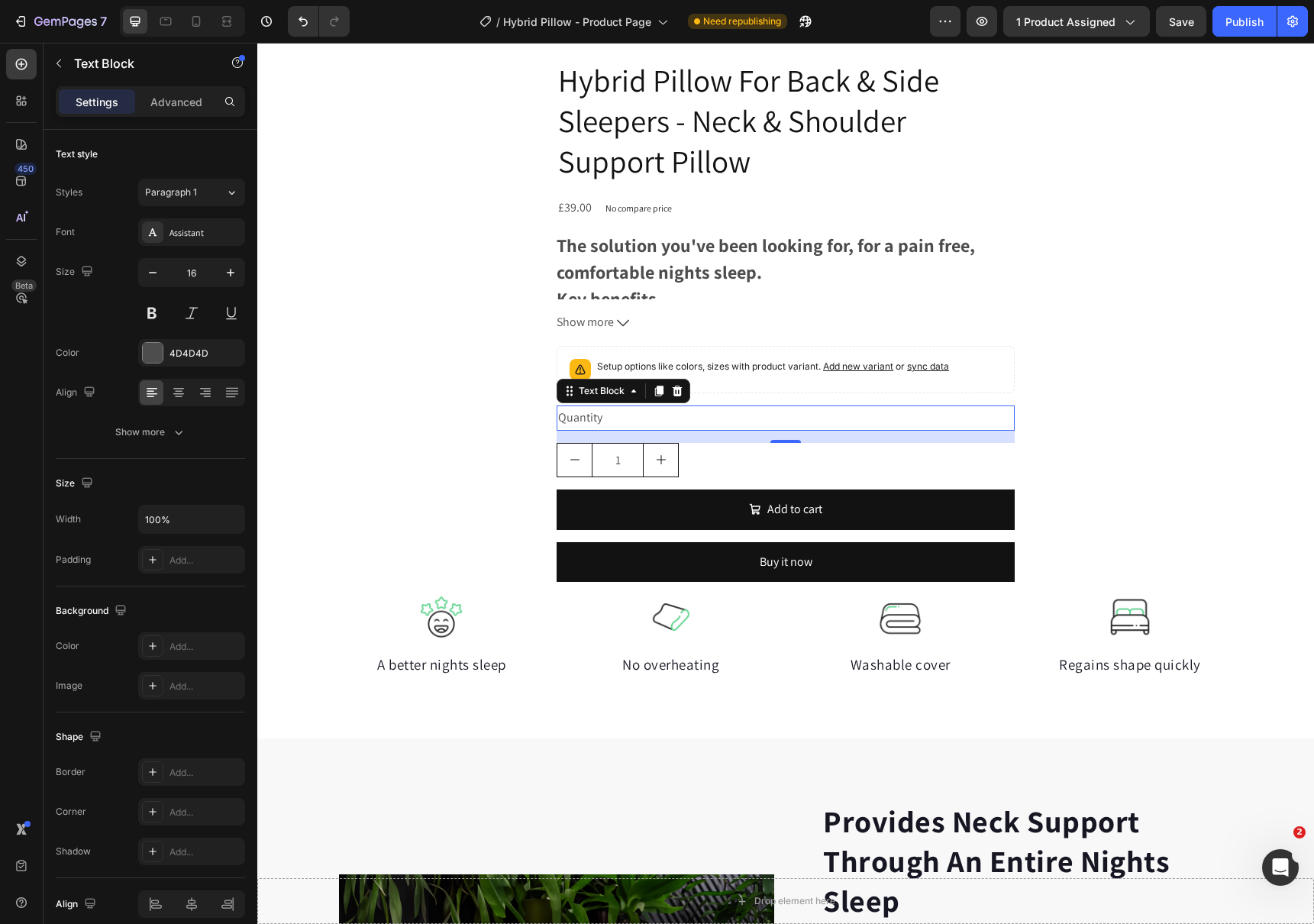
click at [865, 412] on div "Quantity" at bounding box center [784, 418] width 458 height 25
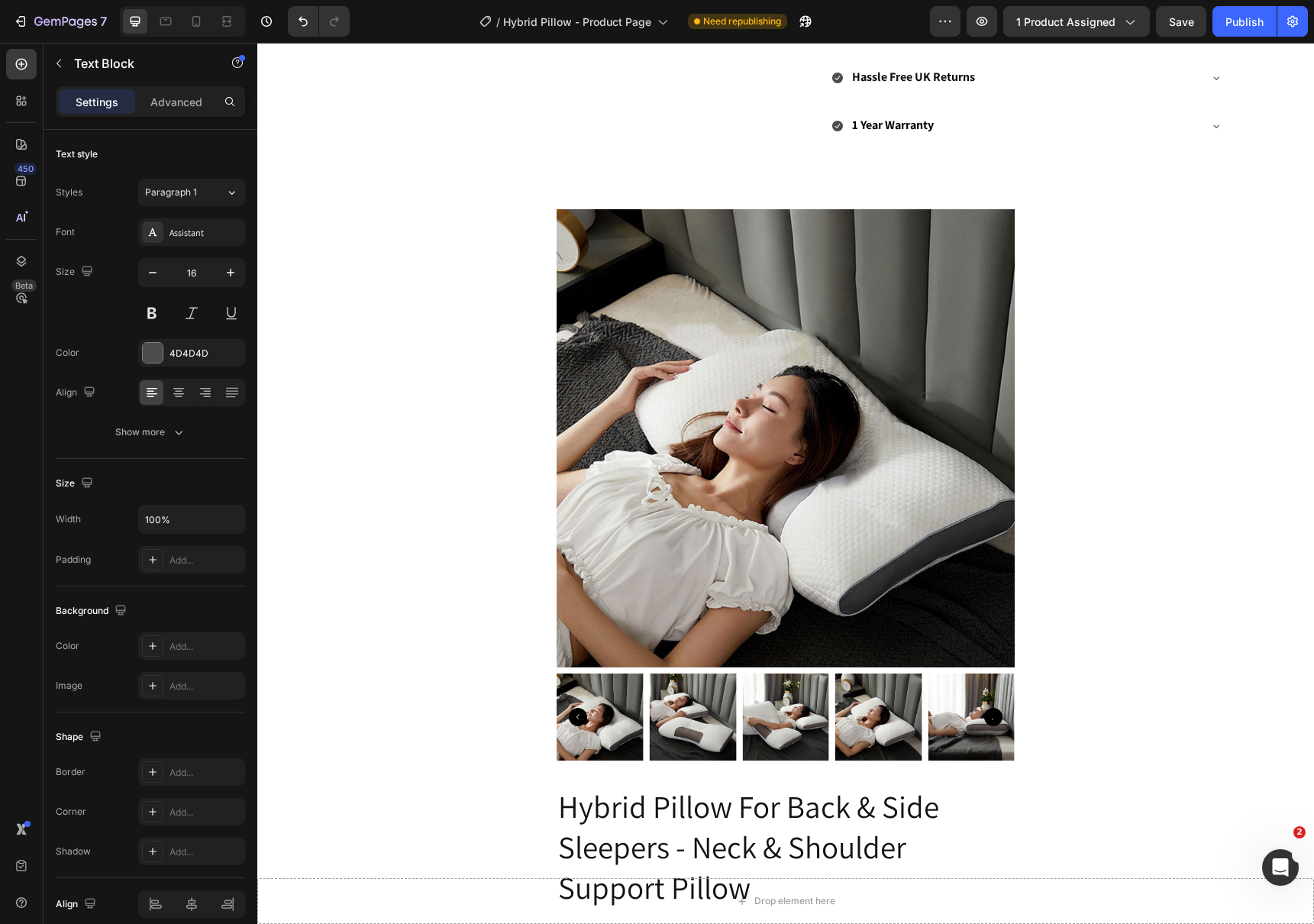
scroll to position [732, 0]
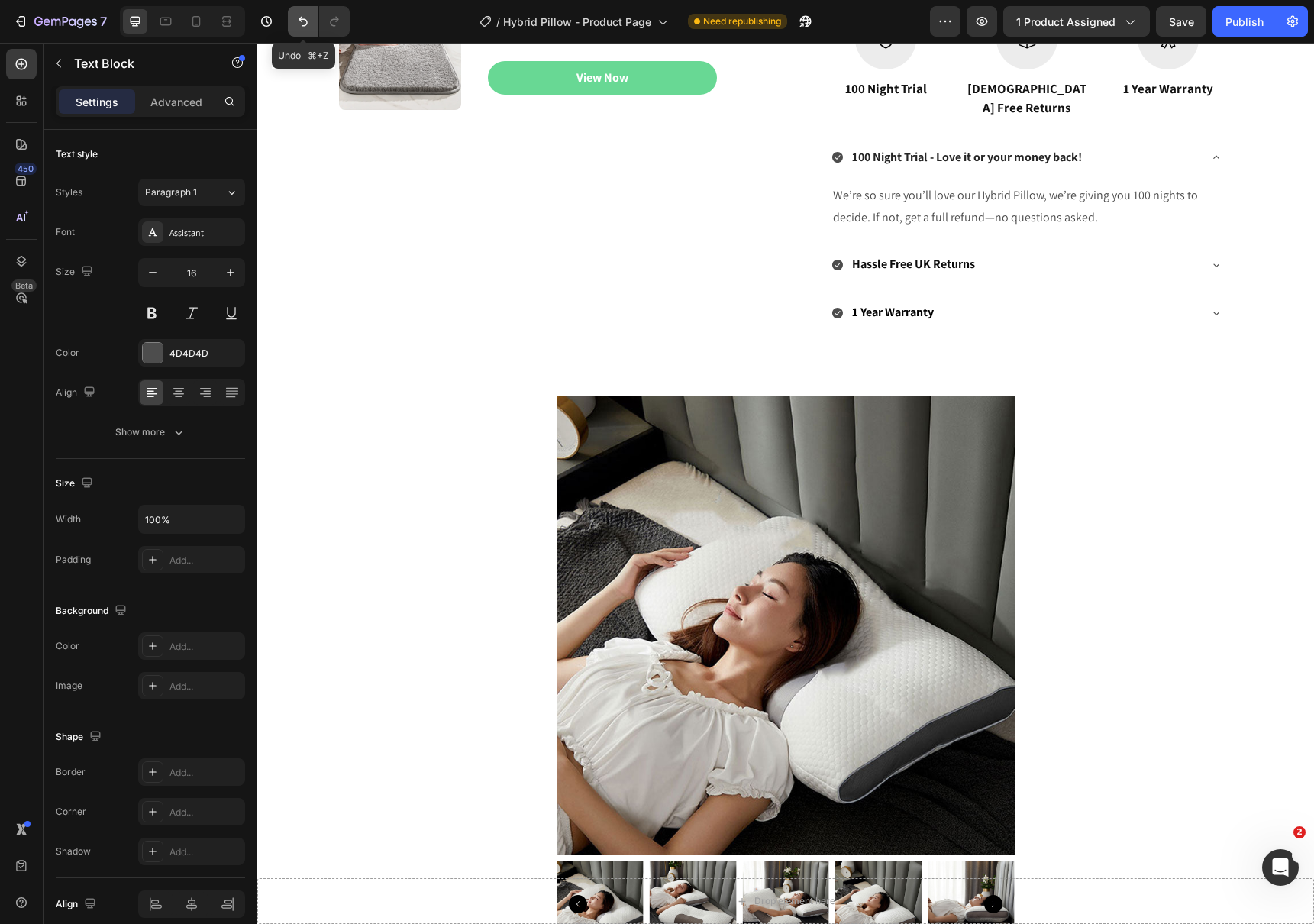
click at [295, 18] on icon "Undo/Redo" at bounding box center [303, 21] width 15 height 15
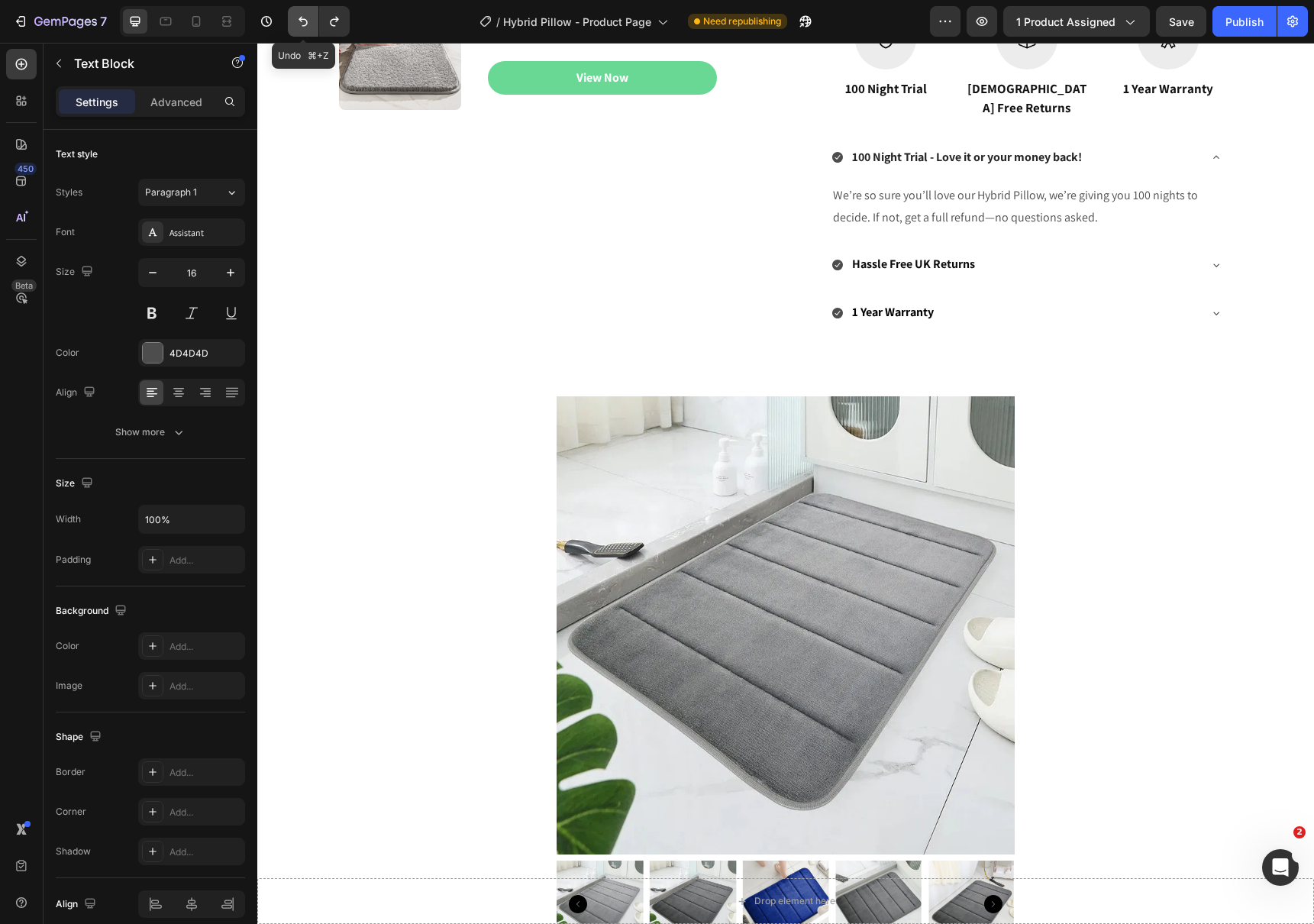
click at [296, 18] on icon "Undo/Redo" at bounding box center [303, 21] width 15 height 15
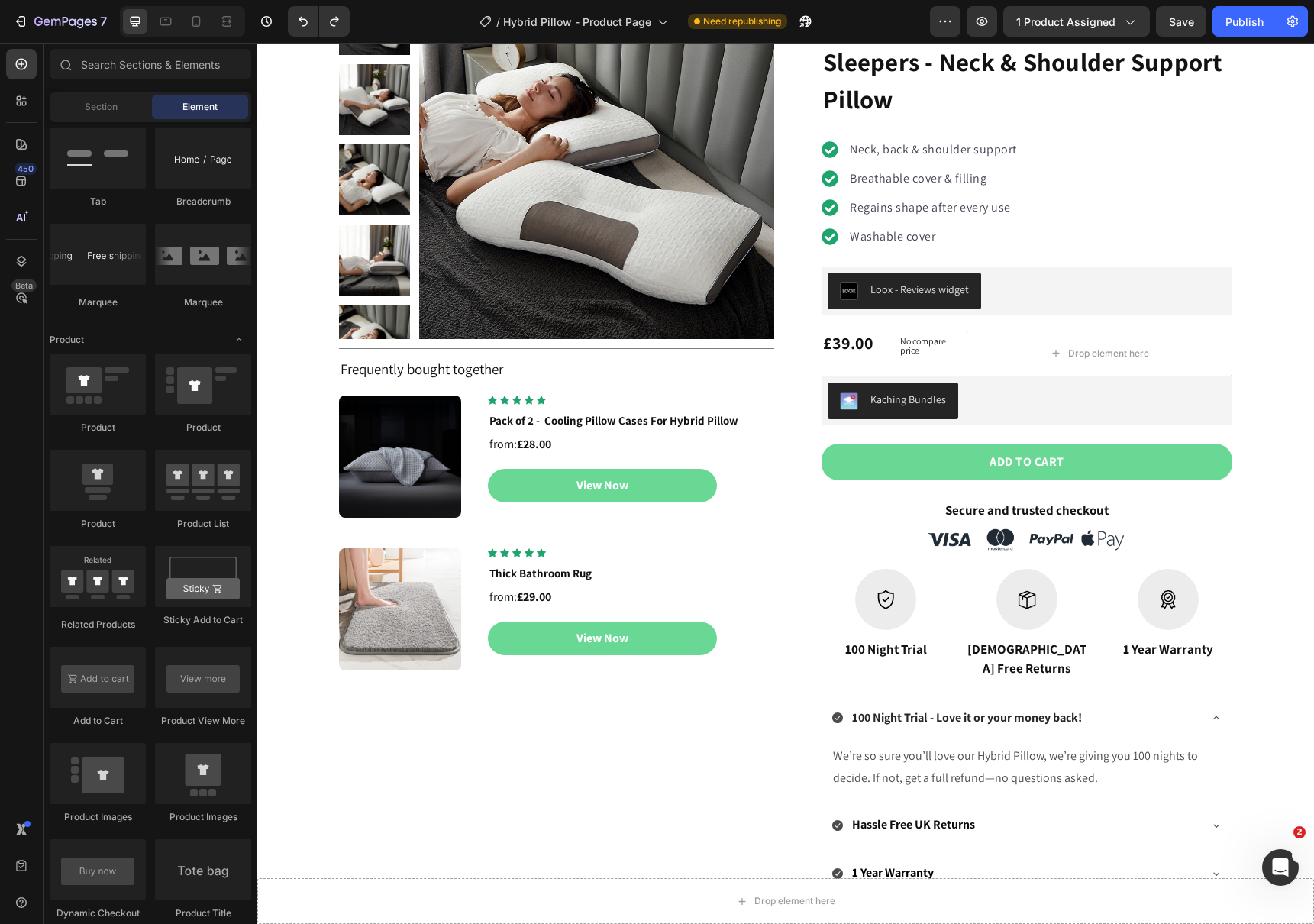
scroll to position [0, 0]
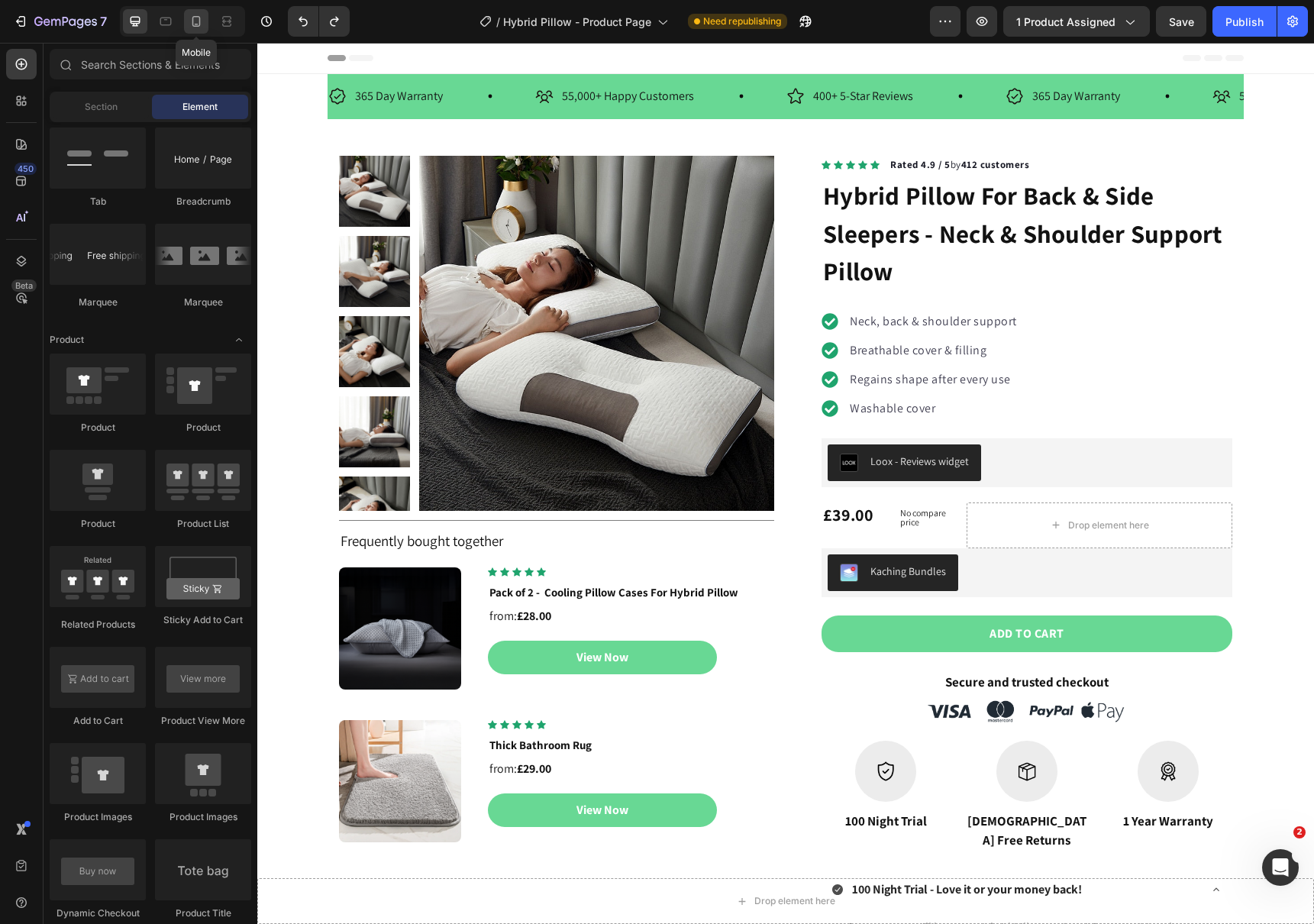
click at [194, 14] on icon at bounding box center [196, 21] width 15 height 15
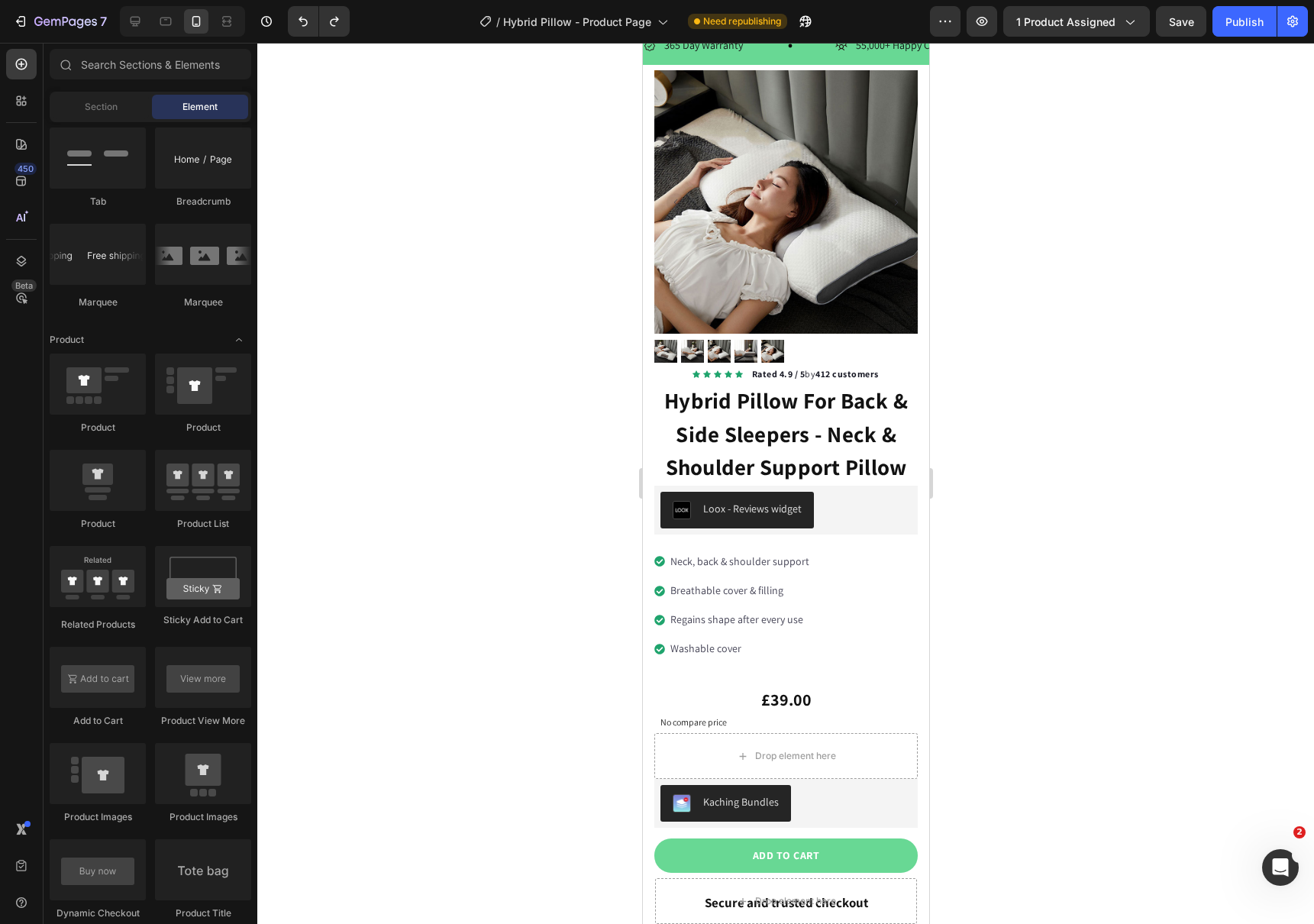
scroll to position [9, 0]
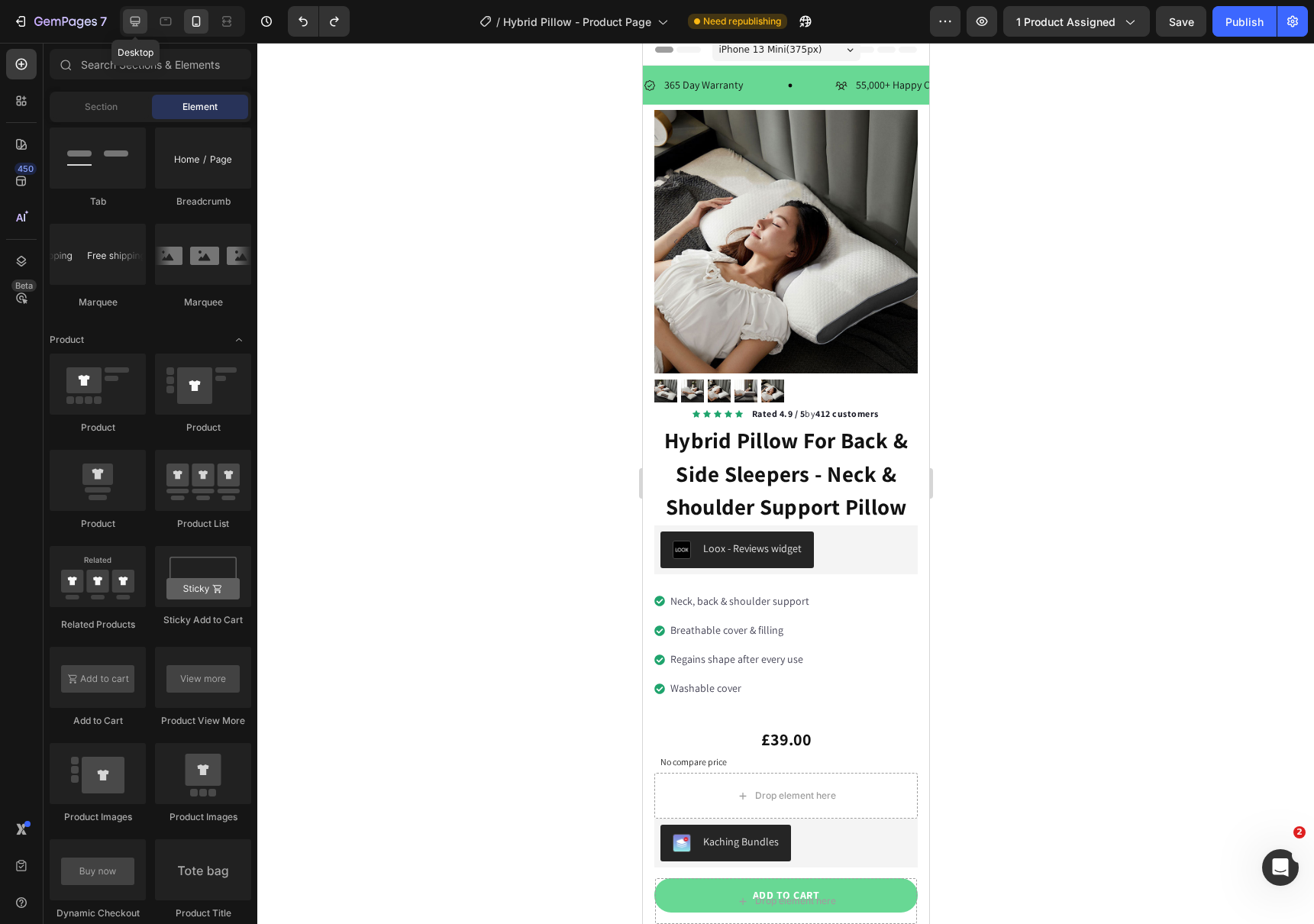
click at [135, 18] on icon at bounding box center [135, 21] width 15 height 15
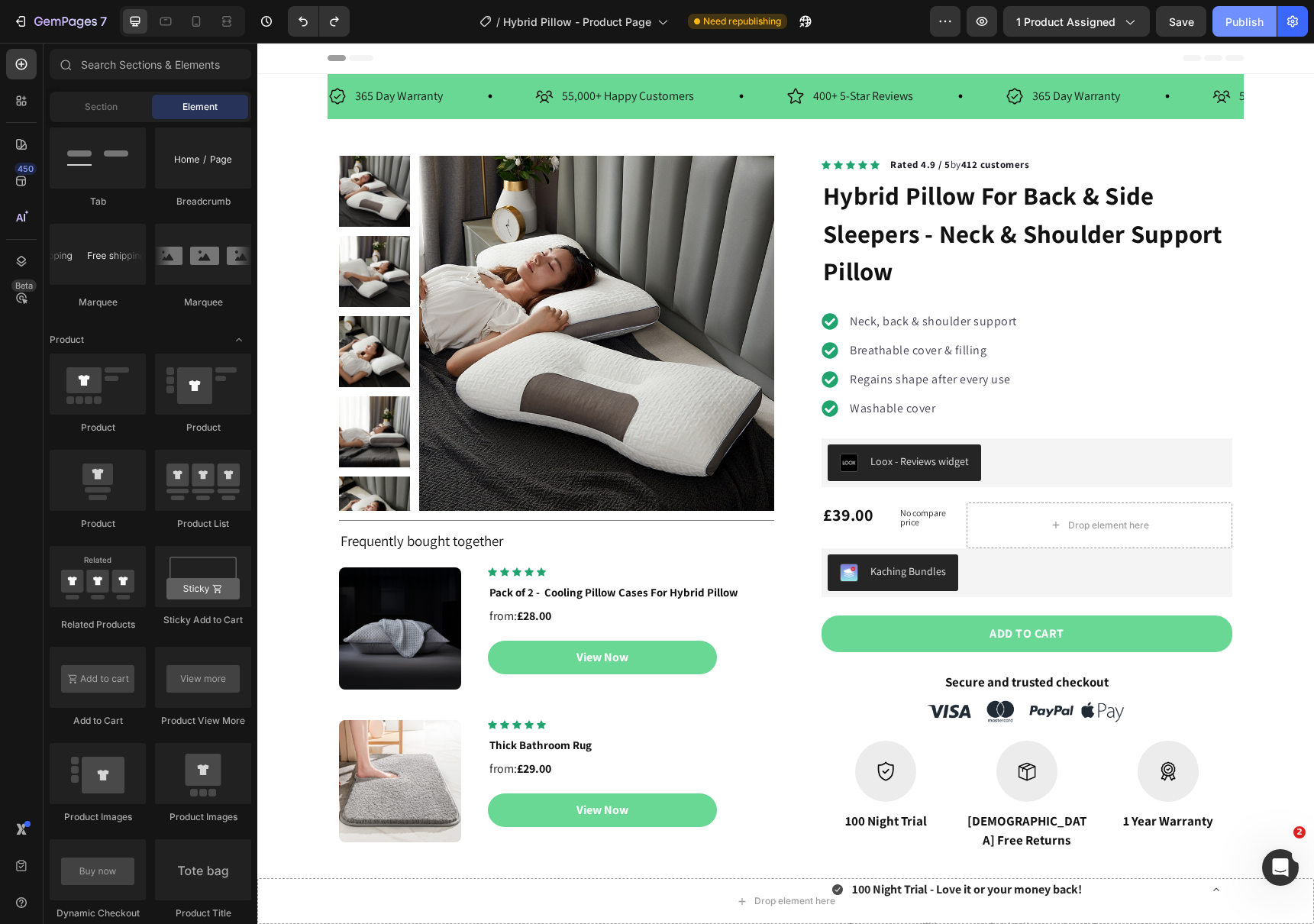
click at [1240, 21] on div "Publish" at bounding box center [1244, 21] width 38 height 16
click at [53, 22] on icon "button" at bounding box center [65, 22] width 62 height 13
